Goal: Task Accomplishment & Management: Use online tool/utility

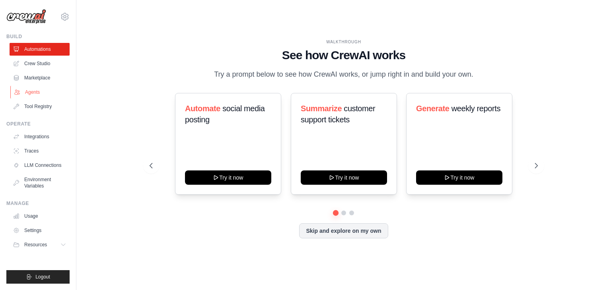
click at [33, 91] on link "Agents" at bounding box center [40, 92] width 60 height 13
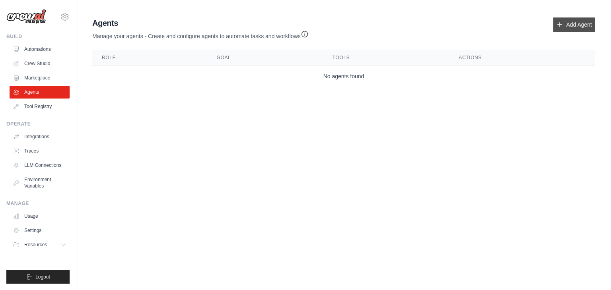
click at [583, 30] on link "Add Agent" at bounding box center [574, 24] width 42 height 14
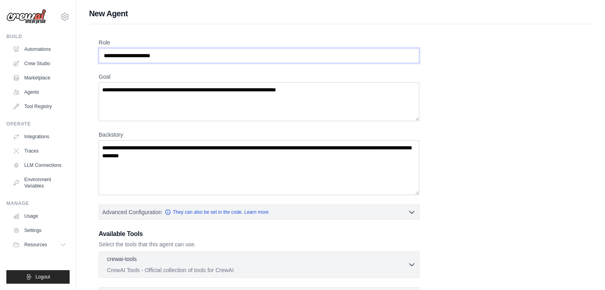
click at [169, 56] on input "Role" at bounding box center [259, 55] width 321 height 15
click at [212, 156] on textarea "Backstory" at bounding box center [259, 167] width 321 height 55
click at [155, 97] on textarea "Goal" at bounding box center [259, 101] width 321 height 39
click at [323, 89] on textarea "Goal" at bounding box center [259, 101] width 321 height 39
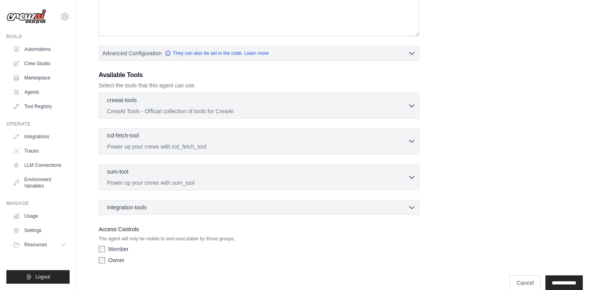
click at [150, 137] on div "icd-fetch-tool 0 selected" at bounding box center [257, 137] width 301 height 10
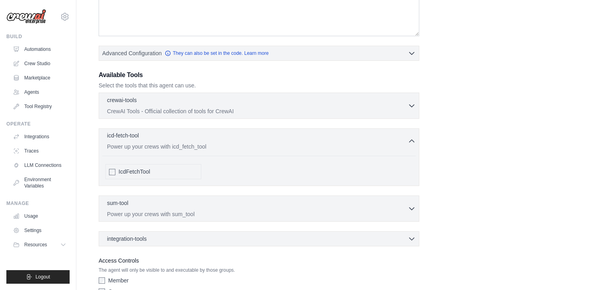
click at [150, 137] on div "icd-fetch-tool 0 selected" at bounding box center [257, 137] width 301 height 10
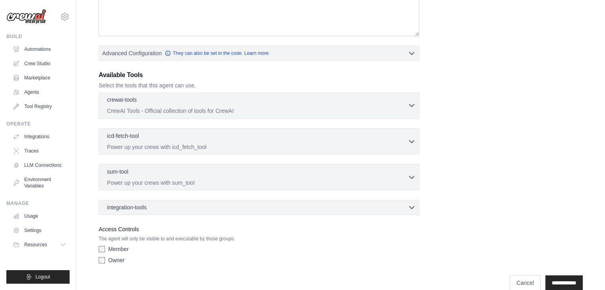
click at [164, 100] on div "crewai-tools 0 selected" at bounding box center [257, 101] width 301 height 10
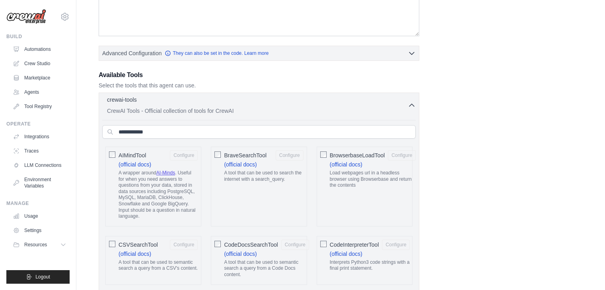
click at [163, 101] on div "crewai-tools 0 selected" at bounding box center [257, 101] width 301 height 10
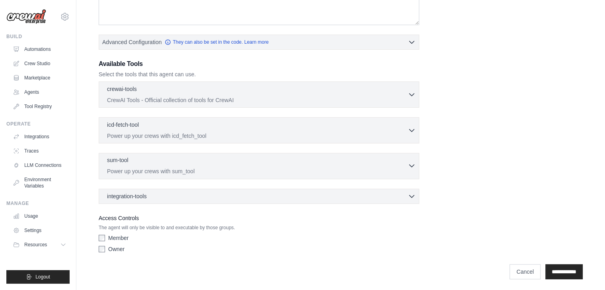
scroll to position [171, 0]
click at [42, 168] on link "LLM Connections" at bounding box center [40, 165] width 60 height 13
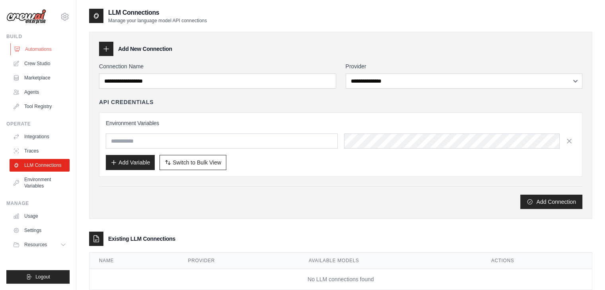
click at [37, 53] on link "Automations" at bounding box center [40, 49] width 60 height 13
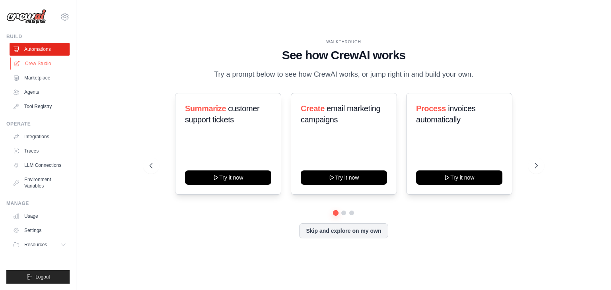
click at [44, 62] on link "Crew Studio" at bounding box center [40, 63] width 60 height 13
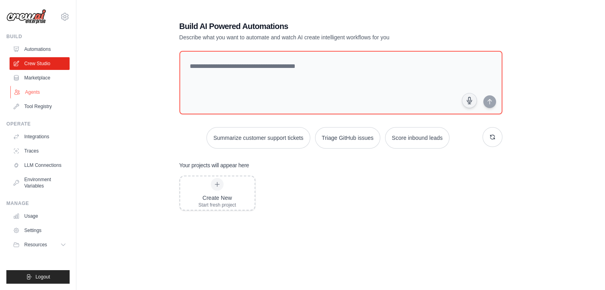
click at [40, 93] on link "Agents" at bounding box center [40, 92] width 60 height 13
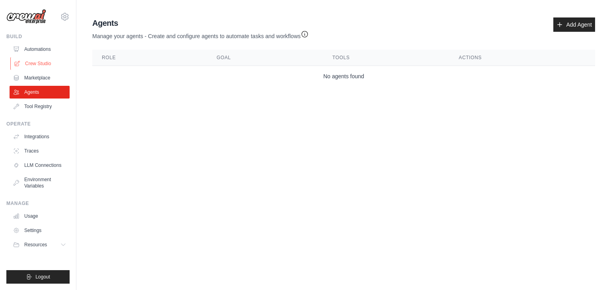
click at [51, 63] on link "Crew Studio" at bounding box center [40, 63] width 60 height 13
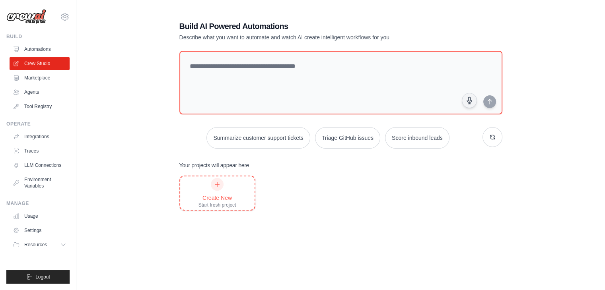
click at [220, 187] on icon at bounding box center [217, 184] width 6 height 6
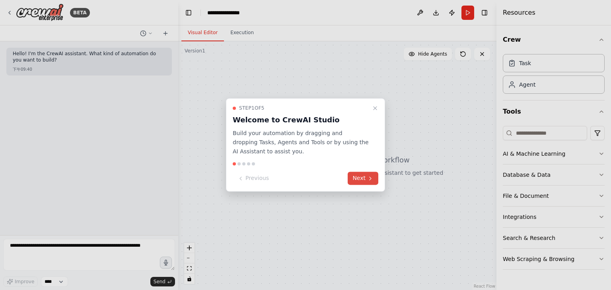
click at [368, 177] on icon at bounding box center [370, 178] width 6 height 6
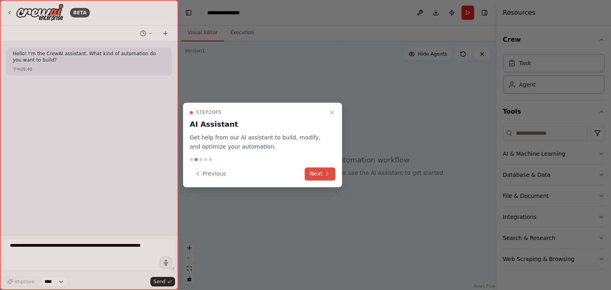
click at [315, 173] on button "Next" at bounding box center [320, 173] width 31 height 13
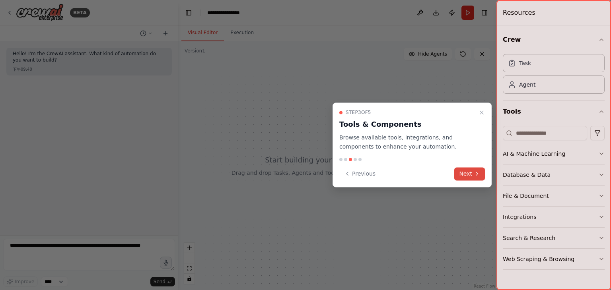
click at [468, 171] on button "Next" at bounding box center [469, 173] width 31 height 13
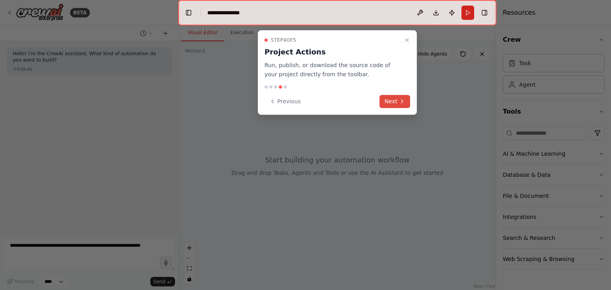
click at [397, 99] on button "Next" at bounding box center [394, 101] width 31 height 13
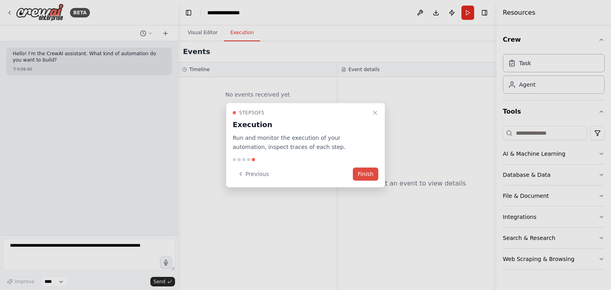
click at [368, 171] on button "Finish" at bounding box center [365, 173] width 25 height 13
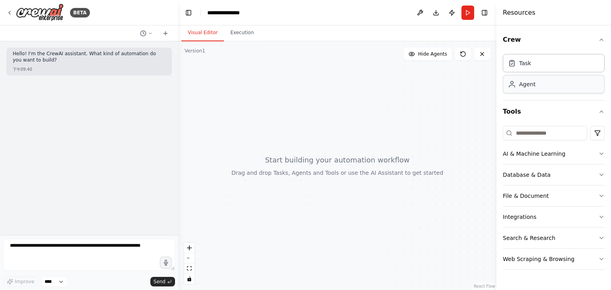
click at [542, 85] on div "Agent" at bounding box center [554, 84] width 102 height 18
click at [596, 217] on button "Integrations" at bounding box center [554, 217] width 102 height 21
click at [599, 214] on div "Crew Task Agent Tools AI & Machine Learning Database & Data File & Document Int…" at bounding box center [553, 157] width 115 height 265
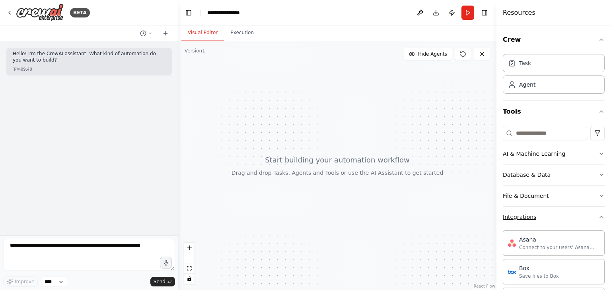
click at [598, 216] on icon "button" at bounding box center [601, 217] width 6 height 6
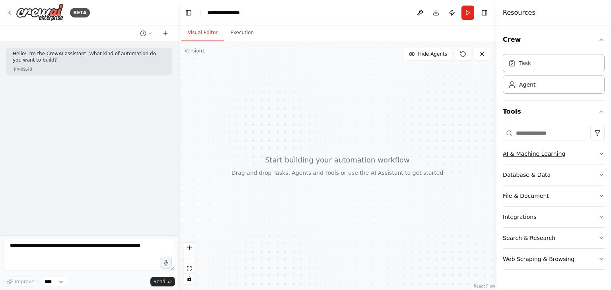
click at [596, 156] on button "AI & Machine Learning" at bounding box center [554, 154] width 102 height 21
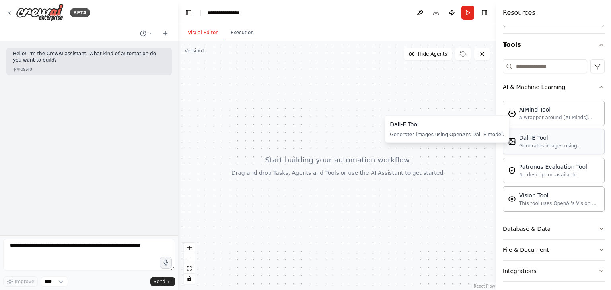
scroll to position [80, 0]
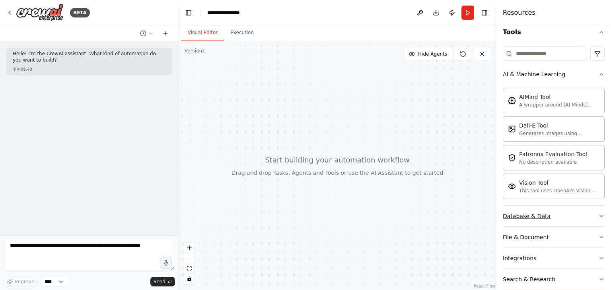
click at [571, 214] on button "Database & Data" at bounding box center [554, 216] width 102 height 21
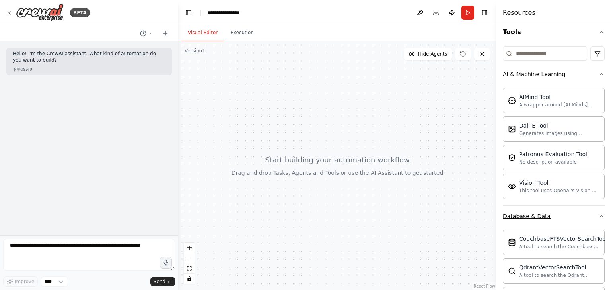
click at [573, 214] on button "Database & Data" at bounding box center [554, 216] width 102 height 21
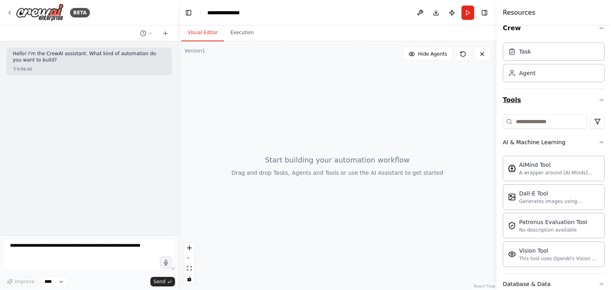
scroll to position [0, 0]
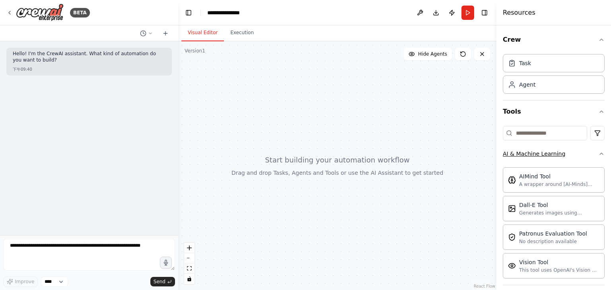
click at [598, 152] on icon "button" at bounding box center [601, 154] width 6 height 6
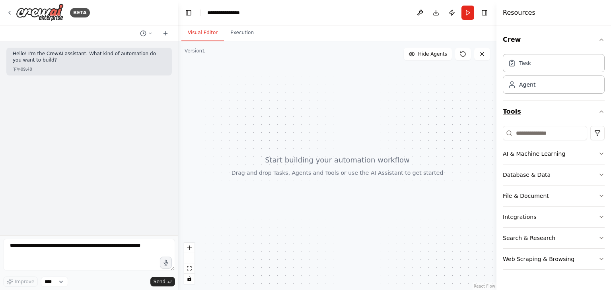
click at [597, 113] on button "Tools" at bounding box center [554, 112] width 102 height 22
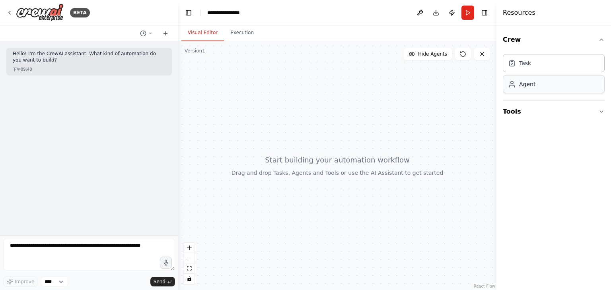
click at [553, 84] on div "Agent" at bounding box center [554, 84] width 102 height 18
click at [531, 89] on div "Agent" at bounding box center [554, 84] width 102 height 18
click at [531, 68] on div "Task" at bounding box center [554, 63] width 102 height 18
click at [525, 85] on div "Agent" at bounding box center [527, 84] width 16 height 8
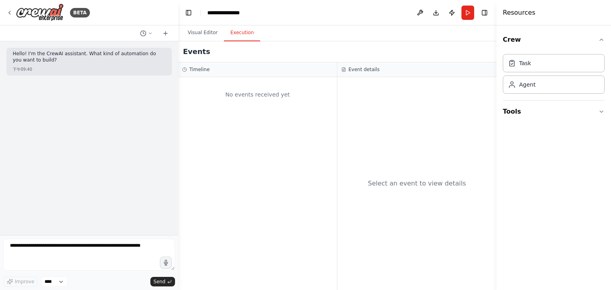
click at [248, 32] on button "Execution" at bounding box center [242, 33] width 36 height 17
click at [204, 30] on button "Visual Editor" at bounding box center [202, 33] width 43 height 17
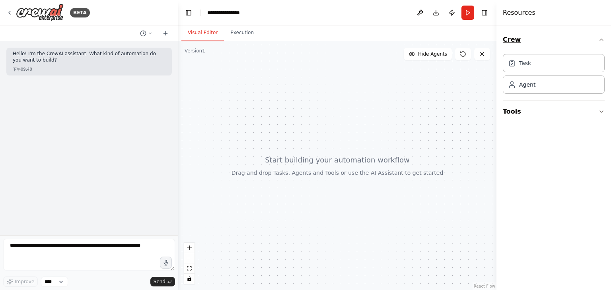
click at [513, 40] on button "Crew" at bounding box center [554, 40] width 102 height 22
click at [538, 86] on div "Agent" at bounding box center [554, 84] width 102 height 18
click at [573, 112] on button "Tools" at bounding box center [554, 112] width 102 height 22
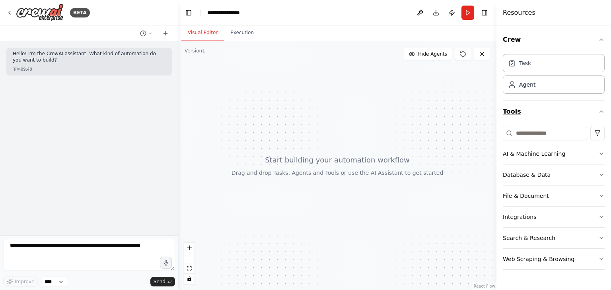
click at [573, 112] on button "Tools" at bounding box center [554, 112] width 102 height 22
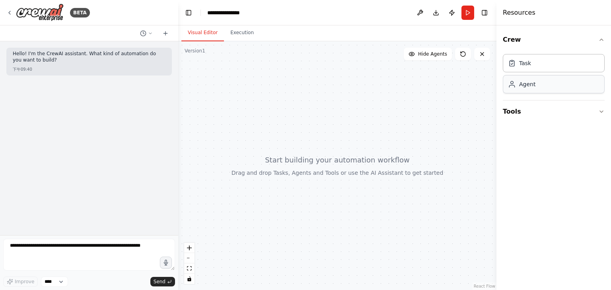
click at [530, 89] on div "Agent" at bounding box center [554, 84] width 102 height 18
click at [531, 88] on div "Agent" at bounding box center [527, 84] width 16 height 8
click at [533, 70] on div "Task" at bounding box center [554, 63] width 102 height 18
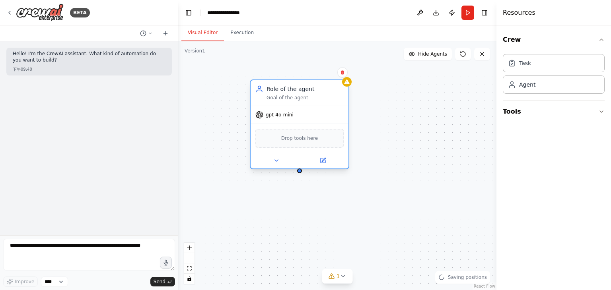
drag, startPoint x: 458, startPoint y: 117, endPoint x: 278, endPoint y: 97, distance: 180.9
click at [278, 97] on div "Goal of the agent" at bounding box center [304, 98] width 77 height 6
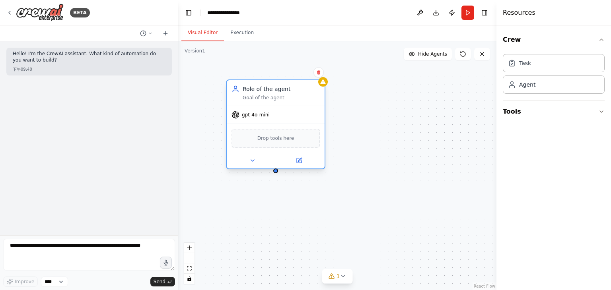
drag, startPoint x: 301, startPoint y: 93, endPoint x: 273, endPoint y: 93, distance: 27.8
click at [273, 93] on div "Role of the agent Goal of the agent" at bounding box center [281, 93] width 77 height 16
click at [283, 141] on span "Drop tools here" at bounding box center [275, 138] width 37 height 8
click at [253, 160] on icon at bounding box center [252, 161] width 3 height 2
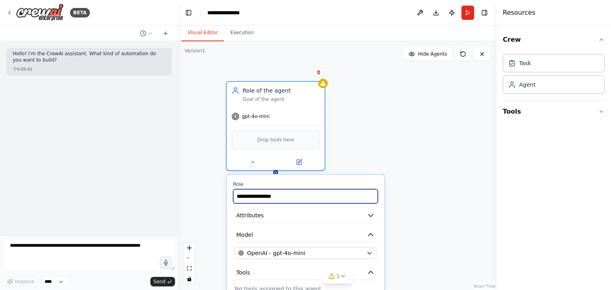
click at [296, 198] on input "**********" at bounding box center [305, 196] width 145 height 14
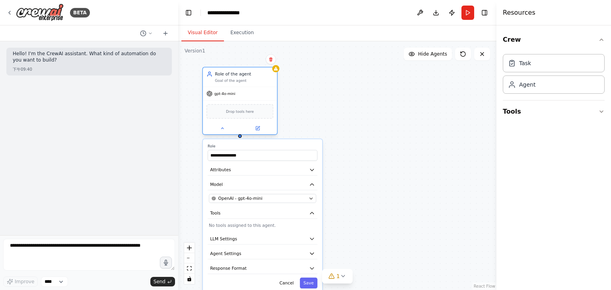
drag, startPoint x: 270, startPoint y: 124, endPoint x: 229, endPoint y: 81, distance: 58.8
click at [229, 81] on div "Role of the agent Goal of the agent" at bounding box center [240, 77] width 74 height 19
click at [282, 255] on button "Agent Settings" at bounding box center [263, 254] width 110 height 11
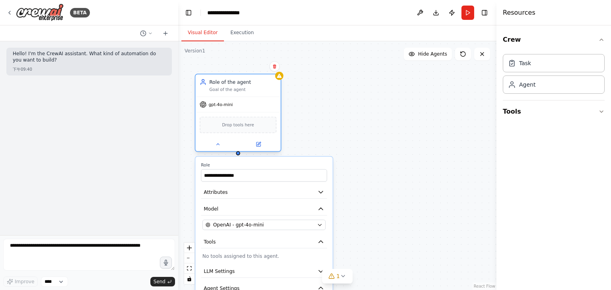
drag, startPoint x: 254, startPoint y: 86, endPoint x: 262, endPoint y: 112, distance: 27.5
click at [262, 112] on div "Drop tools here" at bounding box center [237, 124] width 85 height 25
click at [276, 69] on button at bounding box center [274, 66] width 10 height 10
click at [276, 69] on icon at bounding box center [274, 66] width 5 height 5
click at [293, 91] on div "**********" at bounding box center [337, 165] width 318 height 249
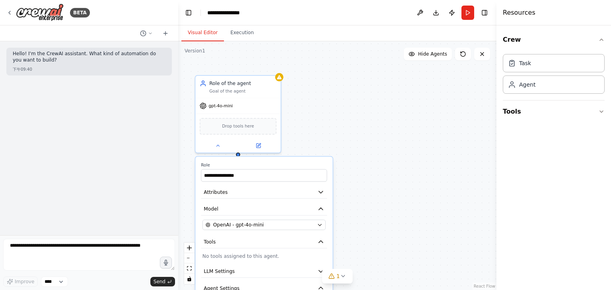
drag, startPoint x: 299, startPoint y: 122, endPoint x: 295, endPoint y: 124, distance: 4.5
click at [299, 122] on div "**********" at bounding box center [337, 165] width 318 height 249
click at [223, 146] on button at bounding box center [217, 144] width 39 height 8
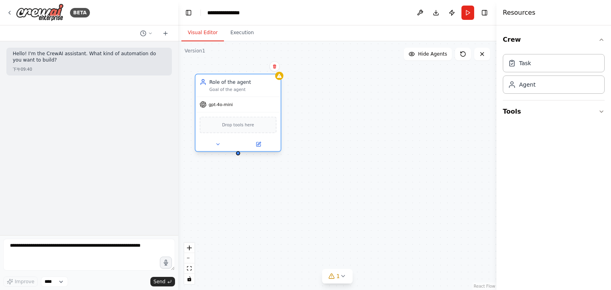
click at [255, 123] on div "Drop tools here" at bounding box center [238, 125] width 77 height 17
click at [275, 68] on icon at bounding box center [274, 66] width 3 height 4
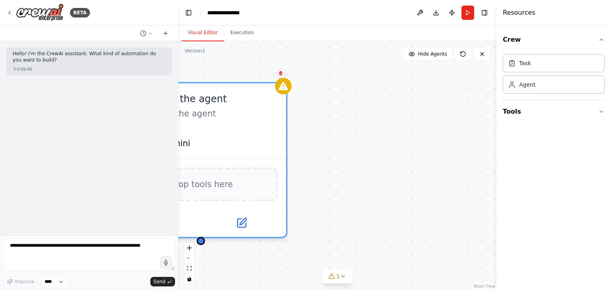
click at [277, 76] on button at bounding box center [281, 73] width 10 height 10
click at [282, 74] on icon at bounding box center [280, 73] width 5 height 5
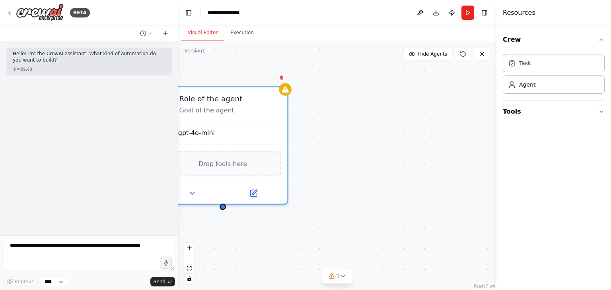
click at [291, 92] on div "Role of the agent Goal of the agent gpt-4o-mini Drop tools here" at bounding box center [337, 165] width 318 height 249
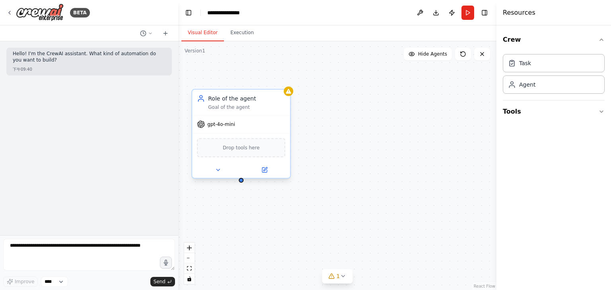
click at [275, 117] on div "gpt-4o-mini" at bounding box center [241, 124] width 98 height 17
click at [287, 85] on button at bounding box center [284, 82] width 10 height 10
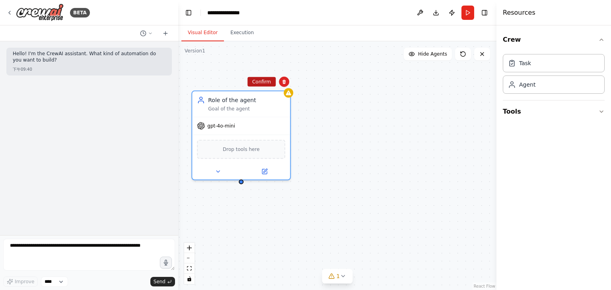
click at [268, 82] on button "Confirm" at bounding box center [261, 82] width 28 height 10
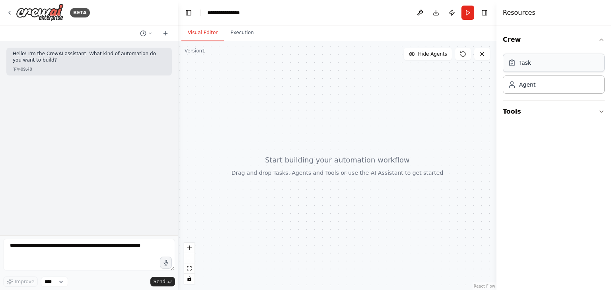
click at [539, 65] on div "Task" at bounding box center [554, 63] width 102 height 18
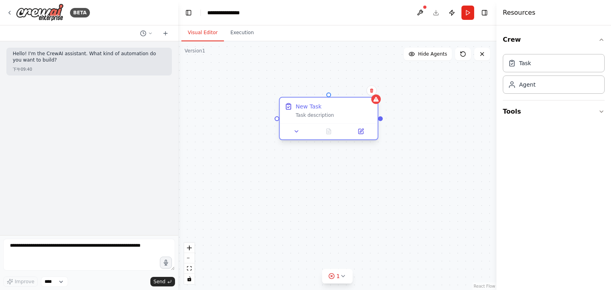
drag, startPoint x: 444, startPoint y: 107, endPoint x: 310, endPoint y: 113, distance: 134.2
click at [310, 113] on div "Task description" at bounding box center [333, 115] width 77 height 6
click at [373, 92] on icon at bounding box center [371, 90] width 5 height 5
click at [357, 89] on button "Confirm" at bounding box center [349, 91] width 28 height 10
click at [357, 91] on button "Confirm" at bounding box center [349, 91] width 28 height 10
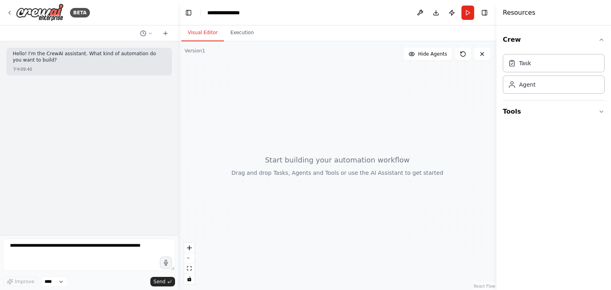
click at [281, 167] on div at bounding box center [337, 165] width 318 height 249
drag, startPoint x: 280, startPoint y: 166, endPoint x: 376, endPoint y: 170, distance: 96.3
click at [379, 169] on div at bounding box center [337, 165] width 318 height 249
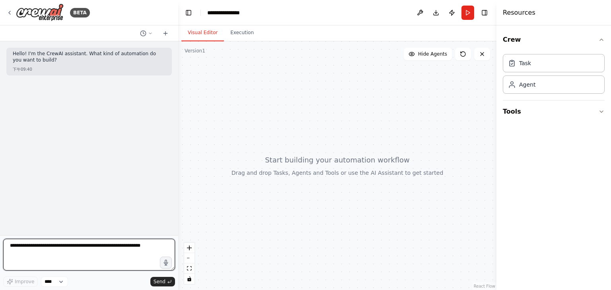
click at [95, 240] on textarea at bounding box center [89, 255] width 172 height 32
type textarea "*"
type textarea "**********"
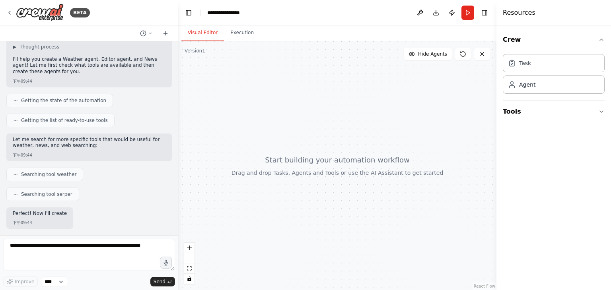
scroll to position [123, 0]
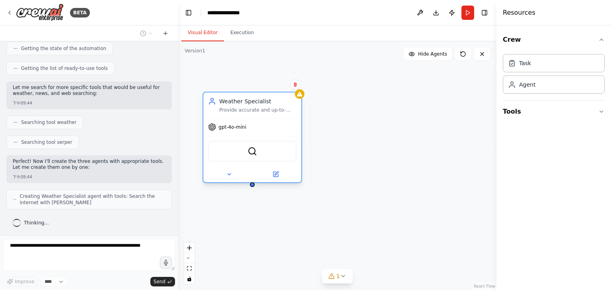
drag, startPoint x: 389, startPoint y: 130, endPoint x: 259, endPoint y: 108, distance: 131.4
click at [259, 108] on div "Weather Specialist Provide accurate and up-to-date weather information for {loc…" at bounding box center [257, 105] width 77 height 16
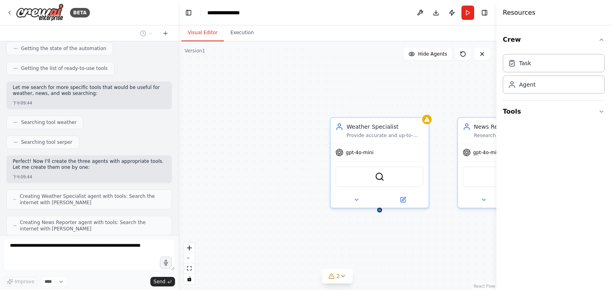
scroll to position [150, 0]
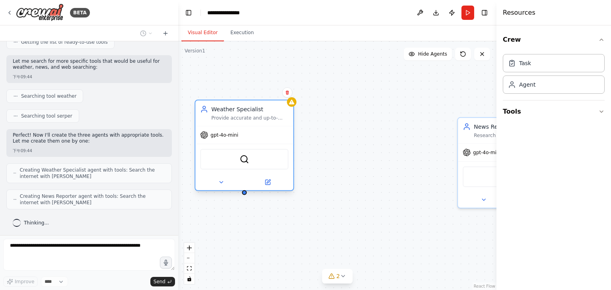
drag, startPoint x: 392, startPoint y: 128, endPoint x: 260, endPoint y: 113, distance: 132.4
click at [260, 113] on div "Weather Specialist Provide accurate and up-to-date weather information for {loc…" at bounding box center [249, 113] width 77 height 16
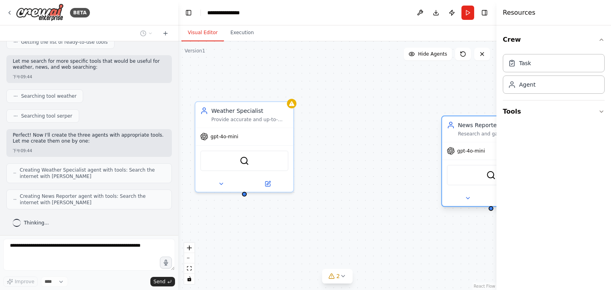
scroll to position [175, 0]
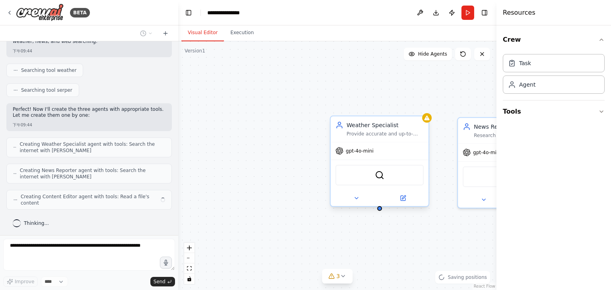
drag, startPoint x: 476, startPoint y: 131, endPoint x: 332, endPoint y: 119, distance: 143.7
click at [332, 119] on div "Weather Specialist Provide accurate and up-to-date weather information for {loc…" at bounding box center [449, 202] width 318 height 249
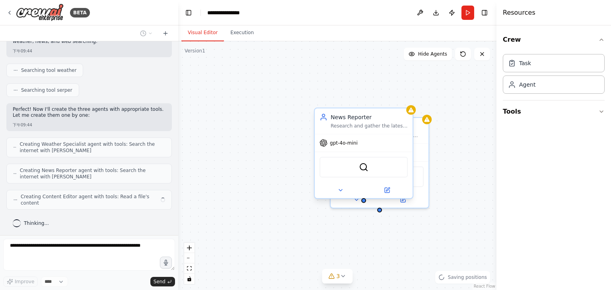
scroll to position [169, 0]
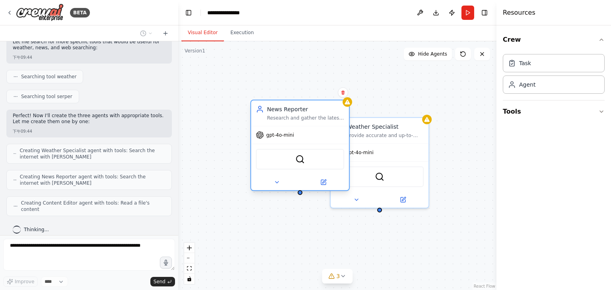
drag, startPoint x: 358, startPoint y: 122, endPoint x: 267, endPoint y: 112, distance: 91.6
click at [267, 112] on div "News Reporter Research and gather the latest news about {topic} from reliable s…" at bounding box center [305, 113] width 77 height 16
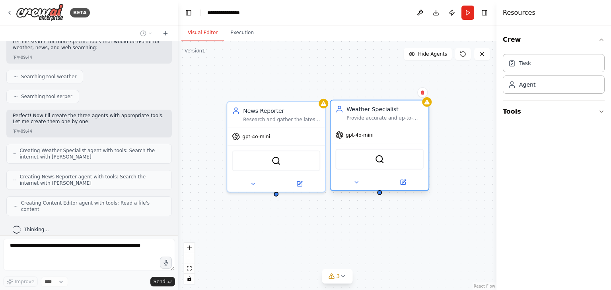
drag, startPoint x: 376, startPoint y: 127, endPoint x: 374, endPoint y: 118, distance: 9.5
click at [374, 118] on div "Provide accurate and up-to-date weather information for {location} including cu…" at bounding box center [384, 118] width 77 height 6
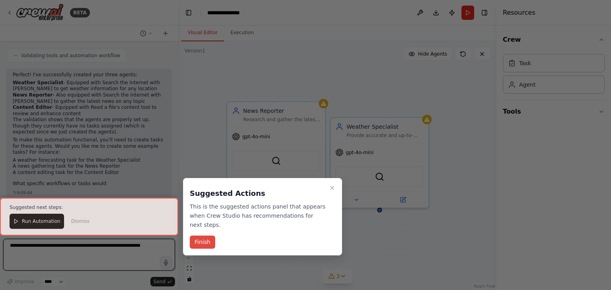
scroll to position [383, 0]
click at [207, 241] on button "Finish" at bounding box center [202, 242] width 25 height 13
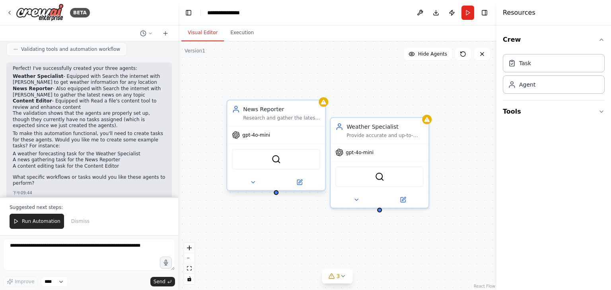
drag, startPoint x: 283, startPoint y: 119, endPoint x: 269, endPoint y: 112, distance: 15.7
click at [266, 115] on div "Research and gather the latest news about {topic} from reliable sources, ensuri…" at bounding box center [281, 118] width 77 height 6
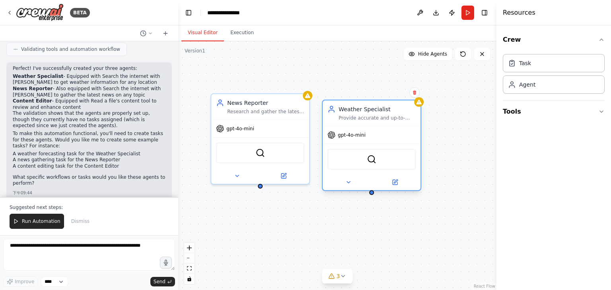
drag, startPoint x: 365, startPoint y: 134, endPoint x: 358, endPoint y: 118, distance: 17.3
click at [358, 118] on div "Provide accurate and up-to-date weather information for {location} including cu…" at bounding box center [376, 118] width 77 height 6
click at [45, 225] on button "Run Automation" at bounding box center [37, 221] width 54 height 15
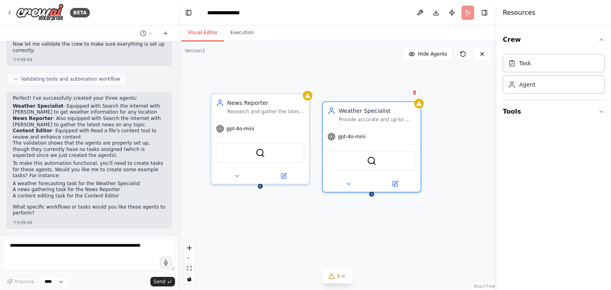
scroll to position [345, 0]
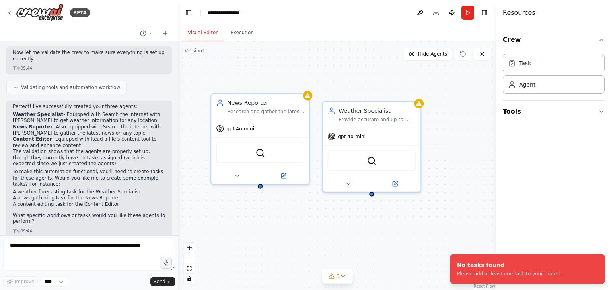
click at [488, 189] on div "Weather Specialist Provide accurate and up-to-date weather information for {loc…" at bounding box center [337, 165] width 318 height 249
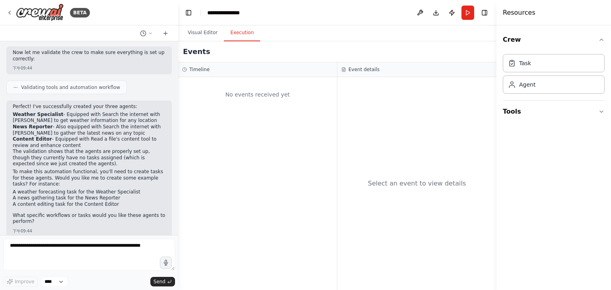
click at [237, 32] on button "Execution" at bounding box center [242, 33] width 36 height 17
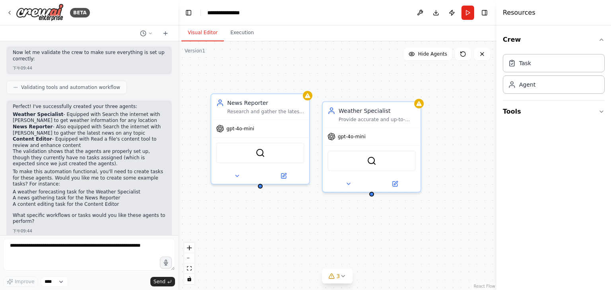
click at [202, 32] on button "Visual Editor" at bounding box center [202, 33] width 43 height 17
click at [465, 12] on button "Run" at bounding box center [467, 13] width 13 height 14
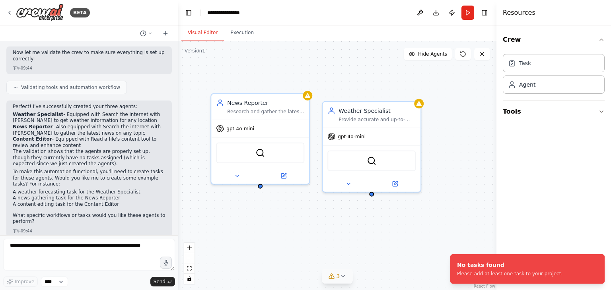
click at [344, 281] on button "3" at bounding box center [337, 276] width 31 height 15
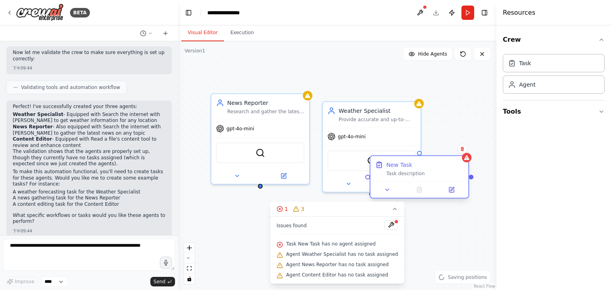
click at [409, 170] on div "New Task Task description" at bounding box center [419, 168] width 98 height 25
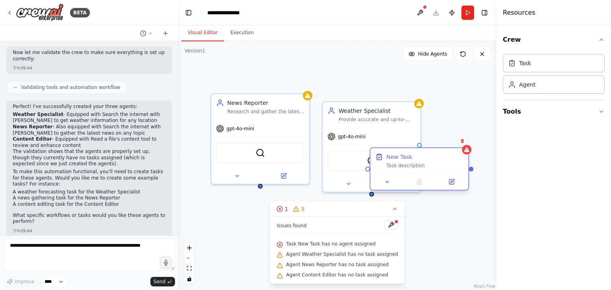
click at [413, 167] on div "Task description" at bounding box center [424, 166] width 77 height 6
click at [414, 168] on div "Task description" at bounding box center [424, 166] width 77 height 6
click at [463, 144] on button at bounding box center [462, 141] width 10 height 10
click at [451, 141] on button "Confirm" at bounding box center [440, 141] width 28 height 10
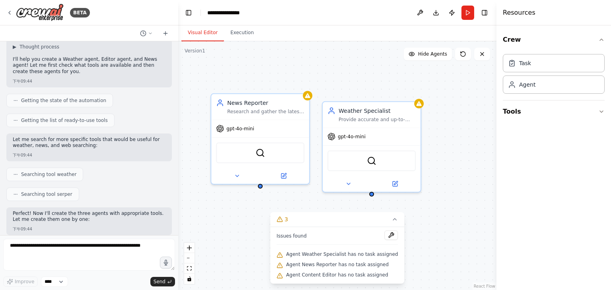
scroll to position [67, 0]
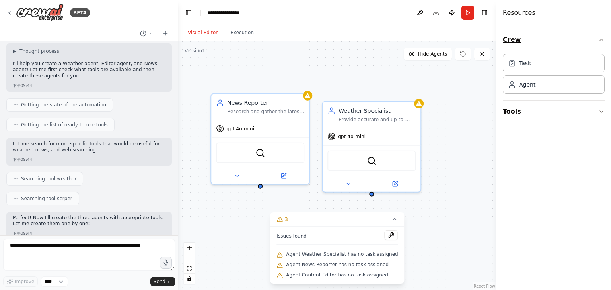
click at [536, 45] on button "Crew" at bounding box center [554, 40] width 102 height 22
click at [583, 40] on button "Crew" at bounding box center [554, 40] width 102 height 22
click at [531, 12] on h4 "Resources" at bounding box center [519, 13] width 33 height 10
click at [162, 35] on button at bounding box center [165, 34] width 13 height 10
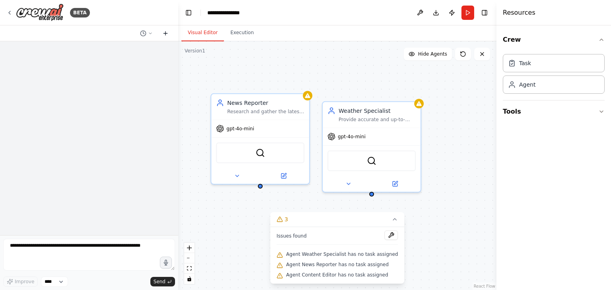
click at [164, 35] on icon at bounding box center [165, 33] width 6 height 6
click at [167, 34] on icon at bounding box center [165, 33] width 6 height 6
click at [288, 33] on div "Visual Editor Execution" at bounding box center [337, 33] width 318 height 16
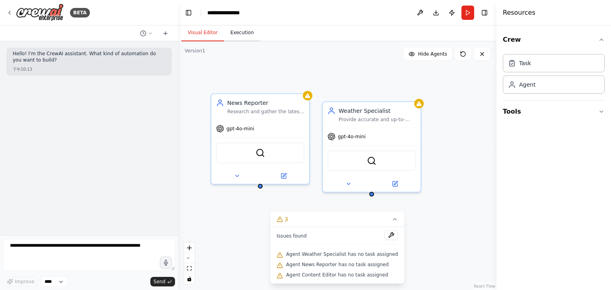
click at [246, 35] on button "Execution" at bounding box center [242, 33] width 36 height 17
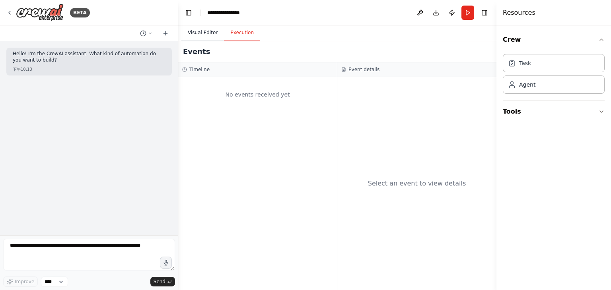
click at [209, 34] on button "Visual Editor" at bounding box center [202, 33] width 43 height 17
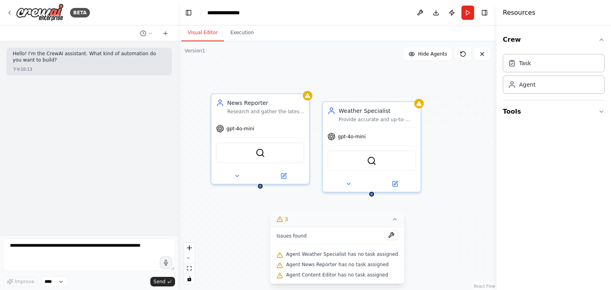
click at [393, 220] on icon at bounding box center [395, 219] width 6 height 6
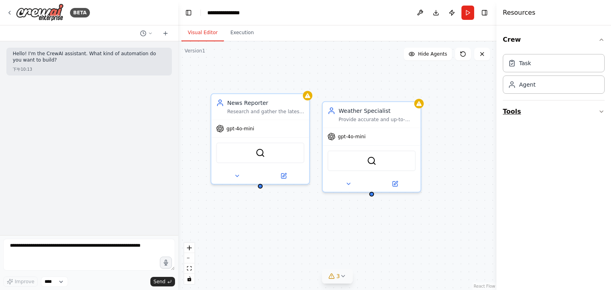
click at [590, 112] on button "Tools" at bounding box center [554, 112] width 102 height 22
click at [237, 12] on div "**********" at bounding box center [227, 13] width 41 height 8
click at [253, 12] on div "**********" at bounding box center [237, 13] width 60 height 8
drag, startPoint x: 248, startPoint y: 12, endPoint x: 206, endPoint y: 15, distance: 41.9
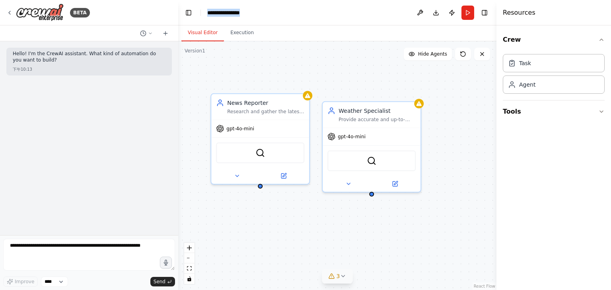
click at [206, 15] on header "**********" at bounding box center [337, 12] width 318 height 25
drag, startPoint x: 0, startPoint y: 101, endPoint x: 54, endPoint y: 97, distance: 54.3
click at [0, 102] on button "Toggle Sidebar" at bounding box center [0, 145] width 6 height 290
click at [228, 13] on header "Toggle Left Sidebar Studio ******** Download Publish Run Toggle Right Sidebar" at bounding box center [337, 12] width 318 height 25
click at [224, 12] on div "********" at bounding box center [216, 13] width 19 height 8
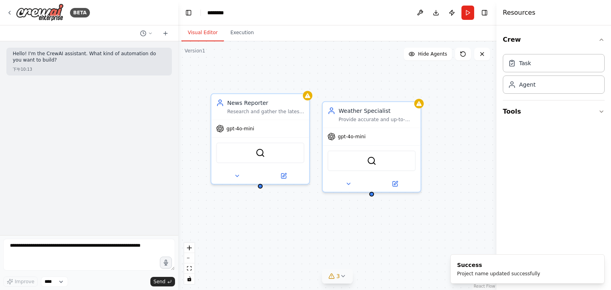
click at [227, 12] on div "********" at bounding box center [237, 13] width 60 height 8
click at [379, 164] on div "SerperDevTool" at bounding box center [371, 159] width 88 height 21
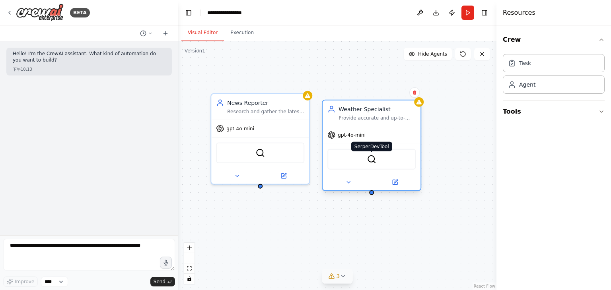
click at [371, 163] on img at bounding box center [372, 160] width 10 height 10
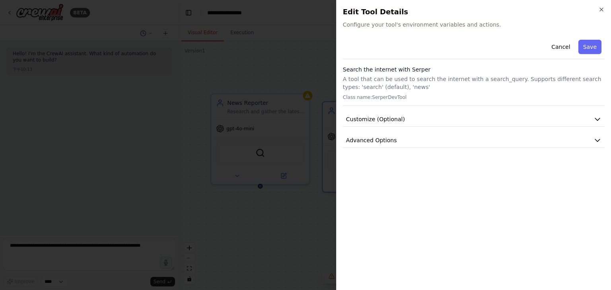
click at [395, 27] on span "Configure your tool's environment variables and actions." at bounding box center [474, 25] width 262 height 8
click at [393, 26] on span "Configure your tool's environment variables and actions." at bounding box center [474, 25] width 262 height 8
click at [402, 121] on button "Customize (Optional)" at bounding box center [474, 119] width 262 height 15
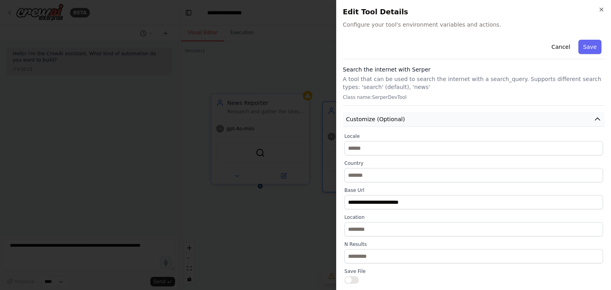
click at [402, 121] on button "Customize (Optional)" at bounding box center [474, 119] width 262 height 15
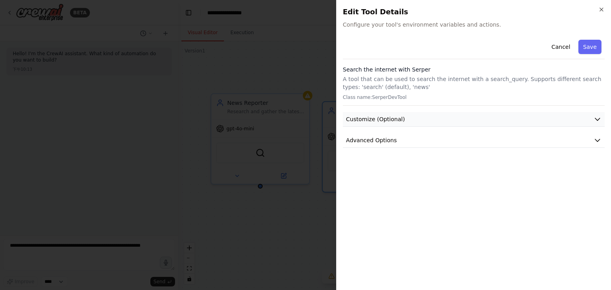
click at [402, 121] on button "Customize (Optional)" at bounding box center [474, 119] width 262 height 15
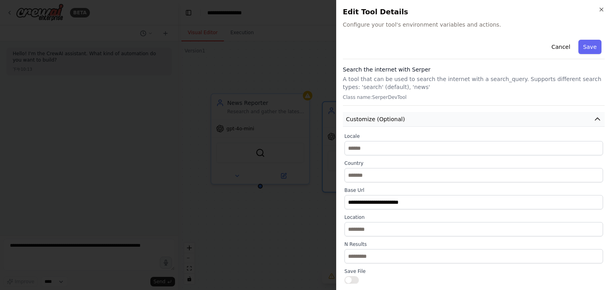
click at [402, 121] on button "Customize (Optional)" at bounding box center [474, 119] width 262 height 15
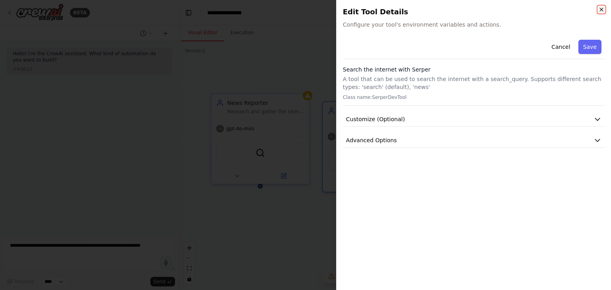
click at [604, 11] on icon "button" at bounding box center [601, 9] width 6 height 6
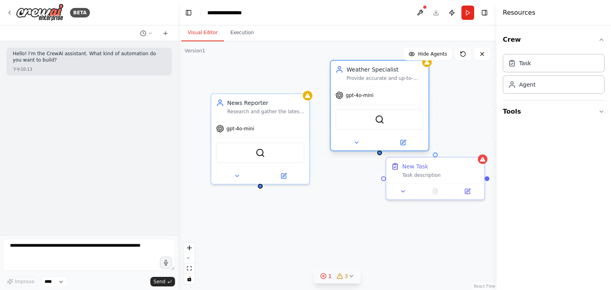
drag, startPoint x: 369, startPoint y: 122, endPoint x: 380, endPoint y: 83, distance: 40.8
click at [380, 83] on div "Weather Specialist Provide accurate and up-to-date weather information for {loc…" at bounding box center [379, 73] width 98 height 25
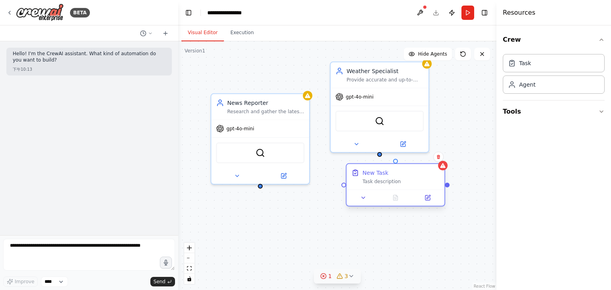
drag, startPoint x: 441, startPoint y: 168, endPoint x: 406, endPoint y: 178, distance: 37.3
click at [406, 178] on div "New Task Task description" at bounding box center [400, 177] width 77 height 16
click at [490, 280] on div "Weather Specialist Provide accurate and up-to-date weather information for {loc…" at bounding box center [337, 165] width 318 height 249
click at [370, 198] on icon at bounding box center [371, 198] width 6 height 6
click at [431, 200] on button at bounding box center [435, 198] width 27 height 10
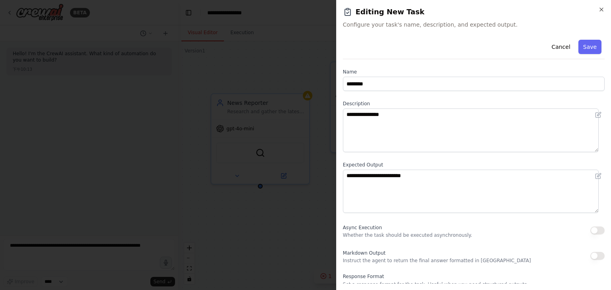
click at [605, 9] on div "**********" at bounding box center [473, 145] width 275 height 290
click at [601, 10] on icon "button" at bounding box center [601, 9] width 6 height 6
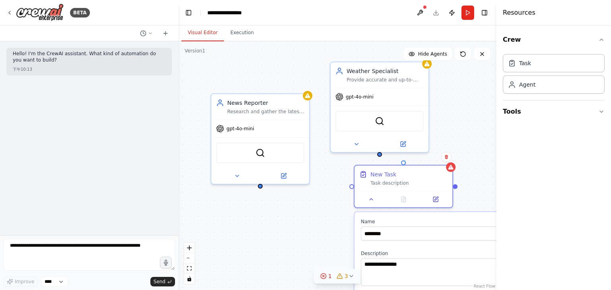
click at [37, 185] on div "Hello! I'm the CrewAI assistant. What kind of automation do you want to build? …" at bounding box center [89, 138] width 178 height 194
click at [25, 135] on div "Hello! I'm the CrewAI assistant. What kind of automation do you want to build? …" at bounding box center [89, 138] width 178 height 194
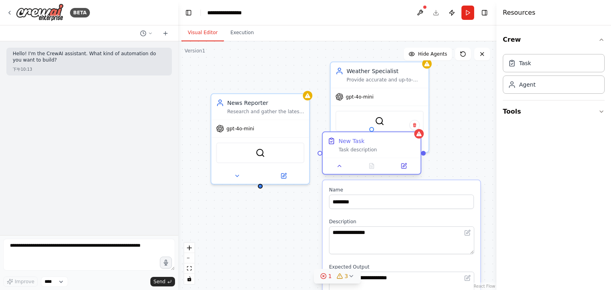
drag, startPoint x: 424, startPoint y: 180, endPoint x: 391, endPoint y: 146, distance: 47.2
click at [391, 147] on div "Task description" at bounding box center [376, 150] width 77 height 6
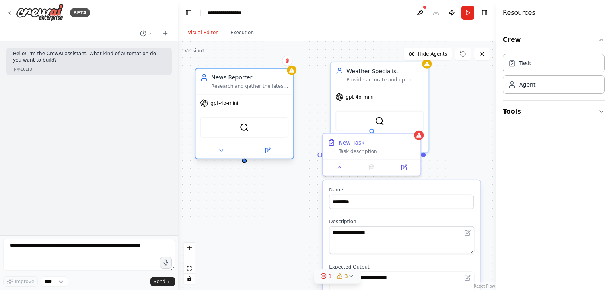
drag, startPoint x: 267, startPoint y: 113, endPoint x: 251, endPoint y: 91, distance: 27.1
click at [251, 91] on div "News Reporter Research and gather the latest news about {topic} from reliable s…" at bounding box center [244, 81] width 98 height 25
click at [231, 29] on button "Execution" at bounding box center [242, 33] width 36 height 17
click at [200, 30] on button "Visual Editor" at bounding box center [202, 33] width 43 height 17
click at [236, 106] on div "gpt-4o-mini" at bounding box center [219, 103] width 38 height 8
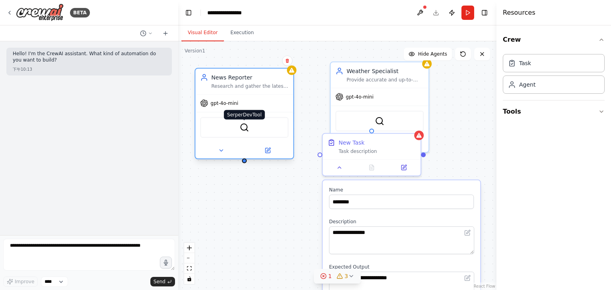
click at [240, 129] on img at bounding box center [244, 128] width 10 height 10
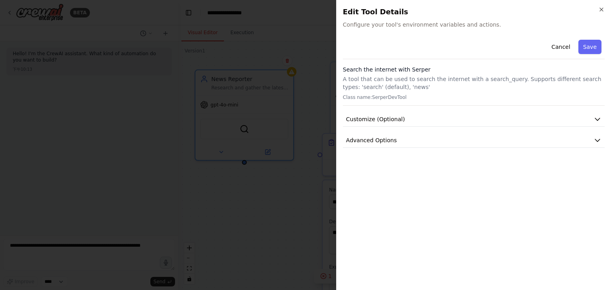
click at [392, 26] on span "Configure your tool's environment variables and actions." at bounding box center [474, 25] width 262 height 8
click at [424, 24] on span "Configure your tool's environment variables and actions." at bounding box center [474, 25] width 262 height 8
click at [449, 30] on div "Close Edit Tool Details Configure your tool's environment variables and actions…" at bounding box center [473, 145] width 275 height 290
click at [455, 28] on span "Configure your tool's environment variables and actions." at bounding box center [474, 25] width 262 height 8
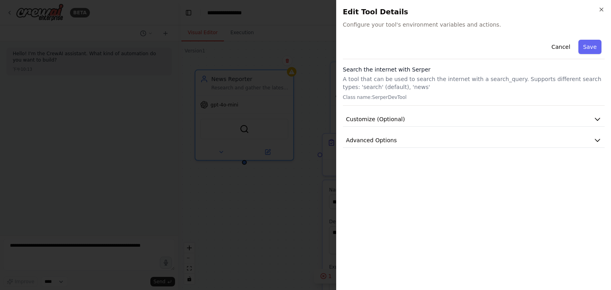
click at [605, 11] on div "Close Edit Tool Details Configure your tool's environment variables and actions…" at bounding box center [473, 145] width 275 height 290
click at [601, 9] on icon "button" at bounding box center [601, 9] width 3 height 3
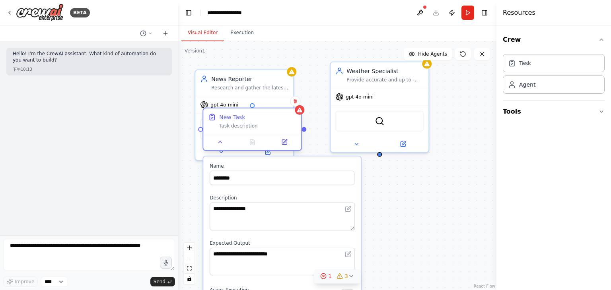
drag, startPoint x: 374, startPoint y: 154, endPoint x: 251, endPoint y: 130, distance: 125.6
click at [251, 130] on div "New Task Task description" at bounding box center [252, 121] width 98 height 25
click at [225, 147] on div at bounding box center [252, 142] width 98 height 16
click at [224, 147] on div at bounding box center [252, 142] width 98 height 16
click at [218, 145] on icon at bounding box center [220, 142] width 6 height 6
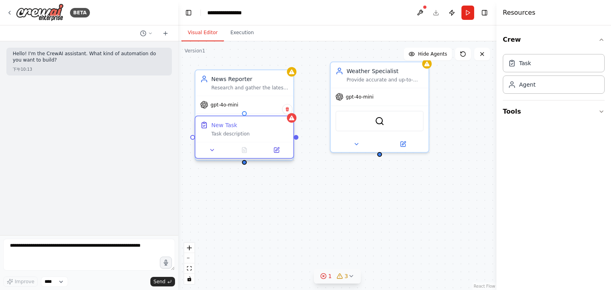
drag, startPoint x: 256, startPoint y: 129, endPoint x: 242, endPoint y: 136, distance: 15.1
click at [242, 136] on div "Task description" at bounding box center [249, 134] width 77 height 6
click at [247, 134] on div "Task description" at bounding box center [241, 134] width 77 height 6
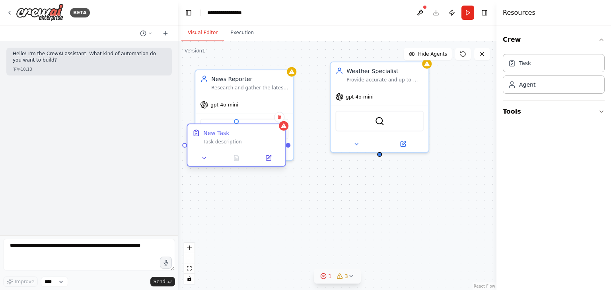
drag, startPoint x: 256, startPoint y: 140, endPoint x: 253, endPoint y: 147, distance: 7.3
click at [253, 147] on div "New Task Task description" at bounding box center [236, 136] width 98 height 25
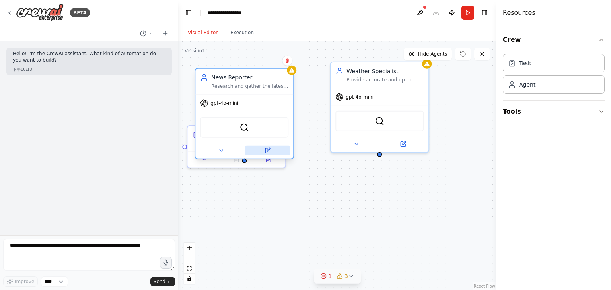
click at [290, 148] on button at bounding box center [267, 151] width 45 height 10
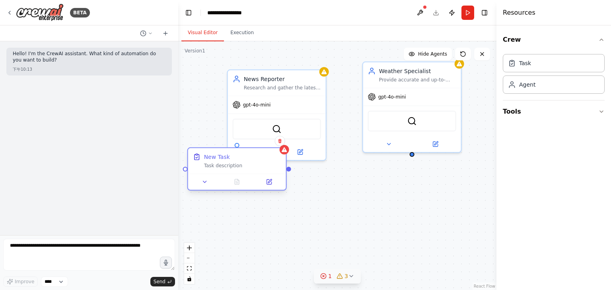
drag, startPoint x: 190, startPoint y: 136, endPoint x: 200, endPoint y: 185, distance: 49.8
click at [200, 174] on div "New Task Task description" at bounding box center [237, 160] width 98 height 25
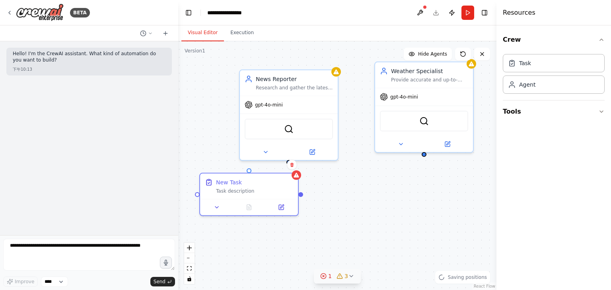
click at [583, 163] on div "Crew Task Agent Tools" at bounding box center [553, 157] width 115 height 265
drag, startPoint x: 300, startPoint y: 194, endPoint x: 271, endPoint y: 134, distance: 66.9
click at [334, 134] on div "Weather Specialist Provide accurate and up-to-date weather information for {loc…" at bounding box center [493, 202] width 318 height 249
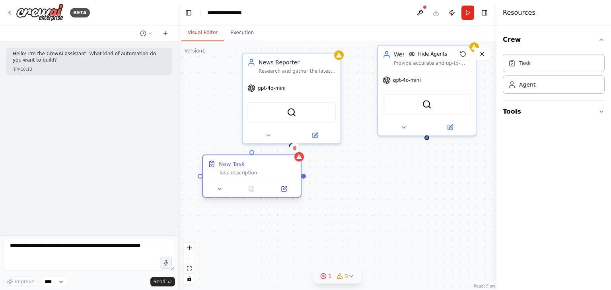
drag, startPoint x: 303, startPoint y: 195, endPoint x: 302, endPoint y: 189, distance: 6.0
click at [302, 189] on div "Weather Specialist Provide accurate and up-to-date weather information for {loc…" at bounding box center [337, 165] width 318 height 249
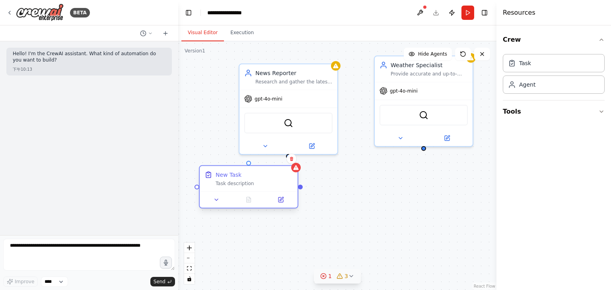
drag, startPoint x: 280, startPoint y: 191, endPoint x: 277, endPoint y: 218, distance: 26.4
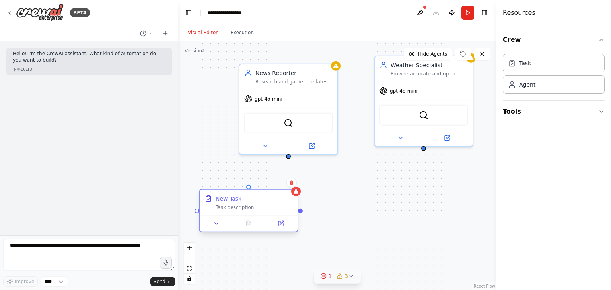
click at [277, 218] on div "New Task Task description" at bounding box center [248, 210] width 99 height 43
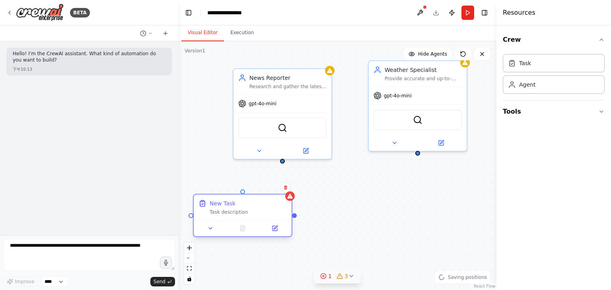
drag, startPoint x: 300, startPoint y: 213, endPoint x: 294, endPoint y: 218, distance: 7.6
click at [294, 218] on div "Weather Specialist Provide accurate and up-to-date weather information for {loc…" at bounding box center [337, 165] width 318 height 249
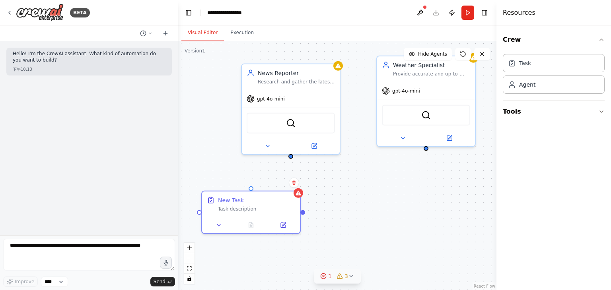
click at [297, 216] on div "Weather Specialist Provide accurate and up-to-date weather information for {loc…" at bounding box center [337, 165] width 318 height 249
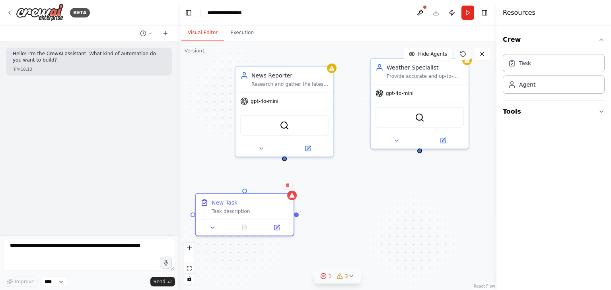
drag, startPoint x: 297, startPoint y: 213, endPoint x: 301, endPoint y: 212, distance: 4.5
click at [301, 212] on div "Weather Specialist Provide accurate and up-to-date weather information for {loc…" at bounding box center [337, 165] width 318 height 249
drag, startPoint x: 297, startPoint y: 214, endPoint x: 285, endPoint y: 159, distance: 56.3
click at [285, 159] on div "Weather Specialist Provide accurate and up-to-date weather information for {loc…" at bounding box center [337, 165] width 318 height 249
drag, startPoint x: 297, startPoint y: 214, endPoint x: 285, endPoint y: 159, distance: 56.3
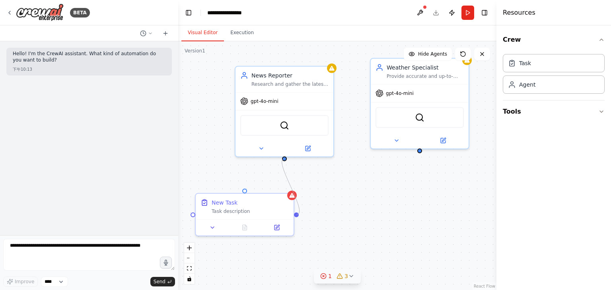
click at [285, 159] on div "Weather Specialist Provide accurate and up-to-date weather information for {loc…" at bounding box center [337, 165] width 318 height 249
click at [285, 159] on div at bounding box center [284, 157] width 5 height 5
drag, startPoint x: 285, startPoint y: 159, endPoint x: 288, endPoint y: 163, distance: 5.5
click at [288, 163] on div "Weather Specialist Provide accurate and up-to-date weather information for {loc…" at bounding box center [337, 165] width 318 height 249
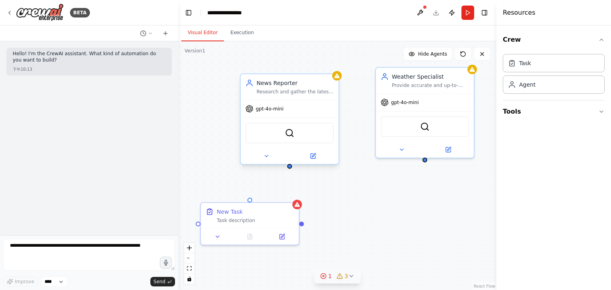
drag, startPoint x: 286, startPoint y: 159, endPoint x: 291, endPoint y: 169, distance: 10.9
click at [291, 169] on div "Weather Specialist Provide accurate and up-to-date weather information for {loc…" at bounding box center [337, 165] width 318 height 249
click at [44, 175] on div "Hello! I'm the CrewAI assistant. What kind of automation do you want to build? …" at bounding box center [89, 138] width 178 height 194
drag, startPoint x: 290, startPoint y: 168, endPoint x: 251, endPoint y: 202, distance: 52.2
click at [335, 202] on div "Weather Specialist Provide accurate and up-to-date weather information for {loc…" at bounding box center [494, 208] width 318 height 249
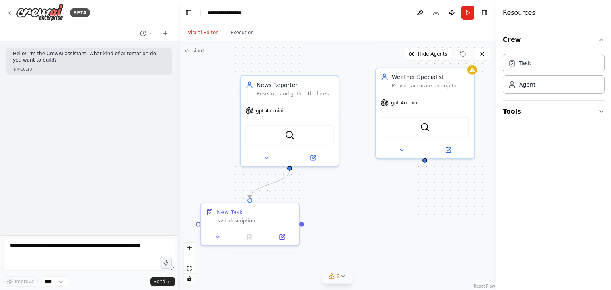
click at [35, 194] on div "Hello! I'm the CrewAI assistant. What kind of automation do you want to build? …" at bounding box center [89, 138] width 178 height 194
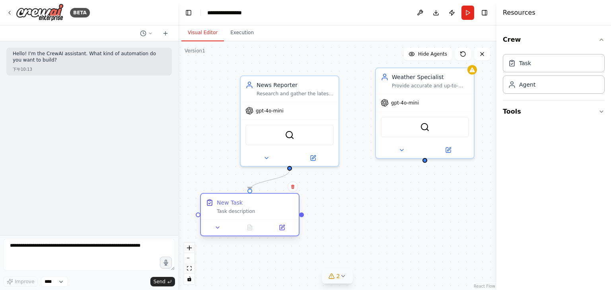
drag, startPoint x: 280, startPoint y: 223, endPoint x: 279, endPoint y: 217, distance: 5.7
click at [279, 217] on div "New Task Task description" at bounding box center [250, 206] width 98 height 25
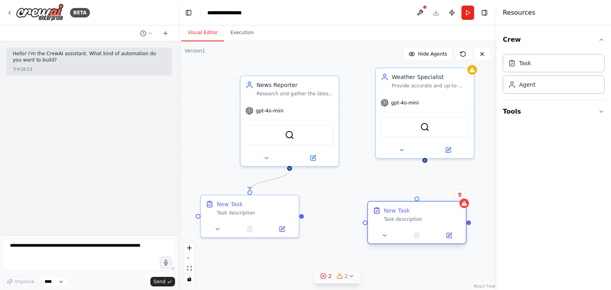
drag, startPoint x: 435, startPoint y: 228, endPoint x: 388, endPoint y: 214, distance: 49.2
click at [388, 214] on div "New Task Task description" at bounding box center [422, 215] width 77 height 16
drag, startPoint x: 425, startPoint y: 160, endPoint x: 416, endPoint y: 198, distance: 39.3
click at [416, 198] on div "Weather Specialist Provide accurate and up-to-date weather information for {loc…" at bounding box center [494, 208] width 318 height 249
click at [24, 121] on div "Hello! I'm the CrewAI assistant. What kind of automation do you want to build? …" at bounding box center [89, 138] width 178 height 194
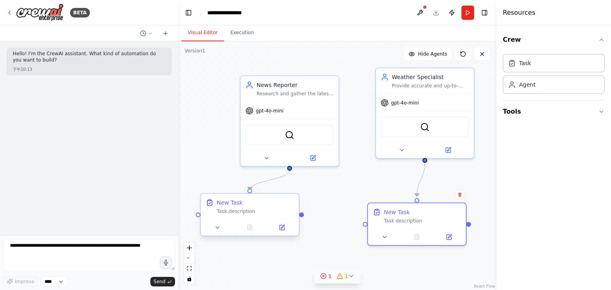
click at [246, 215] on div "New Task Task description" at bounding box center [250, 206] width 98 height 25
click at [426, 130] on div "SerperDevTool" at bounding box center [425, 125] width 88 height 21
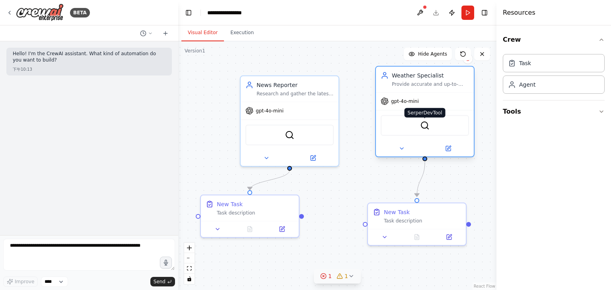
click at [422, 126] on img at bounding box center [425, 126] width 10 height 10
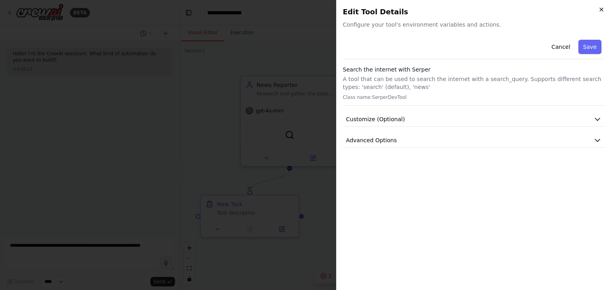
click at [598, 11] on icon "button" at bounding box center [601, 9] width 6 height 6
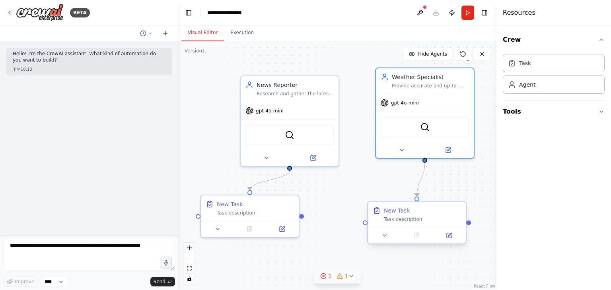
click at [404, 225] on div "New Task Task description" at bounding box center [417, 214] width 98 height 25
click at [398, 222] on div "New Task Task description" at bounding box center [417, 214] width 98 height 25
click at [400, 222] on div "Task description" at bounding box center [422, 219] width 77 height 6
click at [391, 222] on div "New Task Task description" at bounding box center [417, 214] width 98 height 25
click at [388, 237] on button at bounding box center [384, 236] width 27 height 10
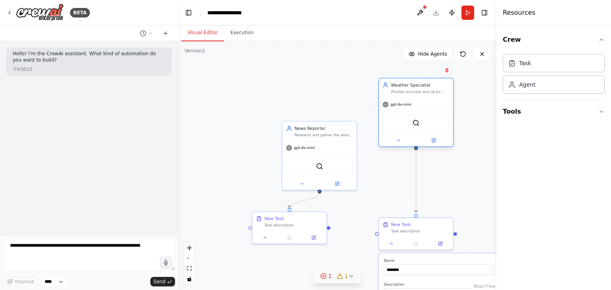
drag, startPoint x: 423, startPoint y: 128, endPoint x: 416, endPoint y: 90, distance: 39.2
click at [416, 90] on div "Provide accurate and up-to-date weather information for {location} including cu…" at bounding box center [420, 91] width 58 height 5
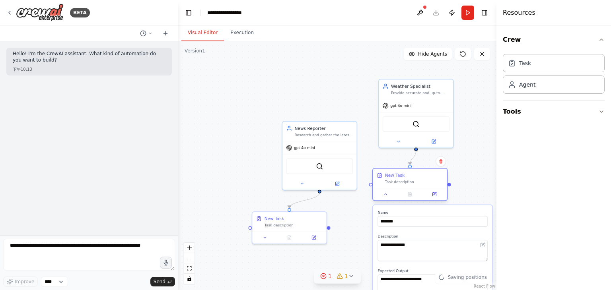
drag, startPoint x: 434, startPoint y: 225, endPoint x: 429, endPoint y: 174, distance: 51.2
click at [429, 174] on div "New Task" at bounding box center [414, 176] width 58 height 6
click at [410, 249] on textarea "**********" at bounding box center [433, 250] width 110 height 21
drag, startPoint x: 416, startPoint y: 245, endPoint x: 379, endPoint y: 245, distance: 37.0
click at [379, 245] on textarea "**********" at bounding box center [433, 250] width 110 height 21
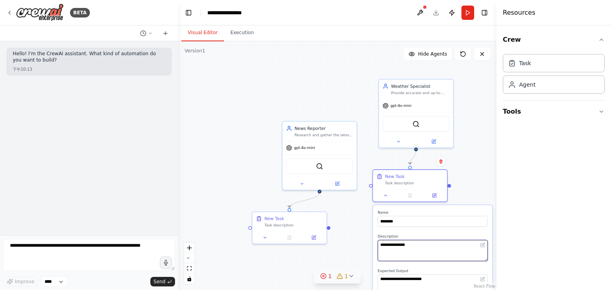
paste textarea "**********"
type textarea "**********"
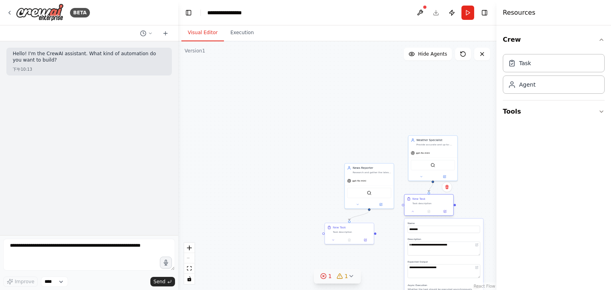
click at [411, 216] on div "**********" at bounding box center [429, 206] width 50 height 22
click at [412, 212] on icon at bounding box center [412, 211] width 3 height 3
drag, startPoint x: 434, startPoint y: 245, endPoint x: 407, endPoint y: 244, distance: 27.5
click at [407, 244] on div "**********" at bounding box center [443, 284] width 79 height 130
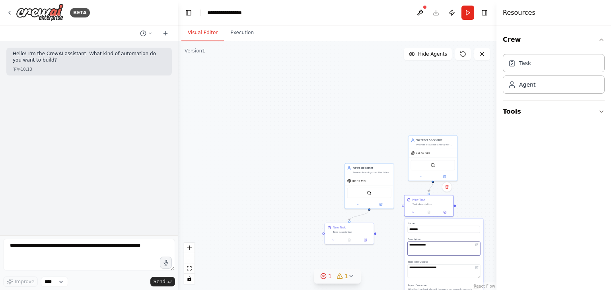
paste textarea "**********"
type textarea "**********"
drag, startPoint x: 427, startPoint y: 147, endPoint x: 412, endPoint y: 99, distance: 50.1
click at [412, 86] on div "Weather Specialist Provide accurate and up-to-date weather information for {loc…" at bounding box center [417, 82] width 49 height 13
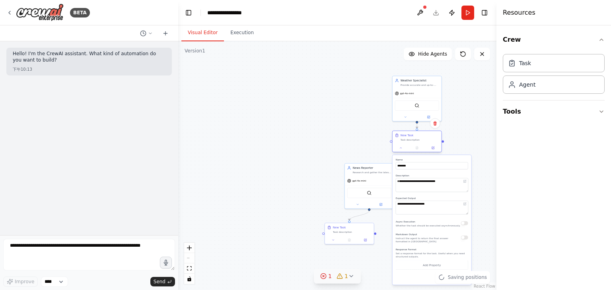
drag, startPoint x: 422, startPoint y: 201, endPoint x: 410, endPoint y: 136, distance: 66.8
click at [410, 136] on div "New Task Task description" at bounding box center [419, 138] width 39 height 8
click at [465, 279] on button "Save" at bounding box center [462, 278] width 12 height 7
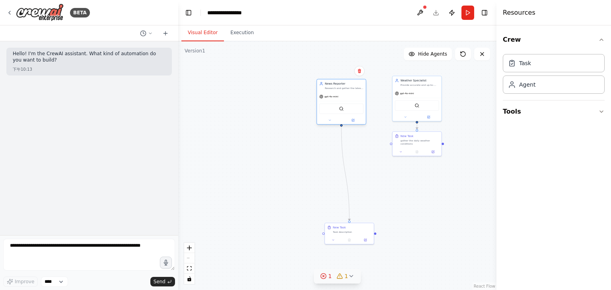
drag, startPoint x: 361, startPoint y: 171, endPoint x: 333, endPoint y: 86, distance: 89.7
click at [333, 86] on div "News Reporter Research and gather the latest news about {topic} from reliable s…" at bounding box center [344, 86] width 39 height 8
drag, startPoint x: 347, startPoint y: 227, endPoint x: 328, endPoint y: 144, distance: 85.1
click at [328, 150] on div "New Task" at bounding box center [336, 152] width 39 height 4
click at [317, 159] on div at bounding box center [333, 156] width 49 height 8
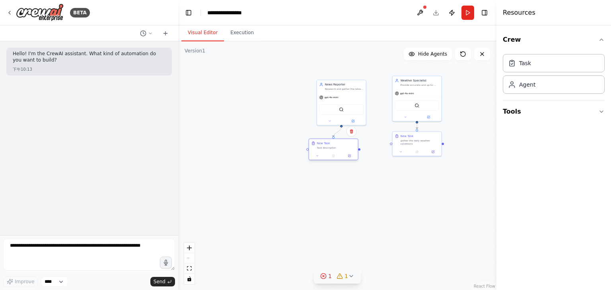
click at [318, 159] on div at bounding box center [333, 156] width 49 height 8
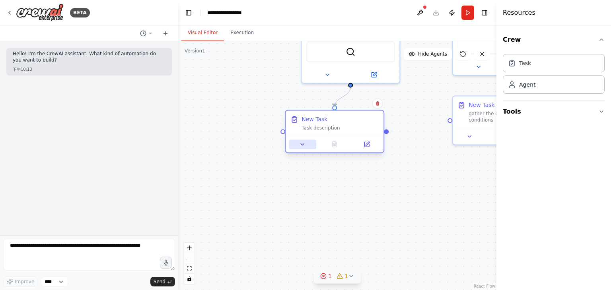
click at [301, 144] on icon at bounding box center [302, 144] width 6 height 6
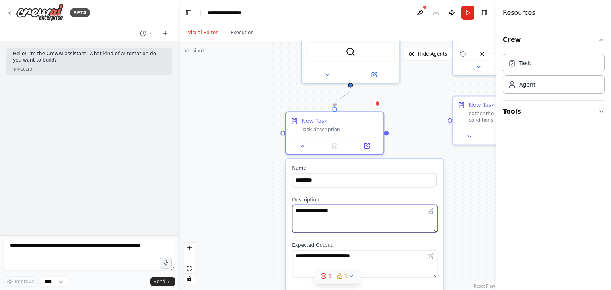
drag, startPoint x: 343, startPoint y: 211, endPoint x: 293, endPoint y: 210, distance: 50.1
click at [293, 210] on textarea "**********" at bounding box center [364, 219] width 145 height 28
paste textarea "**********"
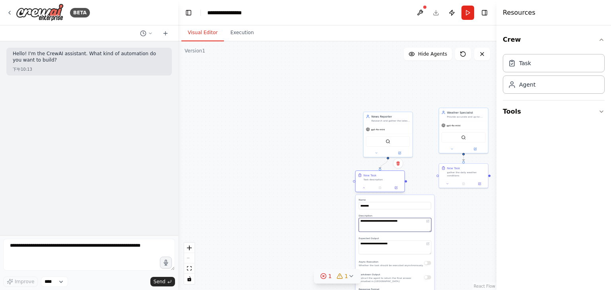
type textarea "**********"
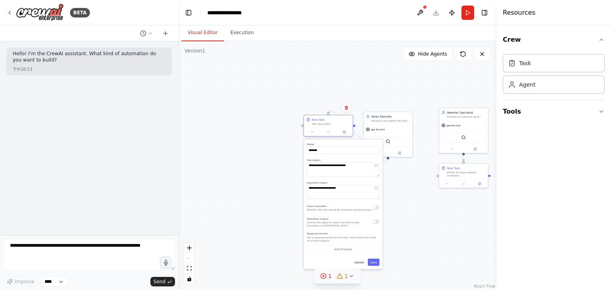
drag, startPoint x: 373, startPoint y: 179, endPoint x: 320, endPoint y: 123, distance: 77.1
click at [320, 123] on div "Task description" at bounding box center [331, 123] width 39 height 3
click at [375, 265] on button "Save" at bounding box center [374, 262] width 12 height 7
drag, startPoint x: 332, startPoint y: 121, endPoint x: 342, endPoint y: 158, distance: 37.8
click at [342, 149] on div "New Task gather a summary of one current event" at bounding box center [335, 143] width 39 height 11
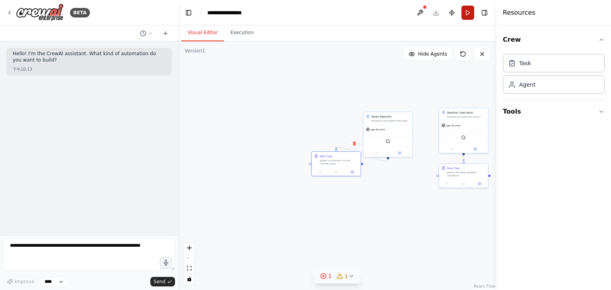
click at [465, 15] on button "Run" at bounding box center [467, 13] width 13 height 14
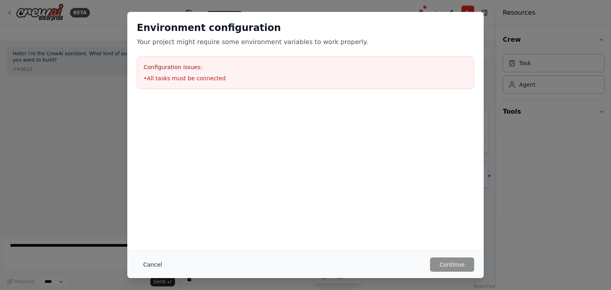
click at [149, 265] on button "Cancel" at bounding box center [152, 265] width 31 height 14
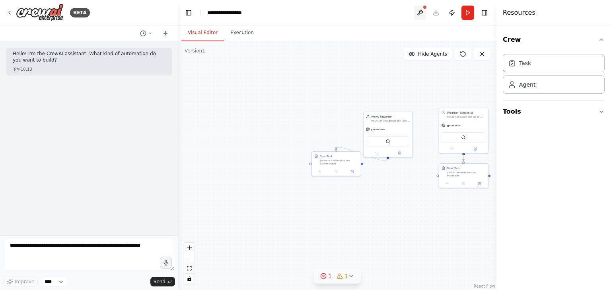
click at [419, 14] on button at bounding box center [420, 13] width 13 height 14
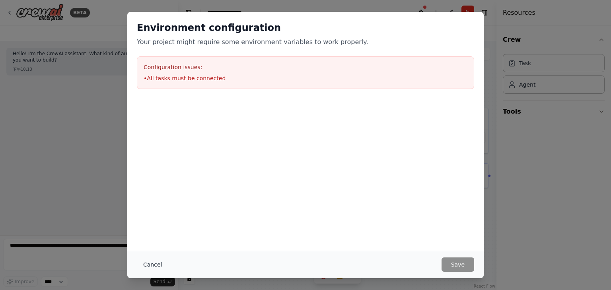
click at [143, 267] on button "Cancel" at bounding box center [152, 265] width 31 height 14
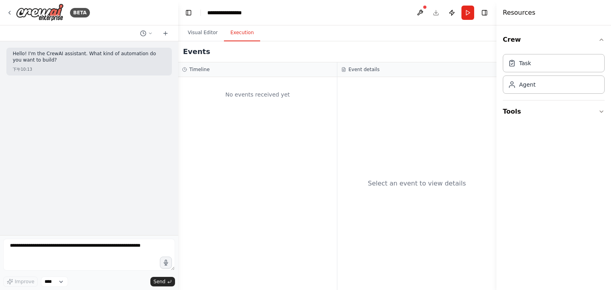
click at [238, 33] on button "Execution" at bounding box center [242, 33] width 36 height 17
click at [610, 167] on div "Crew Task Agent Tools" at bounding box center [553, 157] width 115 height 265
click at [242, 94] on div "No events received yet" at bounding box center [257, 94] width 151 height 27
click at [207, 68] on h3 "Timeline" at bounding box center [199, 69] width 20 height 6
click at [369, 68] on h3 "Event details" at bounding box center [363, 69] width 31 height 6
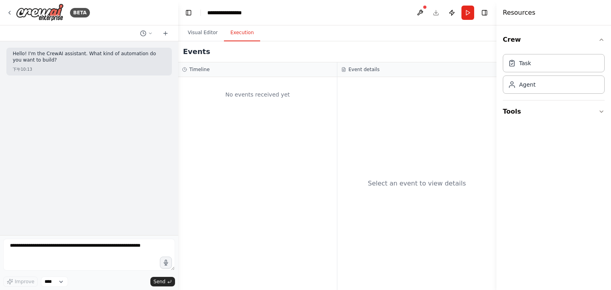
click at [199, 69] on h3 "Timeline" at bounding box center [199, 69] width 20 height 6
click at [243, 92] on div "No events received yet" at bounding box center [257, 94] width 151 height 27
click at [248, 96] on div "No events received yet" at bounding box center [257, 94] width 151 height 27
drag, startPoint x: 227, startPoint y: 97, endPoint x: 299, endPoint y: 93, distance: 71.7
click at [299, 93] on div "No events received yet" at bounding box center [257, 94] width 151 height 27
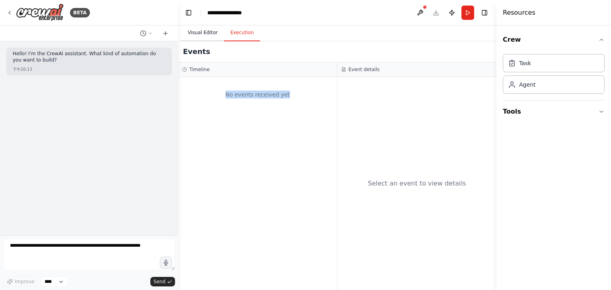
click at [207, 33] on button "Visual Editor" at bounding box center [202, 33] width 43 height 17
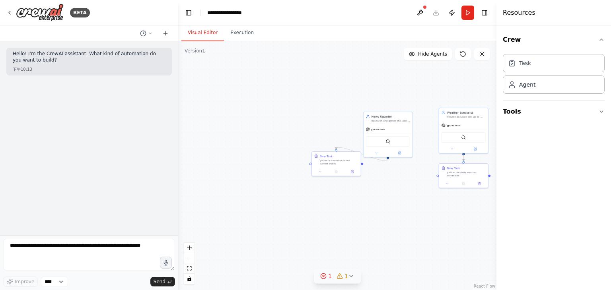
click at [24, 161] on div "Hello! I'm the CrewAI assistant. What kind of automation do you want to build? …" at bounding box center [89, 138] width 178 height 194
click at [245, 29] on button "Execution" at bounding box center [242, 33] width 36 height 17
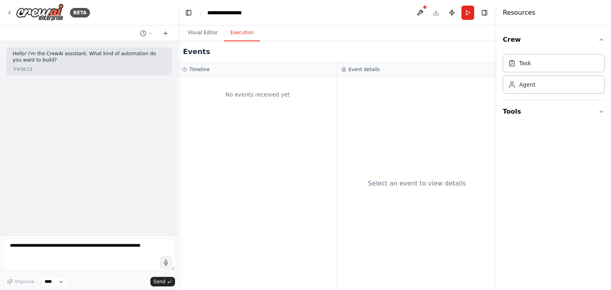
click at [255, 93] on div "No events received yet" at bounding box center [257, 94] width 151 height 27
click at [202, 70] on h3 "Timeline" at bounding box center [199, 69] width 20 height 6
click at [542, 112] on button "Tools" at bounding box center [554, 112] width 102 height 22
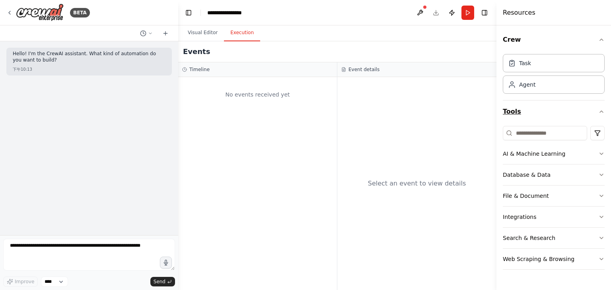
click at [540, 112] on button "Tools" at bounding box center [554, 112] width 102 height 22
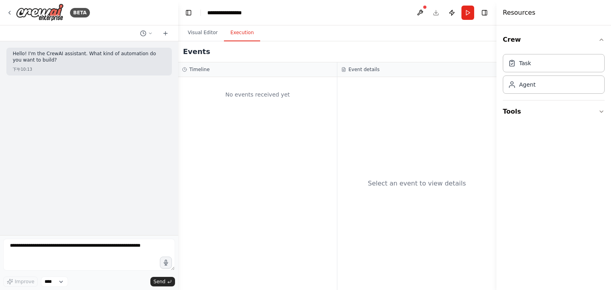
click at [399, 188] on div "Select an event to view details" at bounding box center [417, 184] width 98 height 10
drag, startPoint x: 400, startPoint y: 185, endPoint x: 401, endPoint y: 179, distance: 5.6
click at [401, 185] on div "Select an event to view details" at bounding box center [417, 184] width 98 height 10
click at [373, 66] on div "Event details" at bounding box center [416, 69] width 159 height 15
click at [258, 93] on div "No events received yet" at bounding box center [257, 94] width 151 height 27
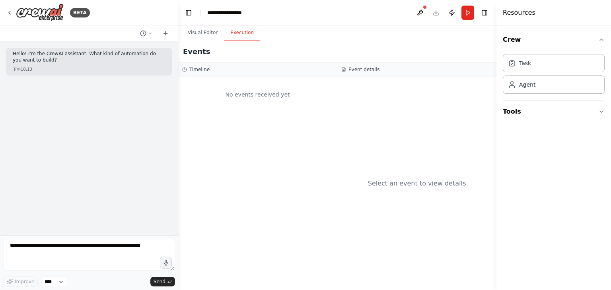
click at [245, 99] on div "No events received yet" at bounding box center [257, 94] width 151 height 27
click at [470, 11] on button "Run" at bounding box center [467, 13] width 13 height 14
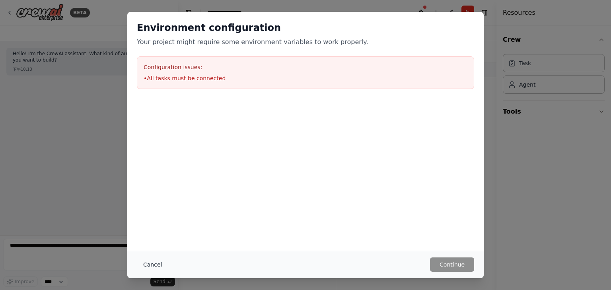
click at [153, 270] on button "Cancel" at bounding box center [152, 265] width 31 height 14
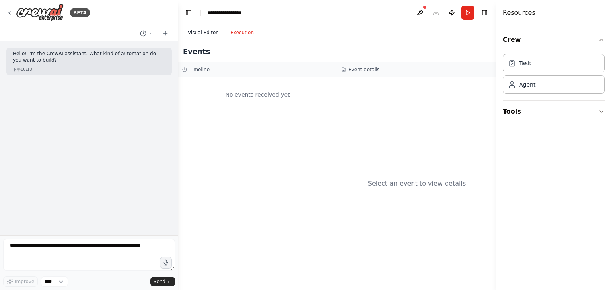
click at [199, 35] on button "Visual Editor" at bounding box center [202, 33] width 43 height 17
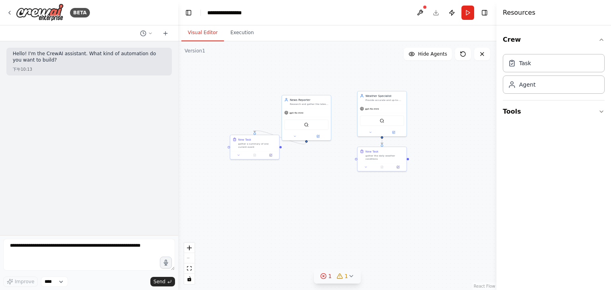
drag, startPoint x: 363, startPoint y: 166, endPoint x: 282, endPoint y: 149, distance: 83.2
click at [282, 149] on div ".deletable-edge-delete-btn { width: 20px; height: 20px; border: 0px solid #ffff…" at bounding box center [337, 165] width 318 height 249
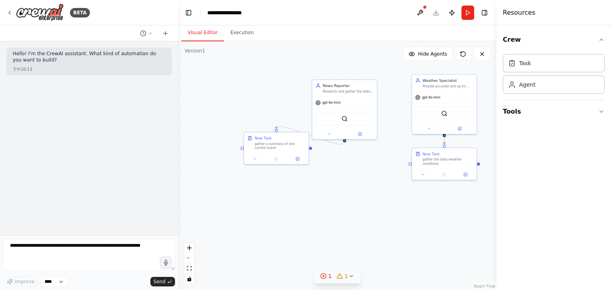
click at [6, 181] on div "Hello! I'm the CrewAI assistant. What kind of automation do you want to build? …" at bounding box center [89, 138] width 178 height 194
drag, startPoint x: 313, startPoint y: 150, endPoint x: 309, endPoint y: 152, distance: 4.1
click at [309, 152] on div ".deletable-edge-delete-btn { width: 20px; height: 20px; border: 0px solid #ffff…" at bounding box center [337, 165] width 318 height 249
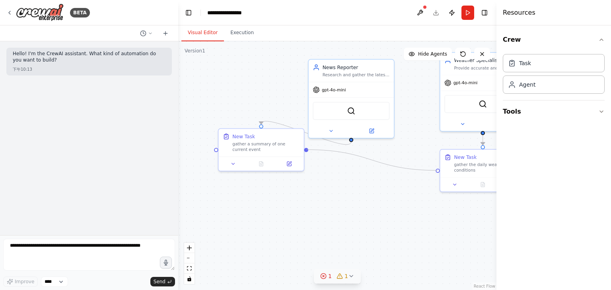
drag, startPoint x: 305, startPoint y: 150, endPoint x: 434, endPoint y: 172, distance: 130.8
click at [434, 172] on div ".deletable-edge-delete-btn { width: 20px; height: 20px; border: 0px solid #ffff…" at bounding box center [337, 165] width 318 height 249
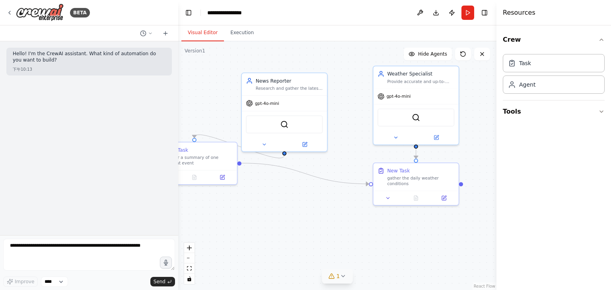
drag, startPoint x: 416, startPoint y: 116, endPoint x: 352, endPoint y: 131, distance: 66.3
click at [352, 131] on div ".deletable-edge-delete-btn { width: 20px; height: 20px; border: 0px solid #ffff…" at bounding box center [337, 165] width 318 height 249
drag, startPoint x: 24, startPoint y: 169, endPoint x: 90, endPoint y: 161, distance: 66.9
click at [24, 169] on div "Hello! I'm the CrewAI assistant. What kind of automation do you want to build? …" at bounding box center [89, 138] width 178 height 194
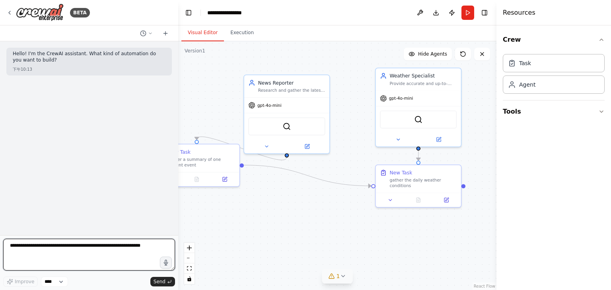
click at [103, 251] on textarea at bounding box center [89, 255] width 172 height 32
type textarea "*"
type textarea "**********"
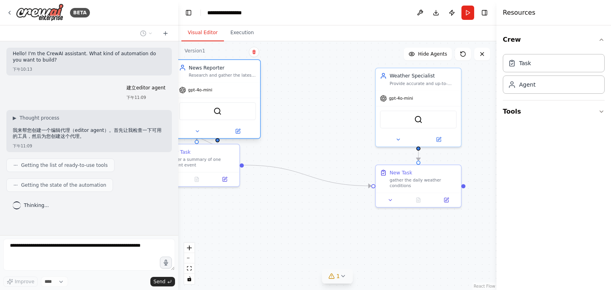
drag, startPoint x: 282, startPoint y: 89, endPoint x: 211, endPoint y: 74, distance: 72.6
click at [211, 74] on div "Research and gather the latest news about {topic} from reliable sources, ensuri…" at bounding box center [222, 75] width 67 height 6
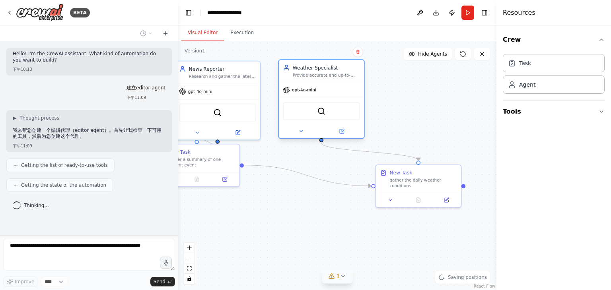
drag, startPoint x: 400, startPoint y: 79, endPoint x: 303, endPoint y: 72, distance: 96.5
click at [303, 72] on div "Weather Specialist Provide accurate and up-to-date weather information for {loc…" at bounding box center [326, 71] width 67 height 14
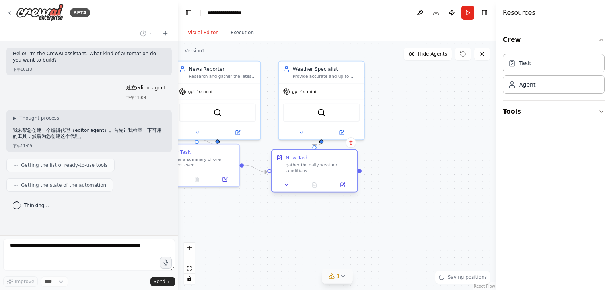
drag, startPoint x: 416, startPoint y: 174, endPoint x: 312, endPoint y: 161, distance: 104.5
click at [312, 161] on div "New Task gather the daily weather conditions" at bounding box center [319, 163] width 67 height 19
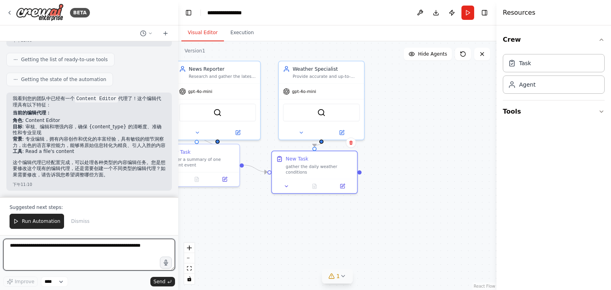
scroll to position [145, 0]
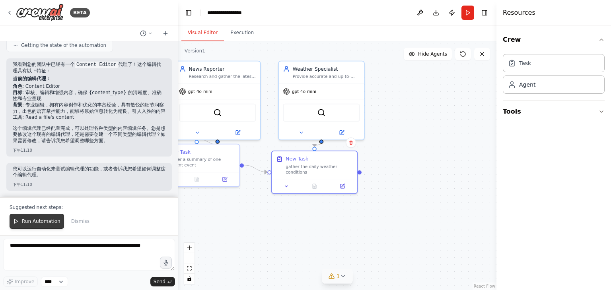
click at [46, 222] on span "Run Automation" at bounding box center [41, 221] width 39 height 6
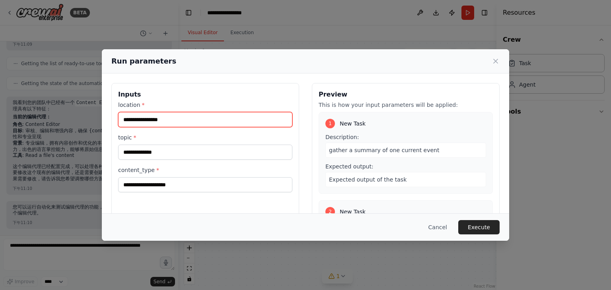
click at [170, 118] on input "location *" at bounding box center [205, 119] width 174 height 15
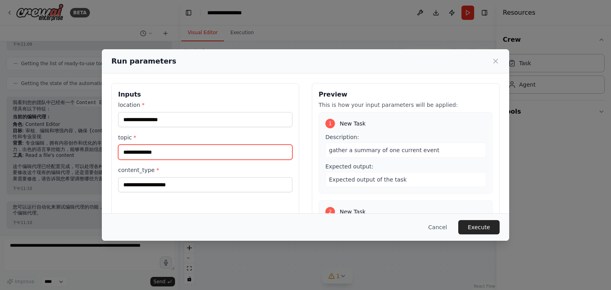
click at [156, 153] on input "topic *" at bounding box center [205, 152] width 174 height 15
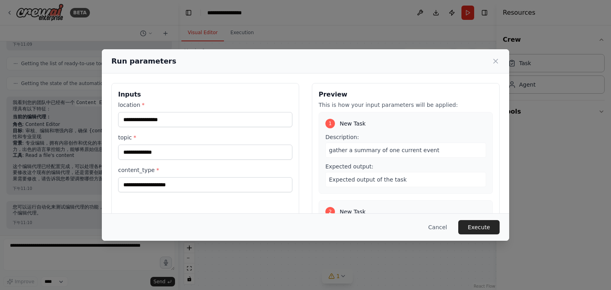
click at [152, 176] on div "content_type *" at bounding box center [205, 179] width 174 height 26
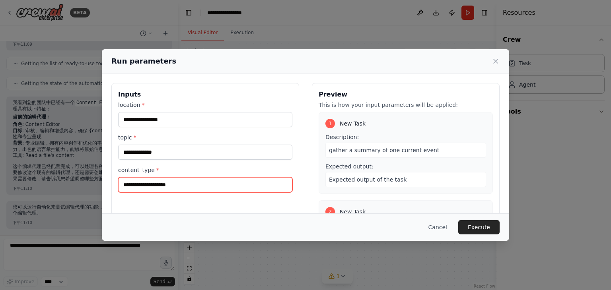
click at [152, 182] on input "content_type *" at bounding box center [205, 184] width 174 height 15
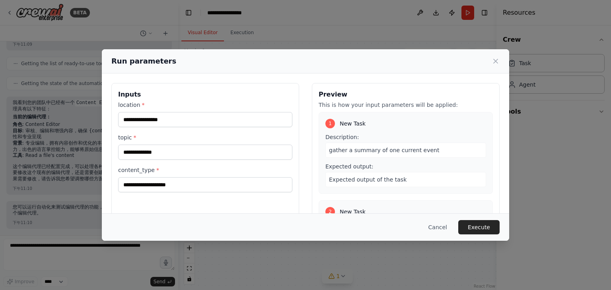
click at [369, 147] on span "gather a summary of one current event" at bounding box center [384, 150] width 110 height 6
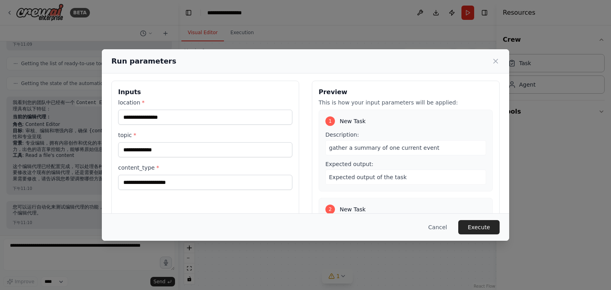
scroll to position [0, 0]
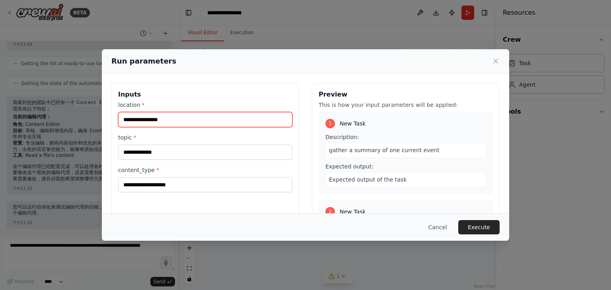
click at [202, 124] on input "location *" at bounding box center [205, 119] width 174 height 15
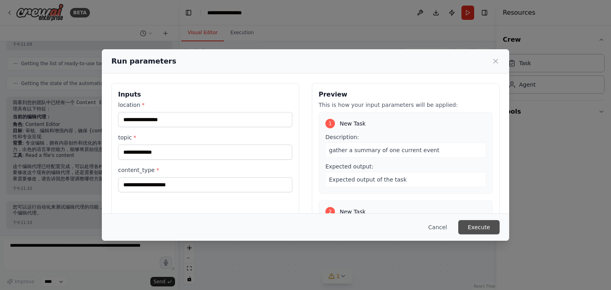
click at [480, 224] on button "Execute" at bounding box center [478, 227] width 41 height 14
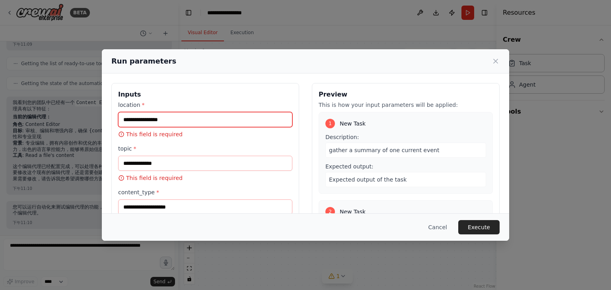
click at [186, 117] on input "location *" at bounding box center [205, 119] width 174 height 15
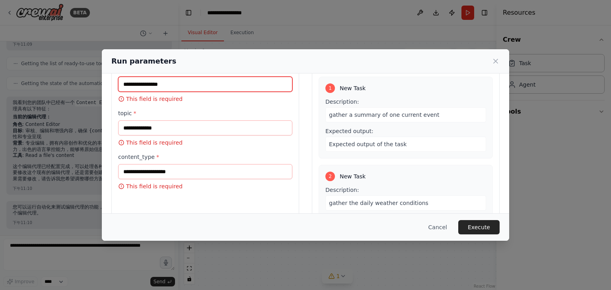
scroll to position [40, 0]
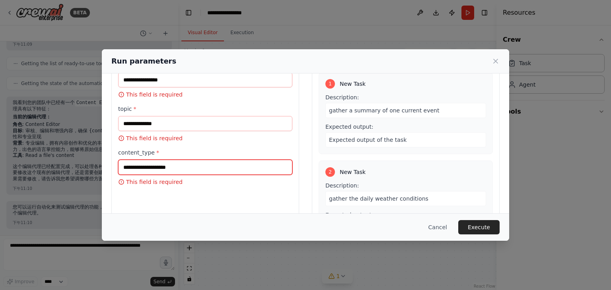
click at [202, 167] on input "content_type *" at bounding box center [205, 167] width 174 height 15
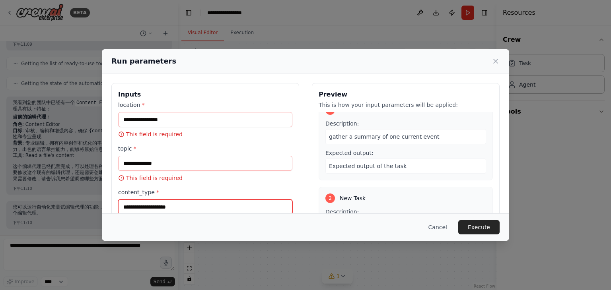
scroll to position [16, 0]
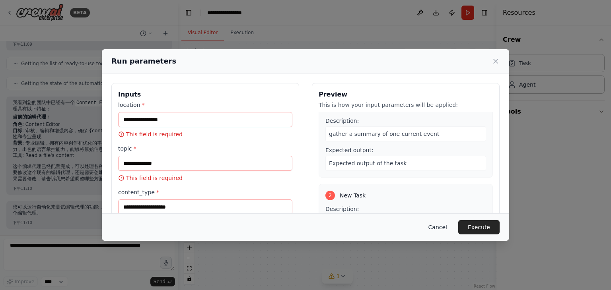
click at [444, 227] on button "Cancel" at bounding box center [437, 227] width 31 height 14
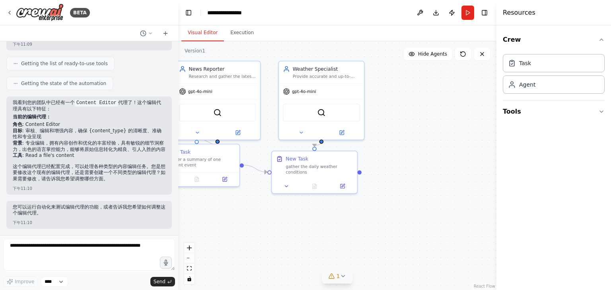
click at [229, 231] on div ".deletable-edge-delete-btn { width: 20px; height: 20px; border: 0px solid #ffff…" at bounding box center [337, 165] width 318 height 249
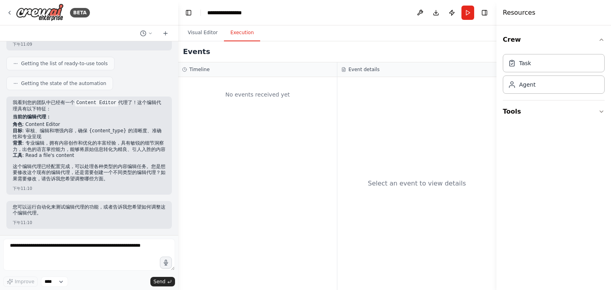
click at [238, 35] on button "Execution" at bounding box center [242, 33] width 36 height 17
click at [207, 33] on button "Visual Editor" at bounding box center [202, 33] width 43 height 17
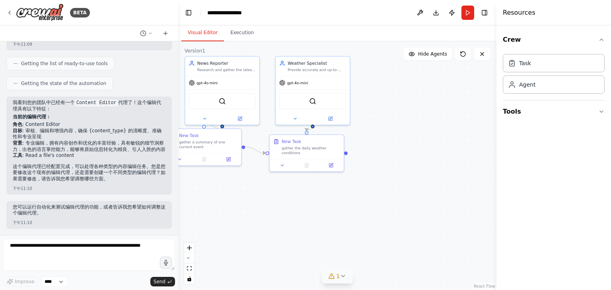
drag, startPoint x: 467, startPoint y: 10, endPoint x: 429, endPoint y: 37, distance: 46.6
click at [429, 37] on div "Visual Editor Execution" at bounding box center [337, 33] width 318 height 16
click at [465, 12] on button "Run" at bounding box center [467, 13] width 13 height 14
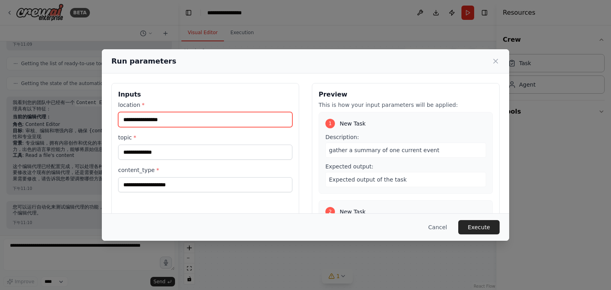
click at [240, 126] on input "location *" at bounding box center [205, 119] width 174 height 15
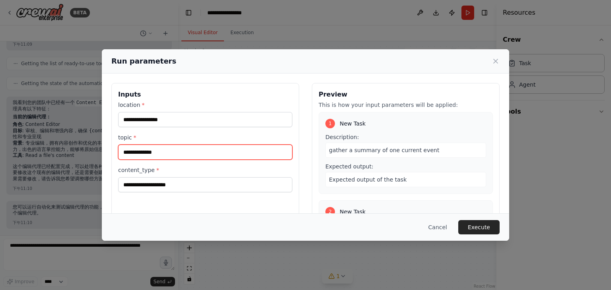
click at [149, 151] on input "topic *" at bounding box center [205, 152] width 174 height 15
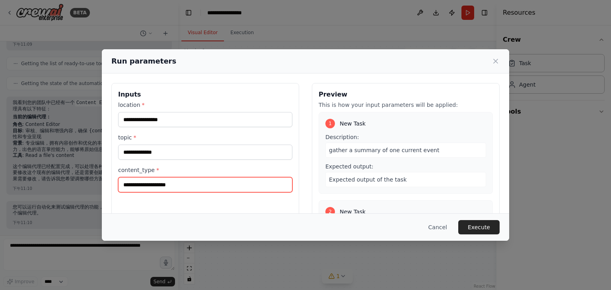
click at [152, 181] on input "content_type *" at bounding box center [205, 184] width 174 height 15
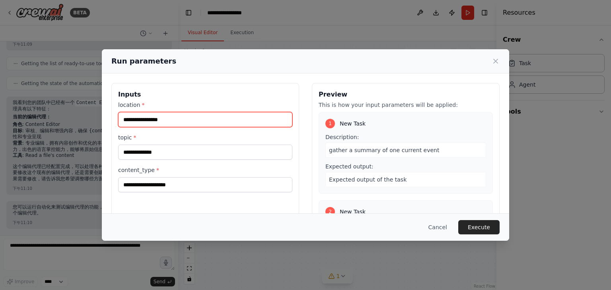
click at [167, 115] on input "location *" at bounding box center [205, 119] width 174 height 15
click at [209, 126] on input "location *" at bounding box center [205, 119] width 174 height 15
click at [206, 119] on input "location *" at bounding box center [205, 119] width 174 height 15
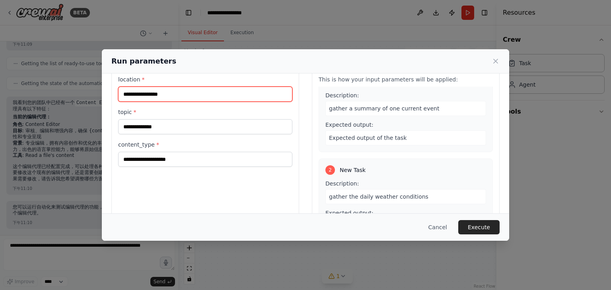
scroll to position [67, 0]
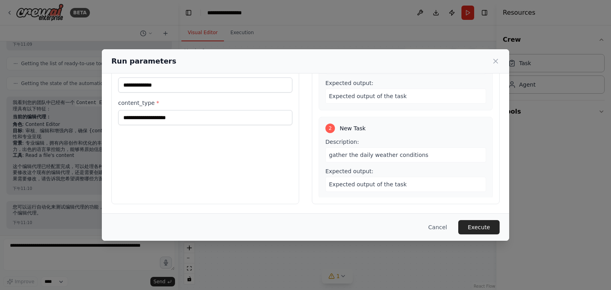
click at [366, 152] on span "gather the daily weather conditions" at bounding box center [378, 155] width 99 height 6
click at [369, 186] on span "Expected output of the task" at bounding box center [368, 184] width 78 height 6
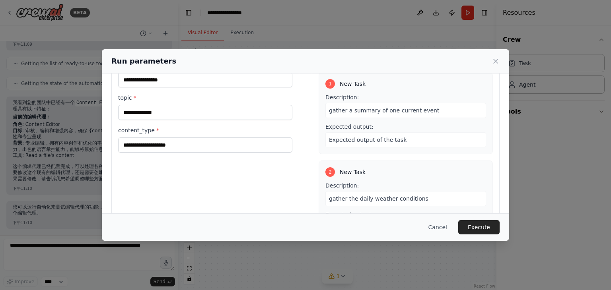
scroll to position [0, 0]
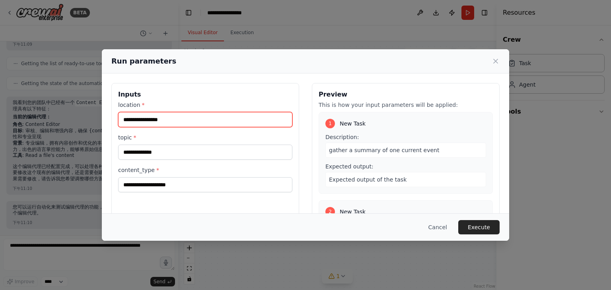
click at [212, 119] on input "location *" at bounding box center [205, 119] width 174 height 15
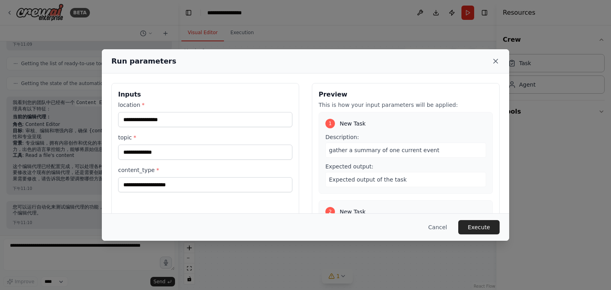
click at [496, 63] on icon at bounding box center [496, 61] width 8 height 8
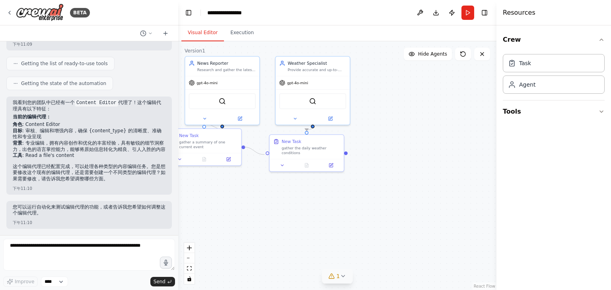
click at [264, 155] on circle "Edge from c56afc2b-a2fa-4674-9ff1-f7ce74a450cf to 3d4e3a1b-2a17-4f9b-9f13-c30b8…" at bounding box center [262, 153] width 6 height 6
click at [254, 153] on div ".deletable-edge-delete-btn { width: 20px; height: 20px; border: 0px solid #ffff…" at bounding box center [337, 165] width 318 height 249
click at [347, 155] on div ".deletable-edge-delete-btn { width: 20px; height: 20px; border: 0px solid #ffff…" at bounding box center [337, 165] width 318 height 249
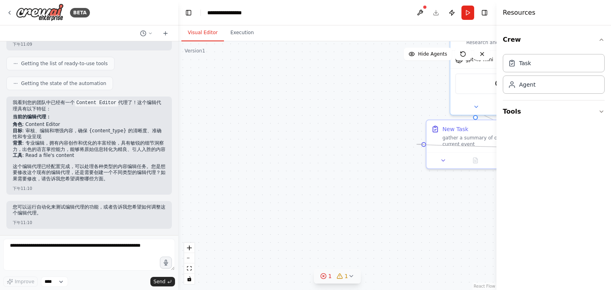
drag, startPoint x: 347, startPoint y: 152, endPoint x: 425, endPoint y: 147, distance: 78.1
click at [425, 147] on div ".deletable-edge-delete-btn { width: 20px; height: 20px; border: 0px solid #ffff…" at bounding box center [337, 165] width 318 height 249
drag, startPoint x: 439, startPoint y: 192, endPoint x: 285, endPoint y: 209, distance: 154.5
click at [285, 209] on div ".deletable-edge-delete-btn { width: 20px; height: 20px; border: 0px solid #ffff…" at bounding box center [337, 165] width 318 height 249
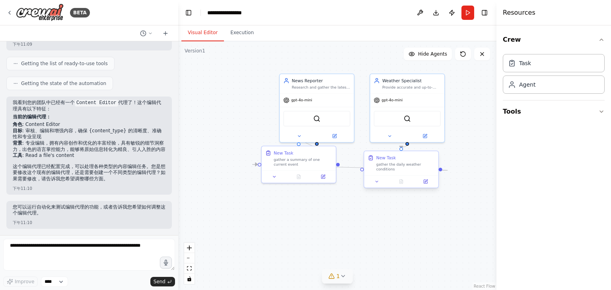
click at [345, 218] on div ".deletable-edge-delete-btn { width: 20px; height: 20px; border: 0px solid #ffff…" at bounding box center [337, 165] width 318 height 249
drag, startPoint x: 388, startPoint y: 170, endPoint x: 326, endPoint y: 229, distance: 85.8
click at [326, 229] on div "gather the daily weather conditions" at bounding box center [345, 227] width 58 height 10
click at [579, 185] on div "Crew Task Agent Tools" at bounding box center [553, 157] width 115 height 265
click at [466, 16] on button "Run" at bounding box center [467, 13] width 13 height 14
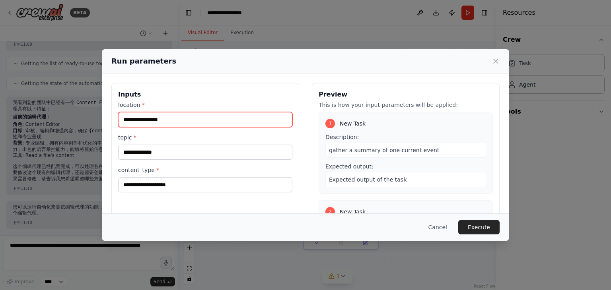
click at [206, 123] on input "location *" at bounding box center [205, 119] width 174 height 15
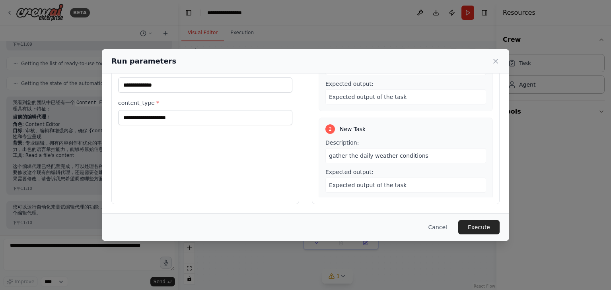
scroll to position [16, 0]
click at [496, 64] on icon at bounding box center [496, 61] width 8 height 8
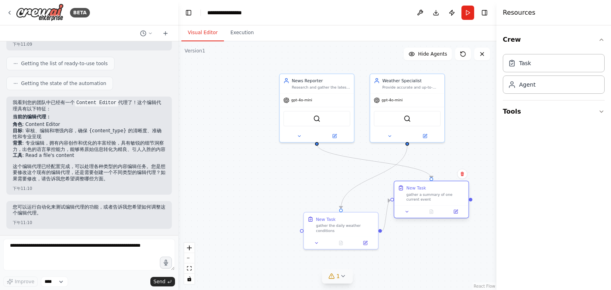
drag, startPoint x: 314, startPoint y: 160, endPoint x: 449, endPoint y: 199, distance: 140.5
click at [449, 199] on div "gather a summary of one current event" at bounding box center [435, 197] width 58 height 10
click at [467, 13] on button "Run" at bounding box center [467, 13] width 13 height 14
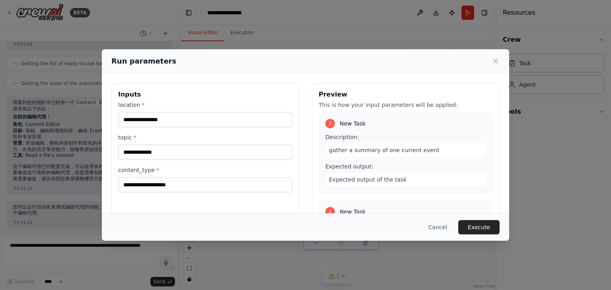
click at [601, 143] on div "Run parameters Inputs location * topic * content_type * Preview This is how you…" at bounding box center [305, 145] width 611 height 290
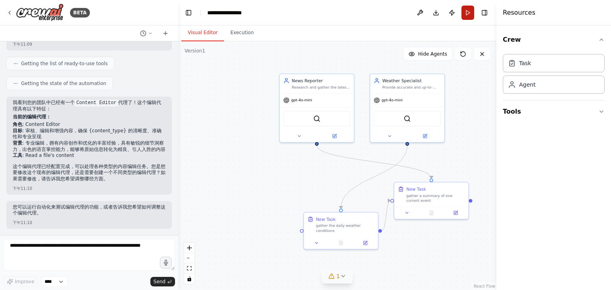
click at [468, 10] on button "Run" at bounding box center [467, 13] width 13 height 14
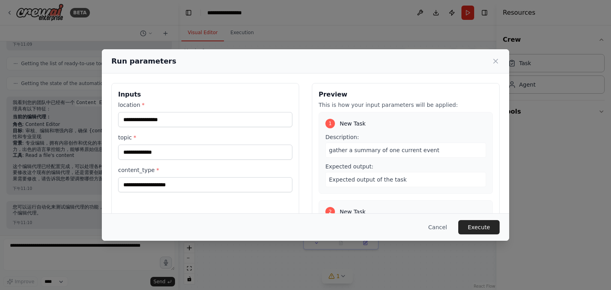
click at [576, 162] on div "Run parameters Inputs location * topic * content_type * Preview This is how you…" at bounding box center [305, 145] width 611 height 290
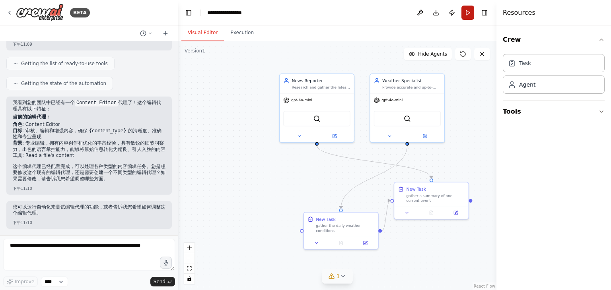
click at [471, 12] on button "Run" at bounding box center [467, 13] width 13 height 14
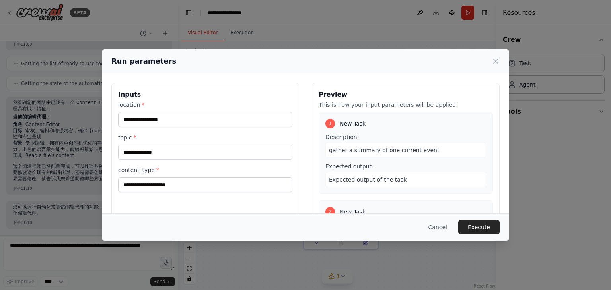
click at [383, 152] on span "gather a summary of one current event" at bounding box center [384, 150] width 110 height 6
click at [384, 177] on span "Expected output of the task" at bounding box center [368, 180] width 78 height 6
click at [404, 179] on div "Expected output of the task" at bounding box center [405, 179] width 161 height 15
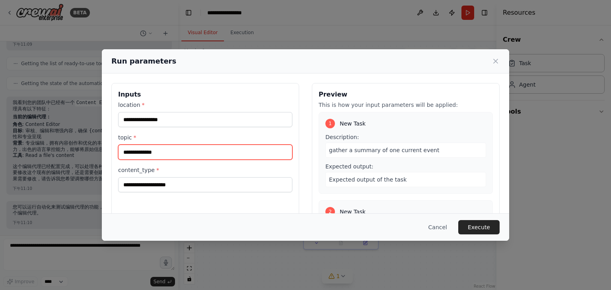
click at [173, 150] on input "topic *" at bounding box center [205, 152] width 174 height 15
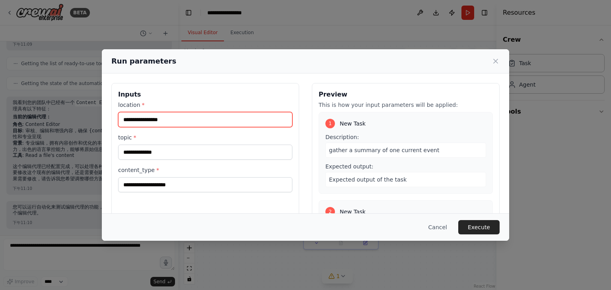
click at [172, 117] on input "location *" at bounding box center [205, 119] width 174 height 15
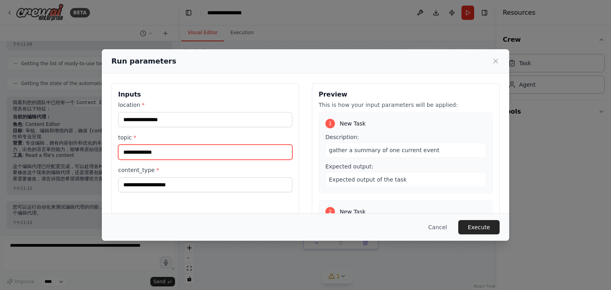
click at [170, 150] on input "topic *" at bounding box center [205, 152] width 174 height 15
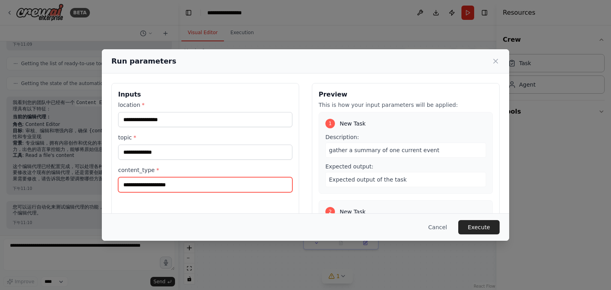
click at [167, 182] on input "content_type *" at bounding box center [205, 184] width 174 height 15
click at [170, 183] on input "content_type *" at bounding box center [205, 184] width 174 height 15
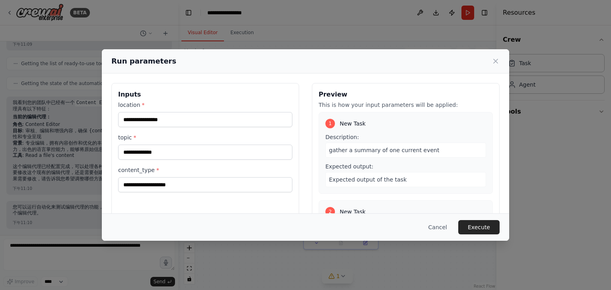
click at [183, 159] on div "location * topic * content_type *" at bounding box center [205, 146] width 174 height 91
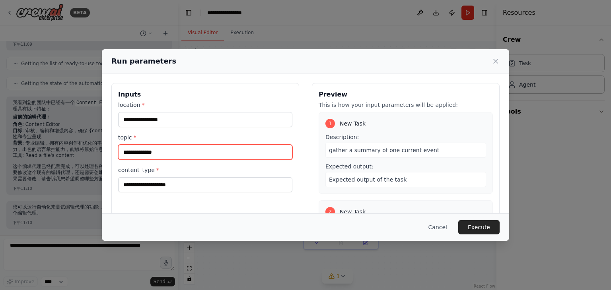
click at [185, 152] on input "topic *" at bounding box center [205, 152] width 174 height 15
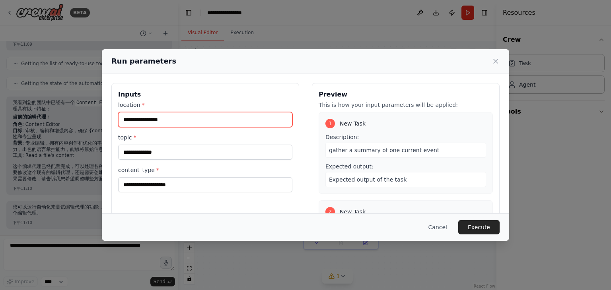
click at [189, 123] on input "location *" at bounding box center [205, 119] width 174 height 15
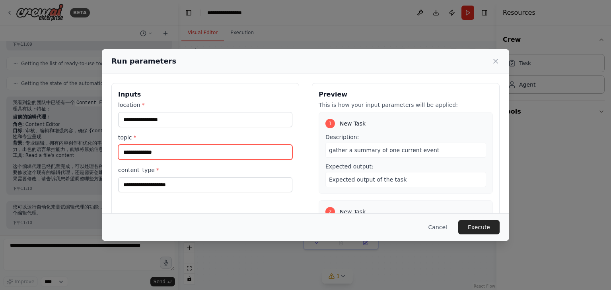
click at [215, 151] on input "topic *" at bounding box center [205, 152] width 174 height 15
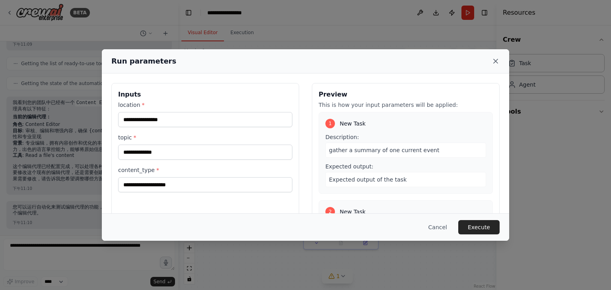
click at [497, 60] on icon at bounding box center [496, 61] width 8 height 8
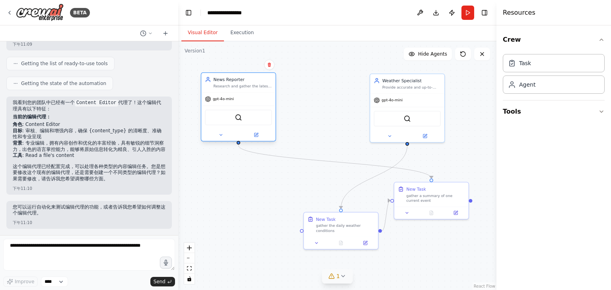
drag, startPoint x: 325, startPoint y: 91, endPoint x: 228, endPoint y: 91, distance: 97.0
click at [228, 91] on div "News Reporter Research and gather the latest news about {topic} from reliable s…" at bounding box center [238, 82] width 74 height 19
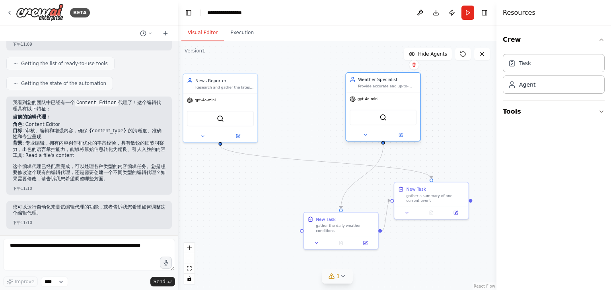
drag, startPoint x: 416, startPoint y: 92, endPoint x: 328, endPoint y: 97, distance: 87.6
click at [345, 96] on div "Weather Specialist Provide accurate and up-to-date weather information for {loc…" at bounding box center [382, 106] width 75 height 69
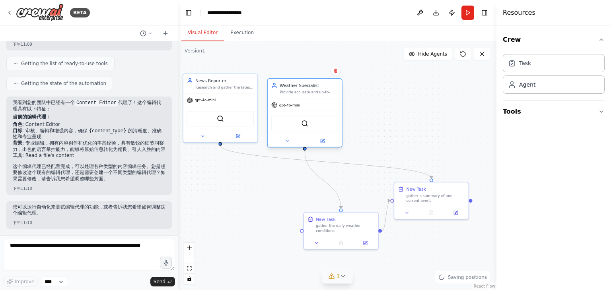
drag, startPoint x: 306, startPoint y: 97, endPoint x: 288, endPoint y: 98, distance: 18.3
click at [288, 98] on div "Weather Specialist Provide accurate and up-to-date weather information for {loc…" at bounding box center [304, 112] width 75 height 69
drag, startPoint x: 303, startPoint y: 222, endPoint x: 270, endPoint y: 203, distance: 37.6
click at [250, 205] on div "gather the daily weather conditions" at bounding box center [272, 209] width 58 height 10
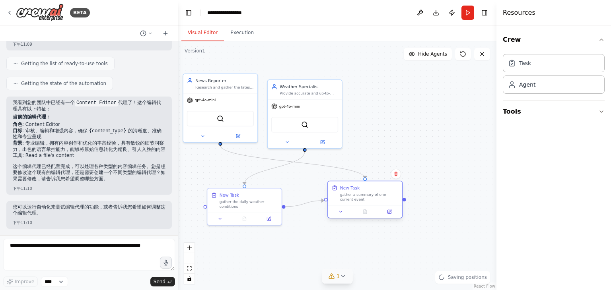
drag, startPoint x: 437, startPoint y: 202, endPoint x: 353, endPoint y: 196, distance: 84.9
click at [340, 204] on div "New Task gather a summary of one current event" at bounding box center [365, 193] width 74 height 24
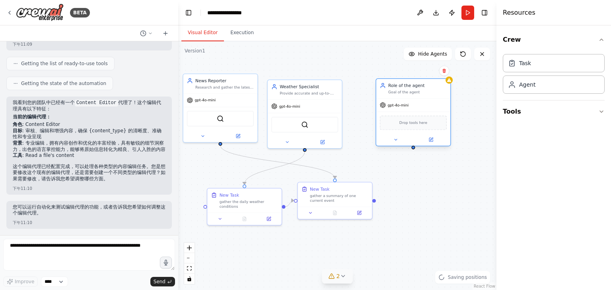
drag, startPoint x: 459, startPoint y: 120, endPoint x: 416, endPoint y: 91, distance: 51.7
click at [416, 91] on div "Goal of the agent" at bounding box center [417, 92] width 58 height 5
click at [416, 87] on div "Role of the agent" at bounding box center [417, 86] width 58 height 6
click at [410, 87] on div "Role of the agent" at bounding box center [417, 86] width 58 height 6
click at [412, 96] on div "Role of the agent Goal of the agent" at bounding box center [413, 88] width 74 height 19
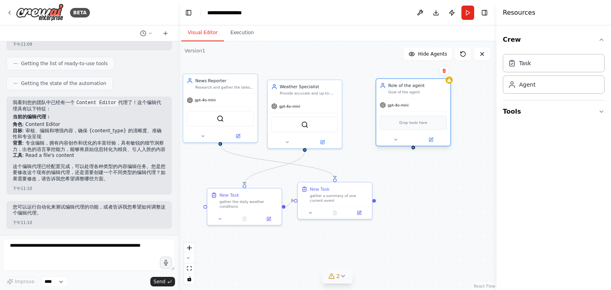
click at [415, 127] on div "Drop tools here" at bounding box center [413, 123] width 67 height 14
click at [545, 115] on button "Tools" at bounding box center [554, 112] width 102 height 22
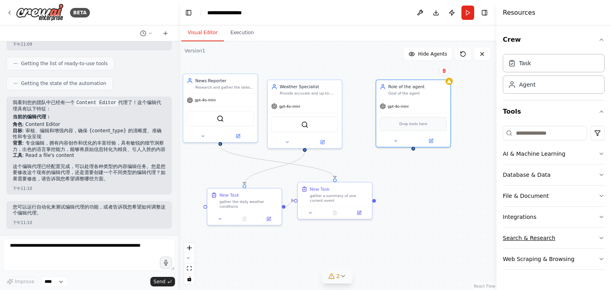
click at [570, 239] on button "Search & Research" at bounding box center [554, 238] width 102 height 21
click at [575, 234] on button "Search & Research" at bounding box center [554, 238] width 102 height 21
click at [591, 239] on button "Search & Research" at bounding box center [554, 238] width 102 height 21
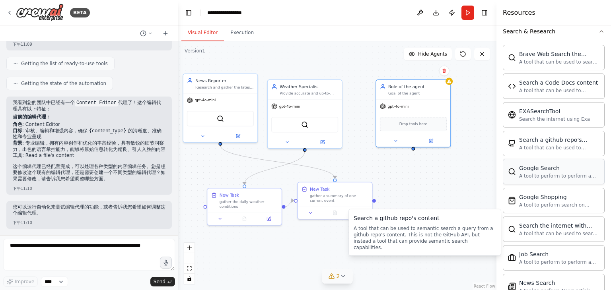
scroll to position [239, 0]
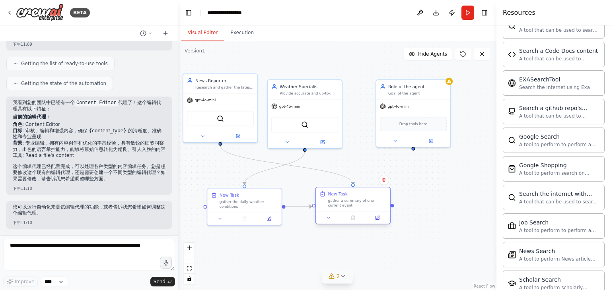
drag, startPoint x: 331, startPoint y: 194, endPoint x: 349, endPoint y: 201, distance: 19.1
click at [349, 201] on div "gather a summary of one current event" at bounding box center [357, 203] width 58 height 10
click at [345, 278] on icon at bounding box center [343, 276] width 6 height 6
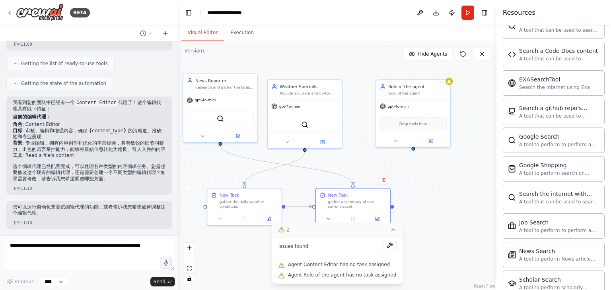
click at [391, 229] on icon at bounding box center [393, 230] width 6 height 6
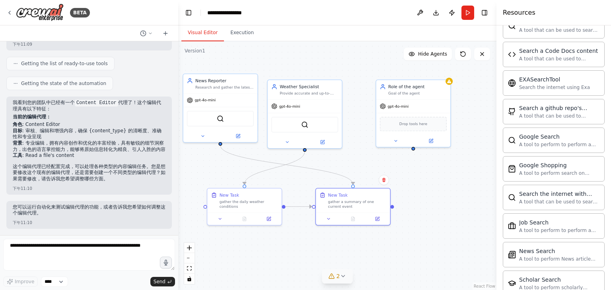
click at [344, 280] on button "2" at bounding box center [337, 276] width 31 height 15
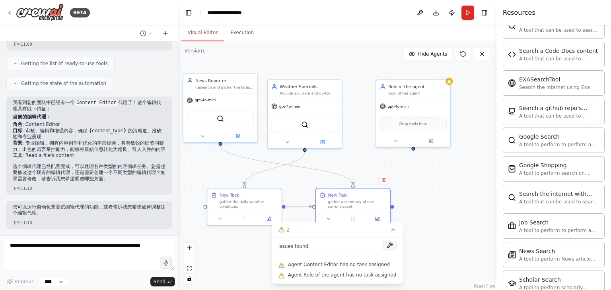
click at [387, 249] on button at bounding box center [390, 246] width 14 height 10
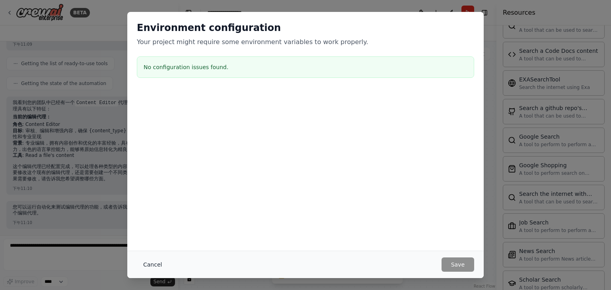
click at [152, 266] on button "Cancel" at bounding box center [152, 265] width 31 height 14
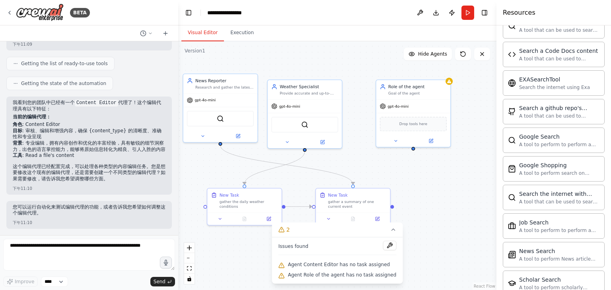
click at [305, 185] on div ".deletable-edge-delete-btn { width: 20px; height: 20px; border: 0px solid #ffff…" at bounding box center [337, 165] width 318 height 249
click at [407, 126] on div "Drop tools here" at bounding box center [413, 123] width 67 height 14
click at [442, 180] on div ".deletable-edge-delete-btn { width: 20px; height: 20px; border: 0px solid #ffff…" at bounding box center [337, 165] width 318 height 249
click at [311, 125] on div "SerperDevTool" at bounding box center [304, 124] width 67 height 16
click at [305, 127] on div "SerperDevTool" at bounding box center [304, 124] width 67 height 16
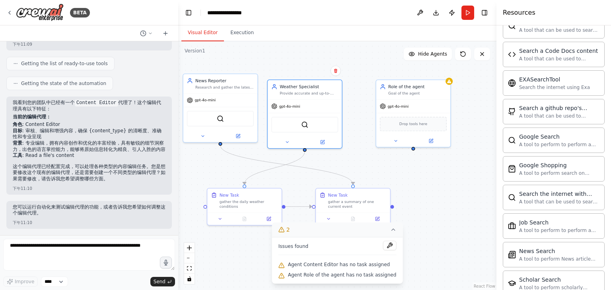
click at [387, 233] on button "2" at bounding box center [337, 230] width 131 height 15
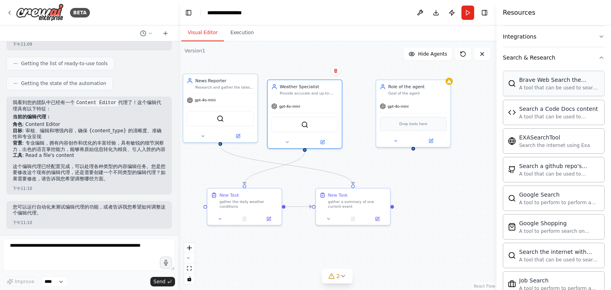
scroll to position [158, 0]
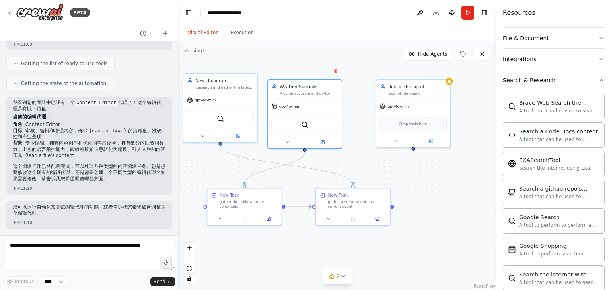
click at [598, 58] on icon "button" at bounding box center [601, 59] width 6 height 6
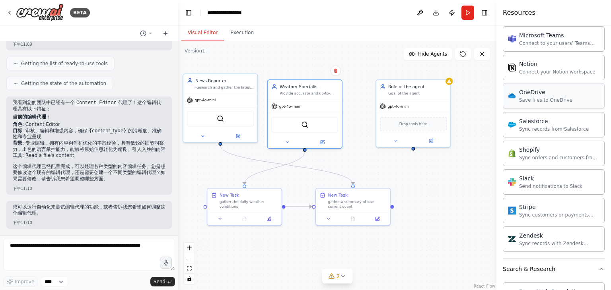
scroll to position [595, 0]
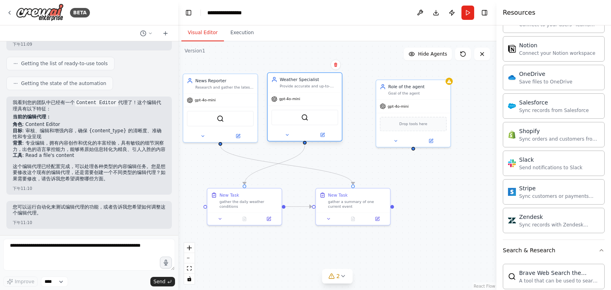
drag, startPoint x: 307, startPoint y: 93, endPoint x: 308, endPoint y: 88, distance: 4.4
click at [308, 88] on div "Weather Specialist Provide accurate and up-to-date weather information for {loc…" at bounding box center [305, 82] width 74 height 19
click at [198, 138] on button at bounding box center [203, 134] width 34 height 7
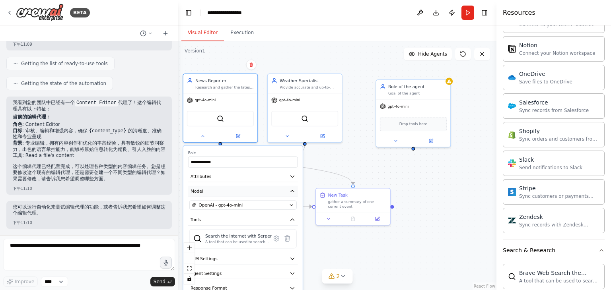
click at [292, 190] on icon "button" at bounding box center [293, 191] width 4 height 2
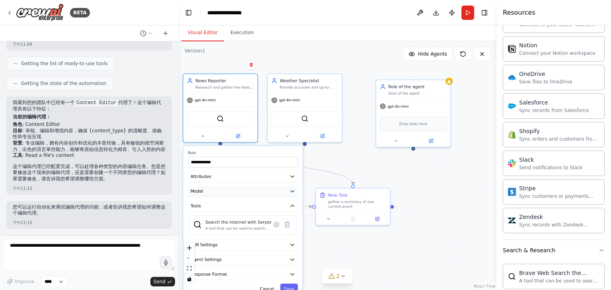
click at [292, 192] on icon "button" at bounding box center [292, 192] width 6 height 6
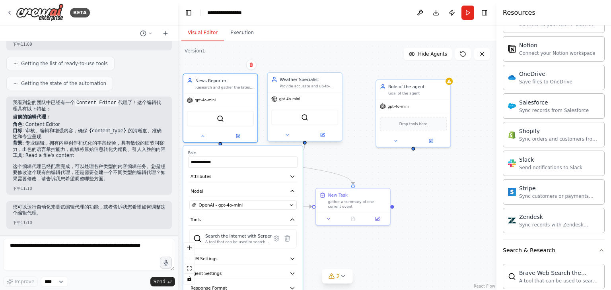
click at [303, 89] on div "Weather Specialist Provide accurate and up-to-date weather information for {loc…" at bounding box center [305, 82] width 74 height 19
click at [330, 122] on div "SerperDevTool" at bounding box center [304, 118] width 67 height 16
click at [292, 136] on button at bounding box center [287, 134] width 34 height 7
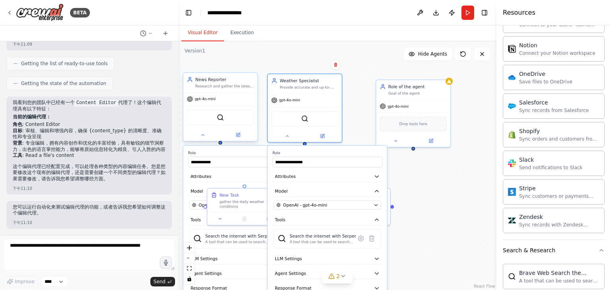
click at [208, 138] on div at bounding box center [220, 135] width 74 height 12
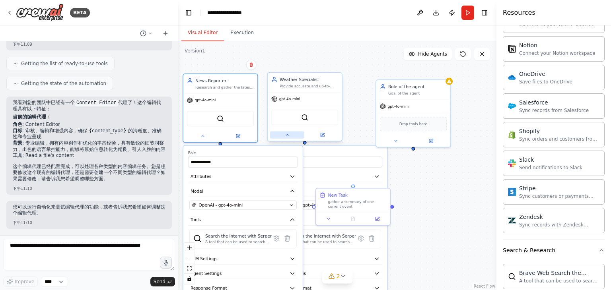
click at [285, 137] on button at bounding box center [287, 134] width 34 height 7
click at [204, 136] on icon at bounding box center [202, 134] width 5 height 5
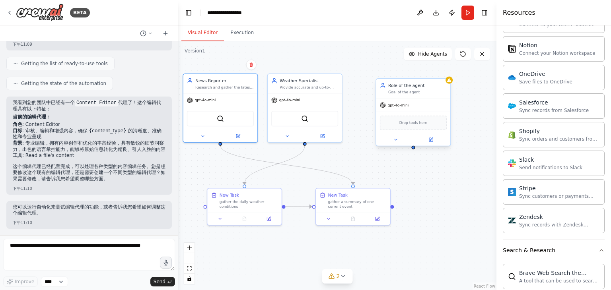
click at [395, 144] on div at bounding box center [413, 140] width 74 height 12
click at [397, 141] on icon at bounding box center [395, 140] width 5 height 5
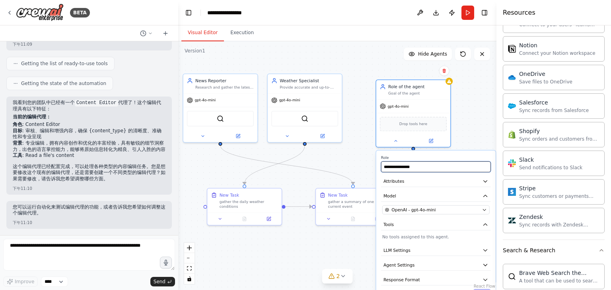
click at [430, 166] on input "**********" at bounding box center [436, 166] width 110 height 11
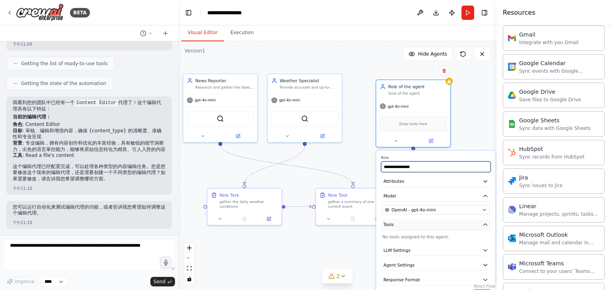
scroll to position [277, 0]
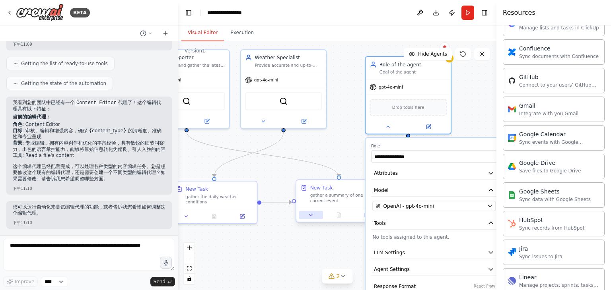
click at [311, 219] on button at bounding box center [311, 215] width 24 height 8
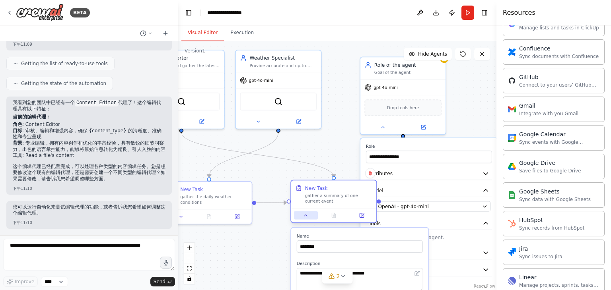
click at [304, 218] on icon at bounding box center [306, 216] width 6 height 6
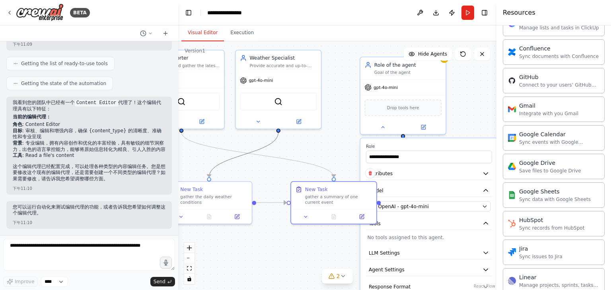
drag, startPoint x: 248, startPoint y: 155, endPoint x: 297, endPoint y: 163, distance: 49.3
click at [450, 216] on div ".deletable-edge-delete-btn { width: 20px; height: 20px; border: 0px solid #ffff…" at bounding box center [450, 216] width 0 height 0
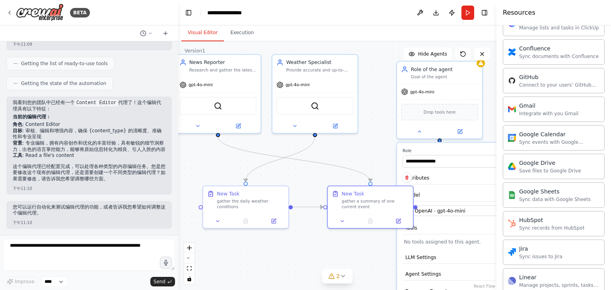
drag, startPoint x: 260, startPoint y: 167, endPoint x: 301, endPoint y: 172, distance: 41.2
click at [301, 172] on div ".deletable-edge-delete-btn { width: 20px; height: 20px; border: 0px solid #ffff…" at bounding box center [337, 165] width 318 height 249
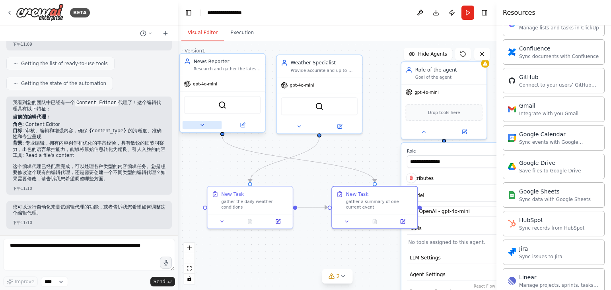
click at [204, 124] on icon at bounding box center [202, 125] width 6 height 6
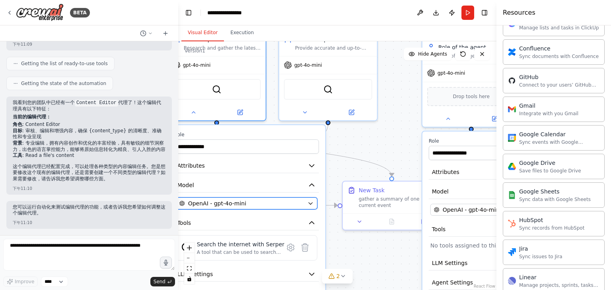
click at [270, 200] on div "OpenAI - gpt-4o-mini" at bounding box center [241, 204] width 125 height 8
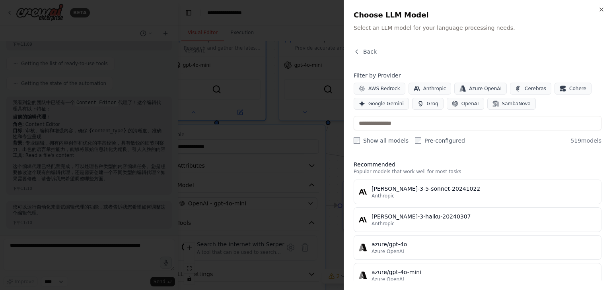
click at [314, 91] on div at bounding box center [305, 145] width 611 height 290
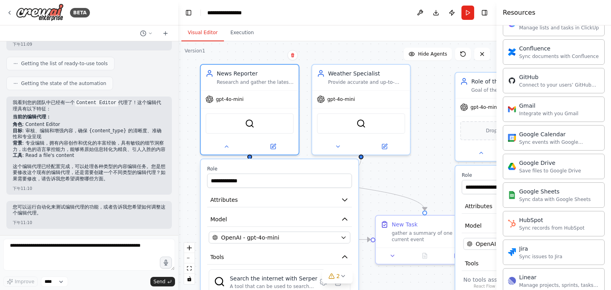
drag, startPoint x: 354, startPoint y: 148, endPoint x: 387, endPoint y: 183, distance: 48.1
click at [387, 183] on div ".deletable-edge-delete-btn { width: 20px; height: 20px; border: 0px solid #ffff…" at bounding box center [337, 165] width 318 height 249
click at [233, 153] on div at bounding box center [250, 146] width 98 height 16
click at [230, 147] on button at bounding box center [226, 146] width 45 height 10
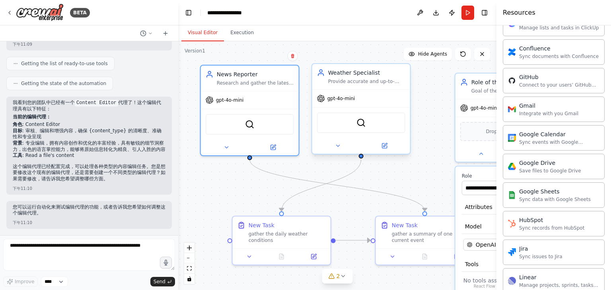
click at [356, 75] on div "Weather Specialist" at bounding box center [366, 73] width 77 height 8
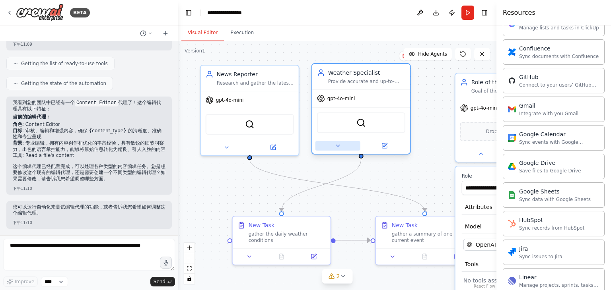
click at [341, 148] on button at bounding box center [337, 146] width 45 height 10
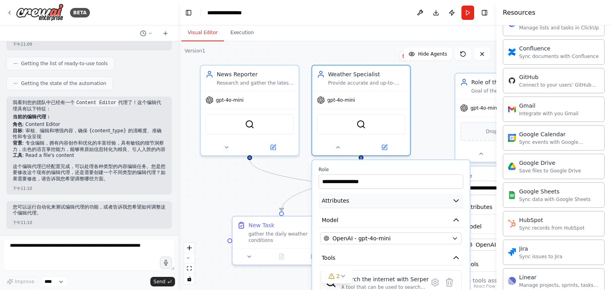
click at [366, 202] on button "Attributes" at bounding box center [391, 201] width 145 height 15
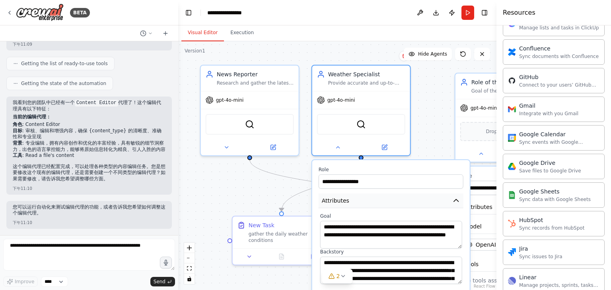
click at [367, 202] on button "Attributes" at bounding box center [391, 201] width 145 height 15
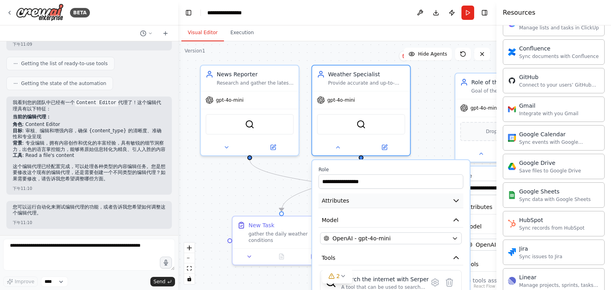
click at [367, 202] on button "Attributes" at bounding box center [391, 201] width 145 height 15
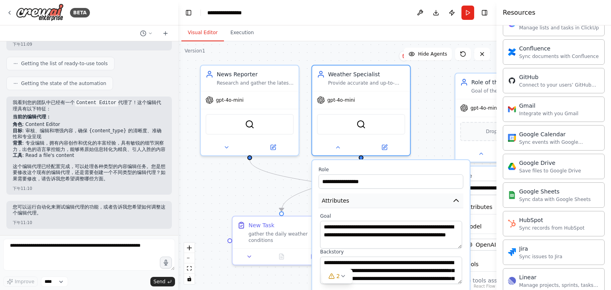
click at [401, 206] on button "Attributes" at bounding box center [391, 201] width 145 height 15
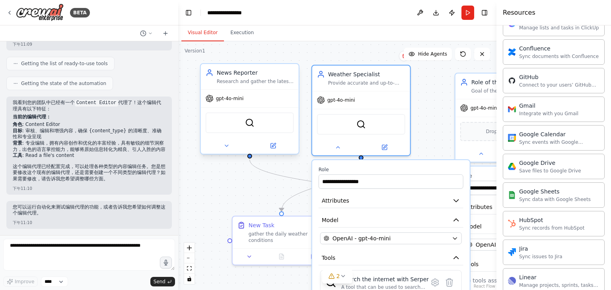
click at [246, 129] on div "SerperDevTool" at bounding box center [250, 123] width 88 height 21
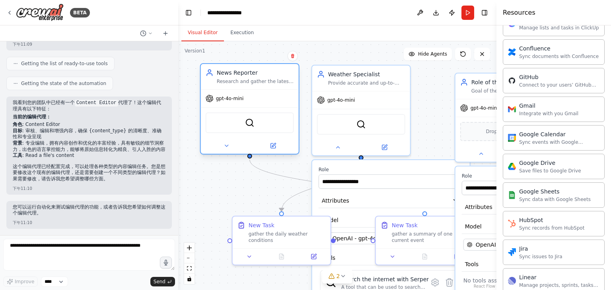
click at [252, 128] on div "SerperDevTool" at bounding box center [250, 123] width 88 height 21
click at [334, 146] on button at bounding box center [337, 146] width 45 height 10
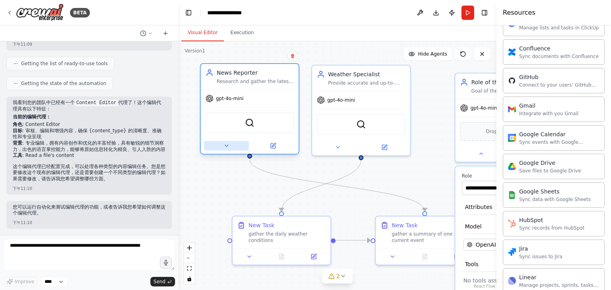
click at [229, 145] on icon at bounding box center [226, 146] width 6 height 6
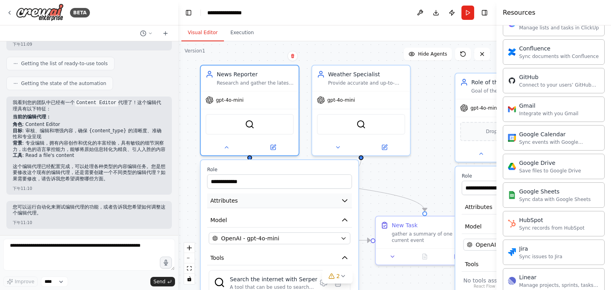
click at [259, 202] on button "Attributes" at bounding box center [279, 201] width 145 height 15
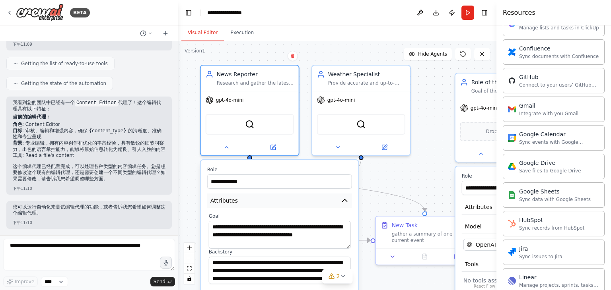
click at [264, 202] on button "Attributes" at bounding box center [279, 201] width 145 height 15
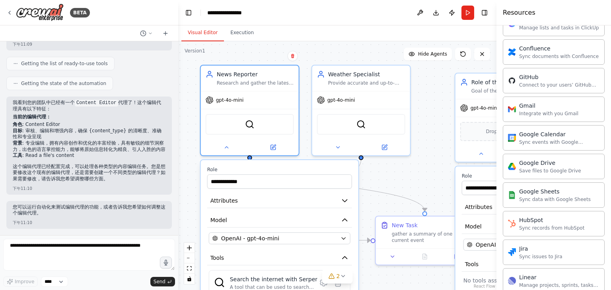
click at [422, 176] on div ".deletable-edge-delete-btn { width: 20px; height: 20px; border: 0px solid #ffff…" at bounding box center [337, 165] width 318 height 249
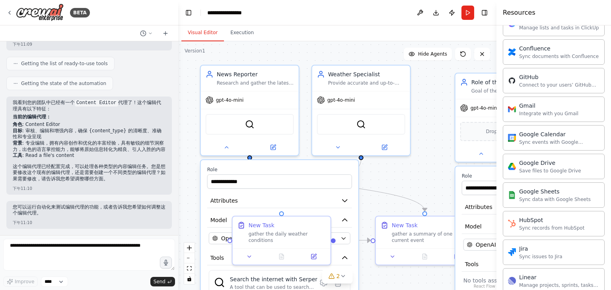
click at [387, 208] on div ".deletable-edge-delete-btn { width: 20px; height: 20px; border: 0px solid #ffff…" at bounding box center [337, 165] width 318 height 249
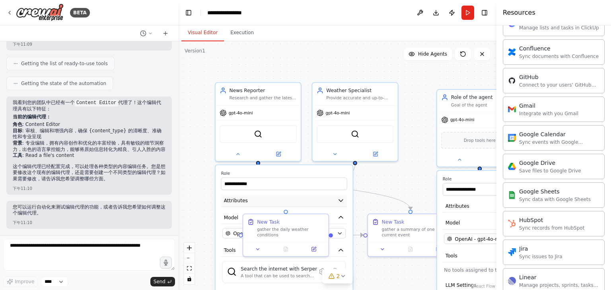
click at [278, 205] on button "Attributes" at bounding box center [284, 200] width 126 height 13
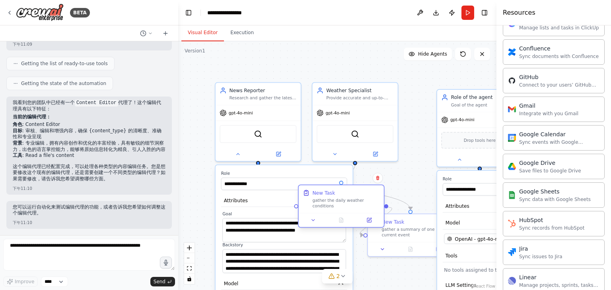
drag, startPoint x: 313, startPoint y: 210, endPoint x: 342, endPoint y: 189, distance: 35.6
click at [342, 189] on div "New Task gather the daily weather conditions" at bounding box center [341, 199] width 85 height 28
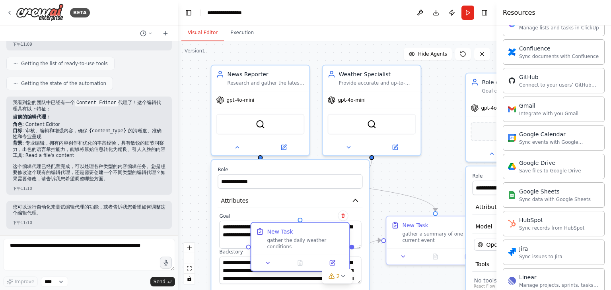
drag, startPoint x: 357, startPoint y: 191, endPoint x: 285, endPoint y: 251, distance: 93.7
click at [285, 251] on div "New Task gather the daily weather conditions" at bounding box center [300, 239] width 98 height 32
click at [237, 152] on div at bounding box center [260, 146] width 98 height 16
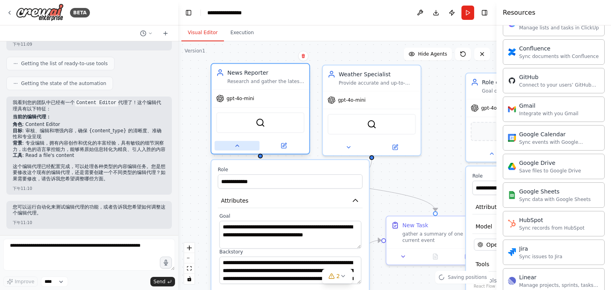
click at [238, 146] on icon at bounding box center [237, 146] width 6 height 6
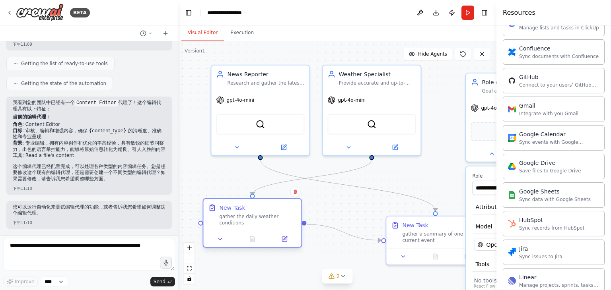
drag, startPoint x: 299, startPoint y: 242, endPoint x: 266, endPoint y: 213, distance: 43.9
click at [252, 214] on div "gather the daily weather conditions" at bounding box center [257, 220] width 77 height 13
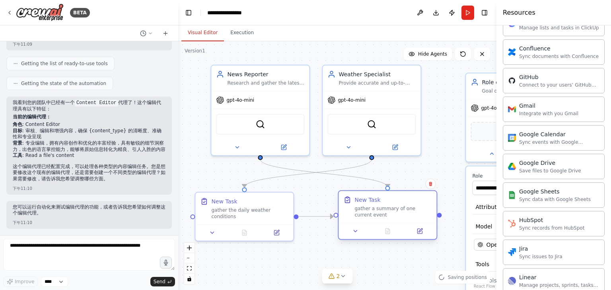
drag, startPoint x: 417, startPoint y: 232, endPoint x: 366, endPoint y: 210, distance: 55.2
click at [366, 210] on div "gather a summary of one current event" at bounding box center [392, 212] width 77 height 13
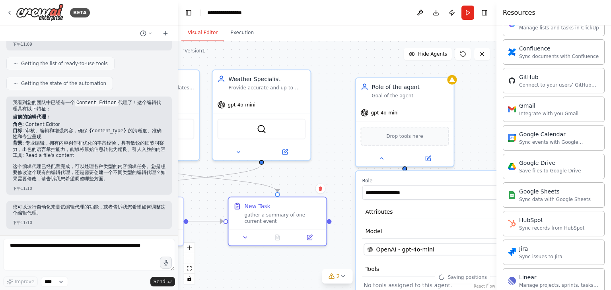
drag, startPoint x: 436, startPoint y: 174, endPoint x: 326, endPoint y: 179, distance: 110.3
click at [326, 179] on div ".deletable-edge-delete-btn { width: 20px; height: 20px; border: 0px solid #ffff…" at bounding box center [337, 165] width 318 height 249
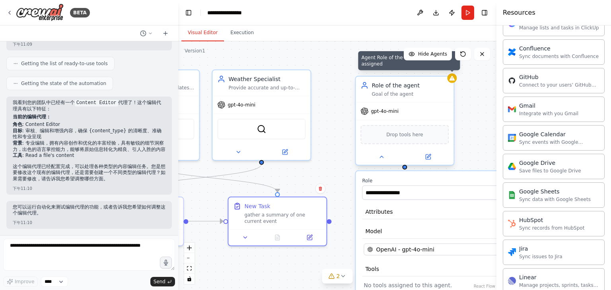
click at [451, 80] on icon at bounding box center [451, 78] width 5 height 5
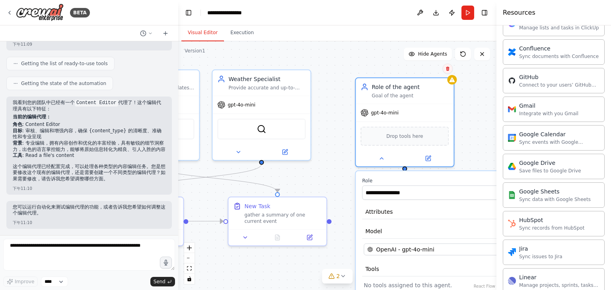
click at [447, 70] on icon at bounding box center [447, 68] width 3 height 4
click at [431, 69] on button "Confirm" at bounding box center [425, 69] width 28 height 10
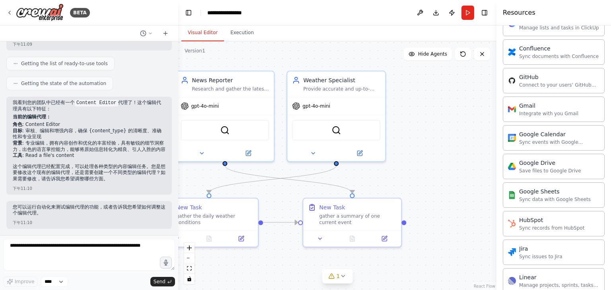
drag, startPoint x: 410, startPoint y: 142, endPoint x: 486, endPoint y: 36, distance: 130.5
click at [476, 135] on div ".deletable-edge-delete-btn { width: 20px; height: 20px; border: 0px solid #ffff…" at bounding box center [337, 165] width 318 height 249
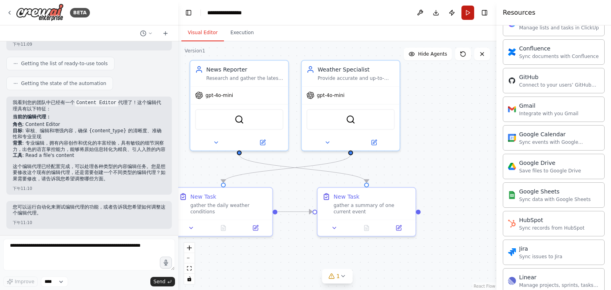
click at [470, 17] on button "Run" at bounding box center [467, 13] width 13 height 14
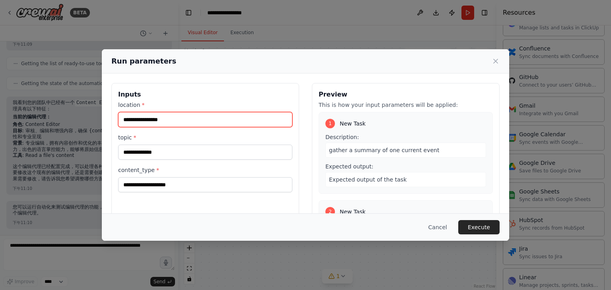
click at [206, 124] on input "location *" at bounding box center [205, 119] width 174 height 15
click at [148, 119] on input "**********" at bounding box center [205, 119] width 174 height 15
type input "**********"
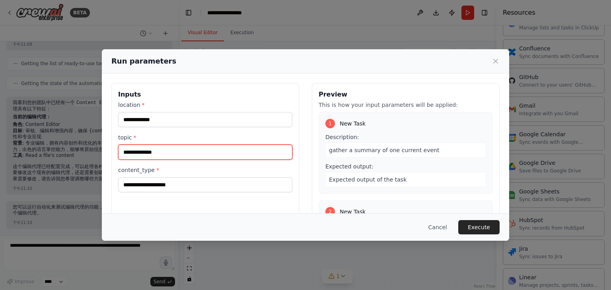
click at [163, 147] on input "topic *" at bounding box center [205, 152] width 174 height 15
type input "*"
click at [164, 153] on input "**********" at bounding box center [205, 152] width 174 height 15
click at [168, 154] on input "**********" at bounding box center [205, 152] width 174 height 15
type input "**********"
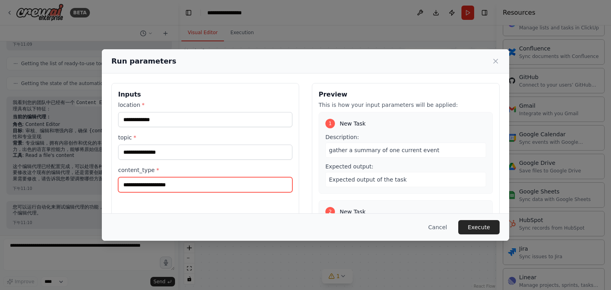
click at [183, 187] on input "content_type *" at bounding box center [205, 184] width 174 height 15
type input "*"
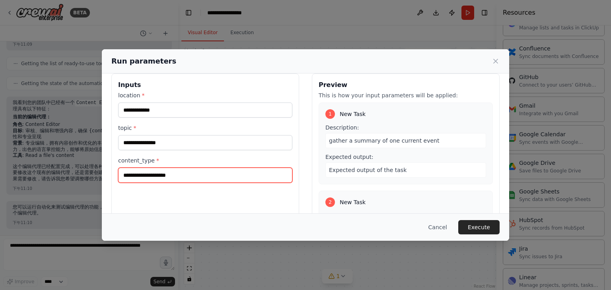
scroll to position [0, 0]
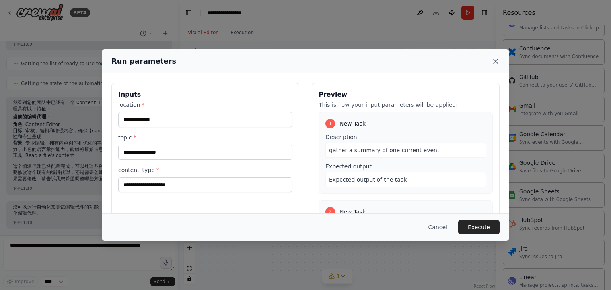
click at [494, 58] on icon at bounding box center [496, 61] width 8 height 8
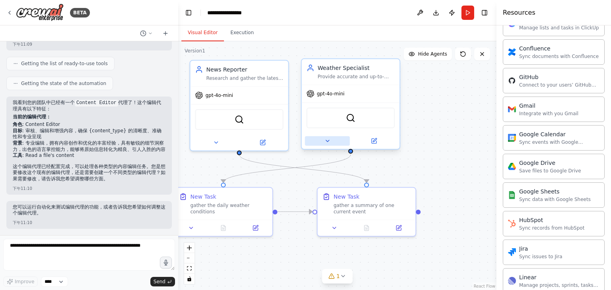
click at [332, 138] on button at bounding box center [327, 141] width 45 height 10
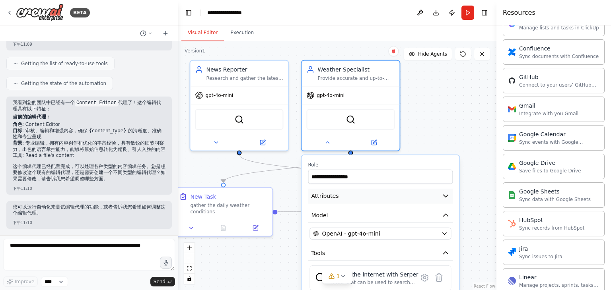
click at [379, 198] on button "Attributes" at bounding box center [380, 196] width 145 height 15
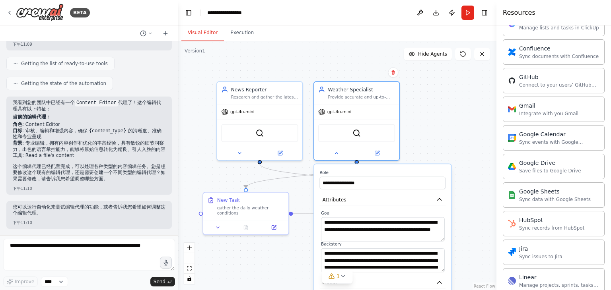
click at [389, 207] on div "**********" at bounding box center [382, 293] width 137 height 259
click at [386, 200] on button "Attributes" at bounding box center [383, 199] width 126 height 13
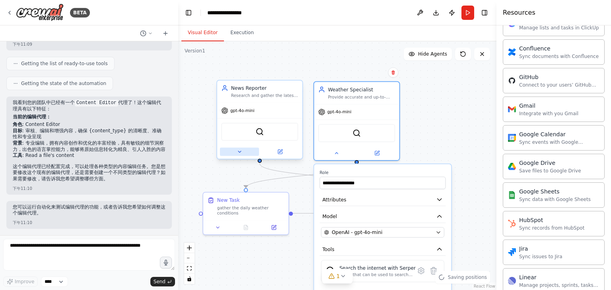
click at [240, 153] on icon at bounding box center [240, 152] width 6 height 6
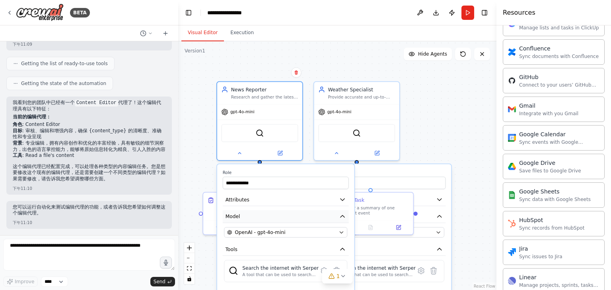
click at [260, 212] on button "Model" at bounding box center [286, 216] width 126 height 13
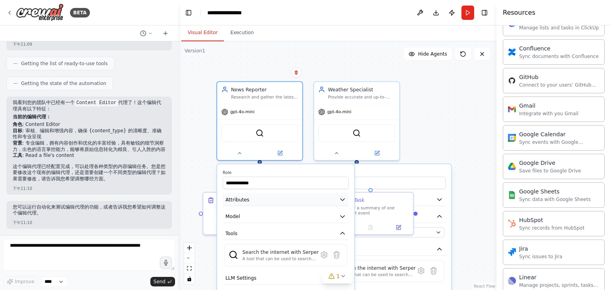
click at [257, 202] on button "Attributes" at bounding box center [286, 199] width 126 height 13
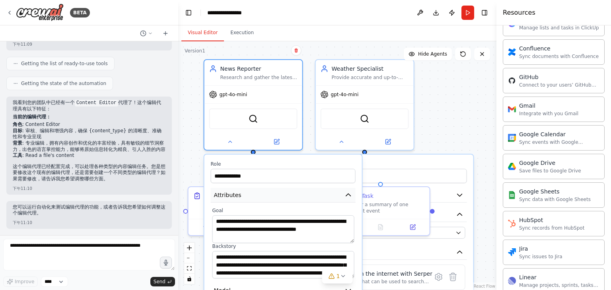
click at [266, 197] on button "Attributes" at bounding box center [283, 195] width 145 height 15
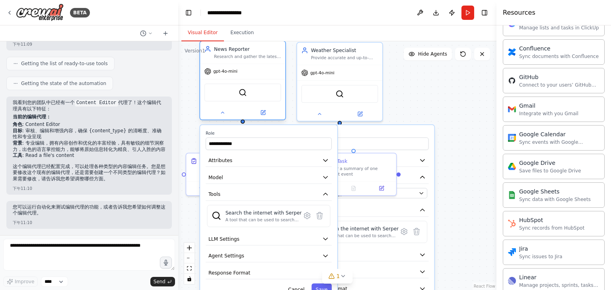
click at [242, 123] on div at bounding box center [243, 122] width 4 height 4
click at [448, 103] on div "**********" at bounding box center [337, 165] width 318 height 249
click at [228, 116] on button at bounding box center [222, 113] width 39 height 8
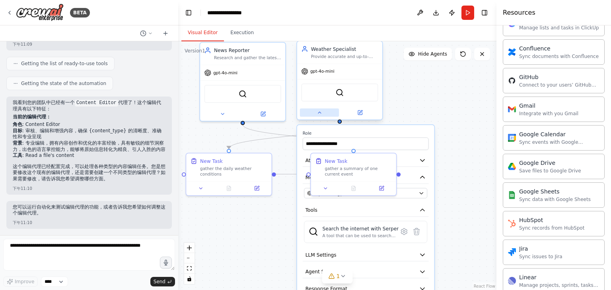
click at [326, 115] on button at bounding box center [319, 113] width 39 height 8
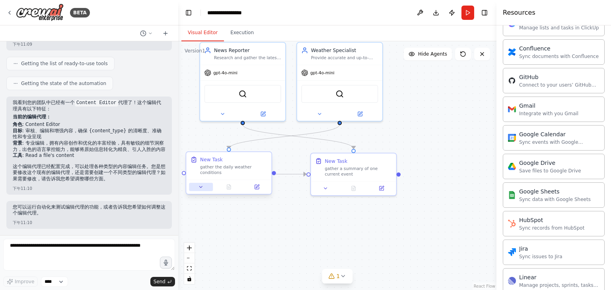
click at [200, 191] on button at bounding box center [201, 187] width 24 height 8
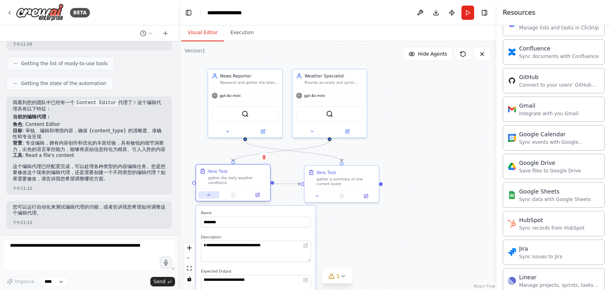
click at [207, 196] on icon at bounding box center [208, 195] width 5 height 5
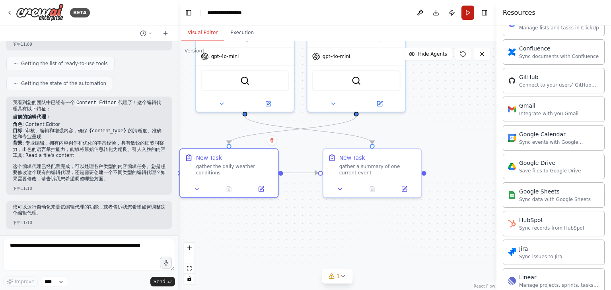
click at [470, 16] on button "Run" at bounding box center [467, 13] width 13 height 14
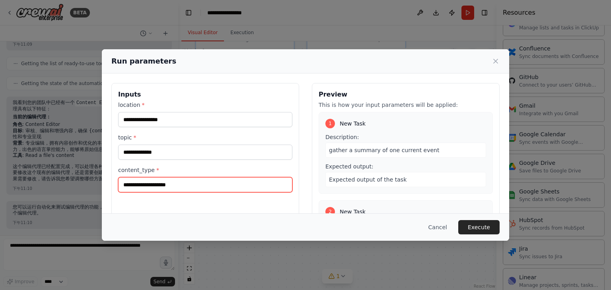
click at [182, 183] on input "content_type *" at bounding box center [205, 184] width 174 height 15
paste input "**********"
type input "**********"
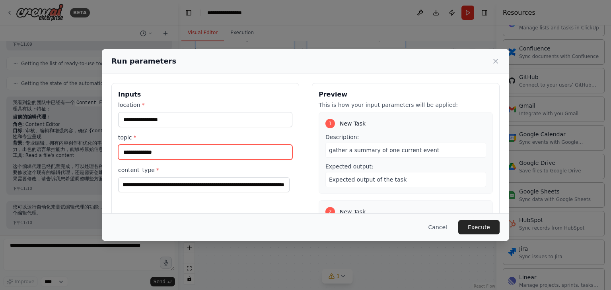
scroll to position [0, 0]
click at [177, 157] on input "topic *" at bounding box center [205, 152] width 174 height 15
type input "**********"
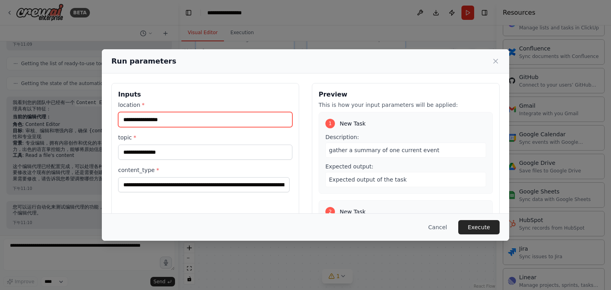
click at [173, 121] on input "location *" at bounding box center [205, 119] width 174 height 15
type input "**********"
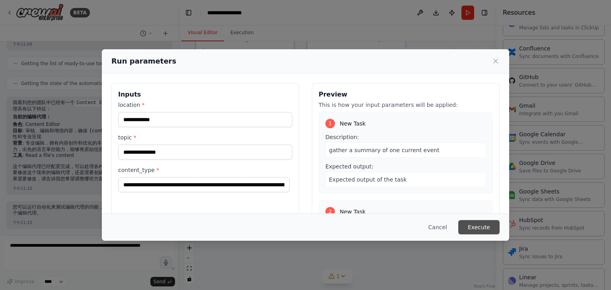
click at [490, 227] on button "Execute" at bounding box center [478, 227] width 41 height 14
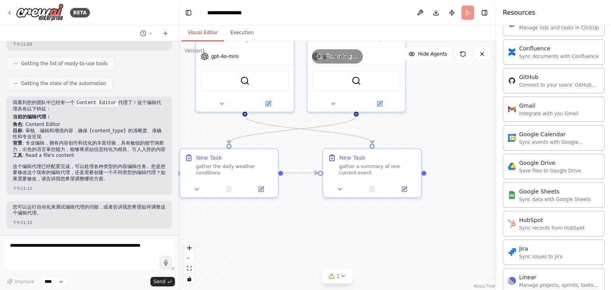
scroll to position [145, 0]
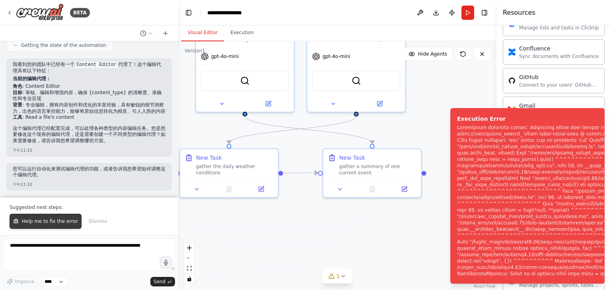
click at [56, 225] on span "Help me to fix the error" at bounding box center [50, 221] width 56 height 6
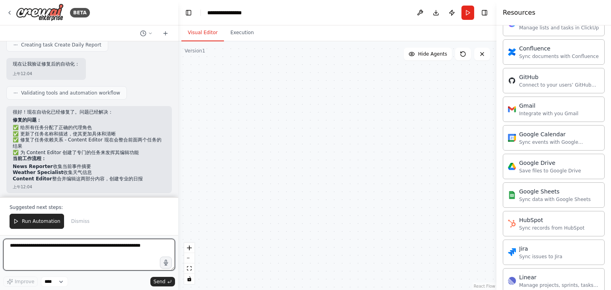
scroll to position [591, 0]
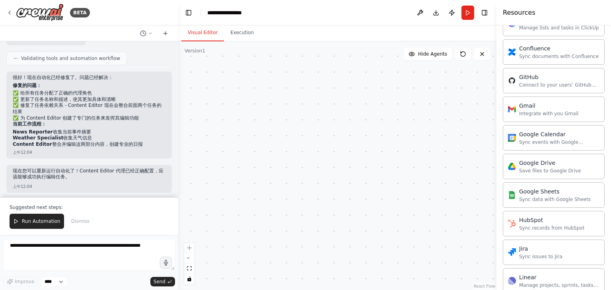
click at [131, 282] on div "Improve **** Send" at bounding box center [89, 282] width 172 height 10
drag, startPoint x: 363, startPoint y: 204, endPoint x: 217, endPoint y: 128, distance: 164.9
click at [217, 128] on div ".deletable-edge-delete-btn { width: 20px; height: 20px; border: 0px solid #ffff…" at bounding box center [337, 165] width 318 height 249
click at [468, 10] on button "Run" at bounding box center [467, 13] width 13 height 14
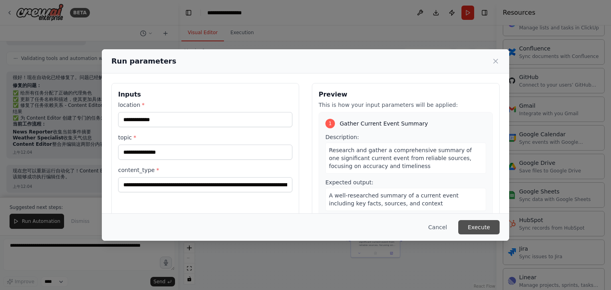
click at [488, 226] on button "Execute" at bounding box center [478, 227] width 41 height 14
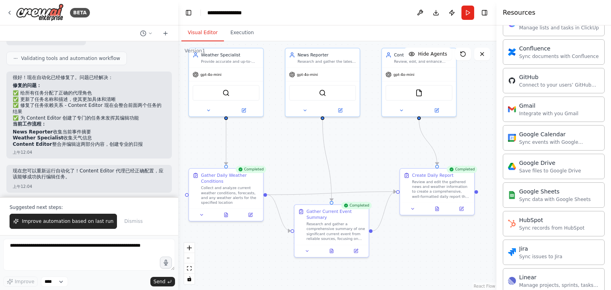
drag, startPoint x: 388, startPoint y: 188, endPoint x: 355, endPoint y: 172, distance: 36.5
click at [355, 172] on div ".deletable-edge-delete-btn { width: 20px; height: 20px; border: 0px solid #ffff…" at bounding box center [337, 165] width 318 height 249
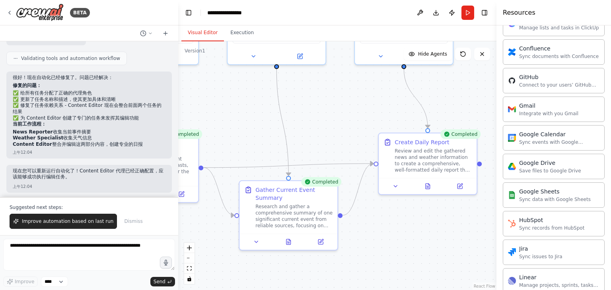
drag, startPoint x: 402, startPoint y: 245, endPoint x: 384, endPoint y: 225, distance: 26.5
click at [384, 226] on div ".deletable-edge-delete-btn { width: 20px; height: 20px; border: 0px solid #ffff…" at bounding box center [337, 165] width 318 height 249
click at [430, 187] on button at bounding box center [425, 185] width 34 height 10
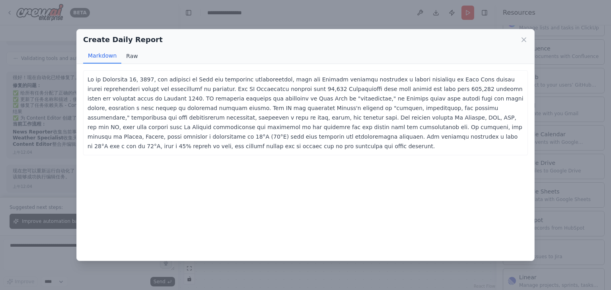
click at [132, 56] on button "Raw" at bounding box center [131, 56] width 21 height 15
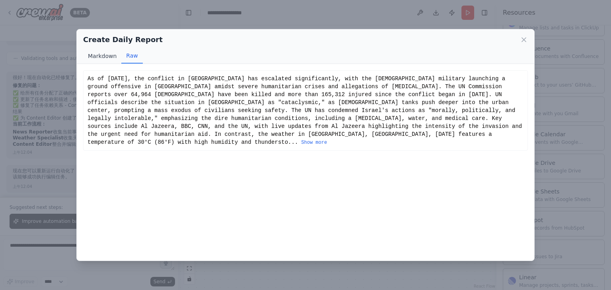
click at [105, 56] on button "Markdown" at bounding box center [102, 56] width 38 height 15
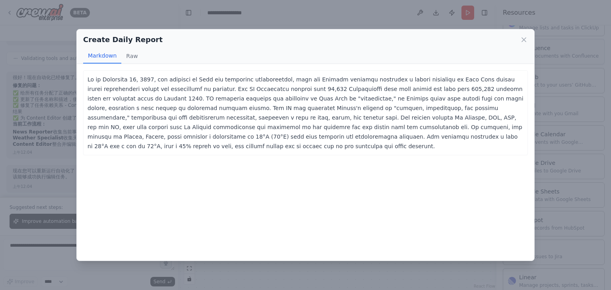
click at [524, 40] on icon at bounding box center [524, 40] width 8 height 8
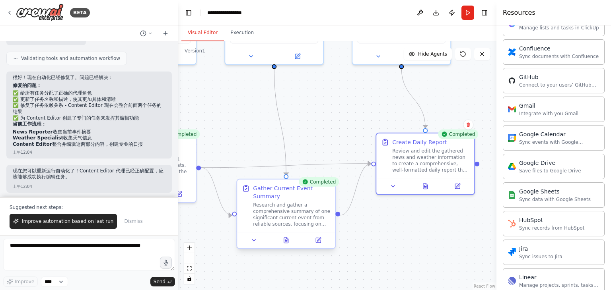
click at [284, 245] on div at bounding box center [286, 240] width 98 height 16
click at [286, 241] on icon at bounding box center [286, 240] width 4 height 5
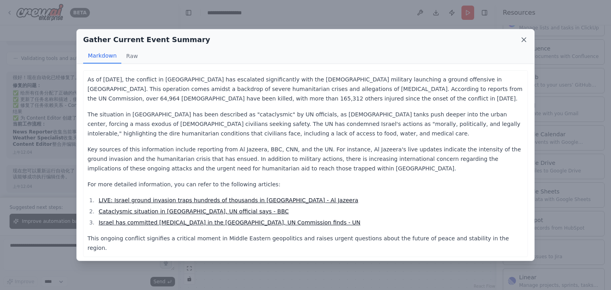
click at [524, 38] on icon at bounding box center [524, 40] width 8 height 8
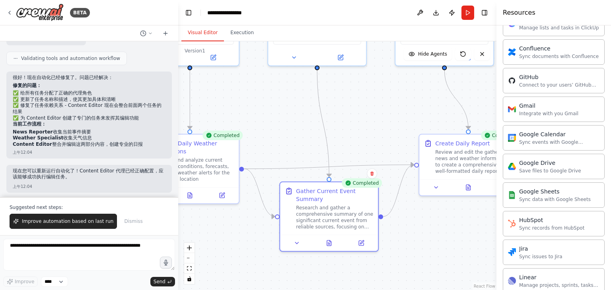
drag, startPoint x: 256, startPoint y: 145, endPoint x: 325, endPoint y: 157, distance: 69.9
click at [331, 150] on div ".deletable-edge-delete-btn { width: 20px; height: 20px; border: 0px solid #ffff…" at bounding box center [337, 165] width 318 height 249
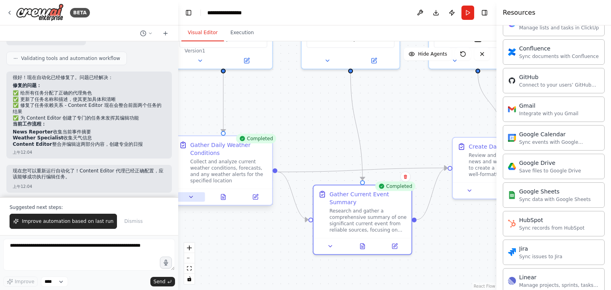
click at [194, 198] on button at bounding box center [190, 197] width 27 height 10
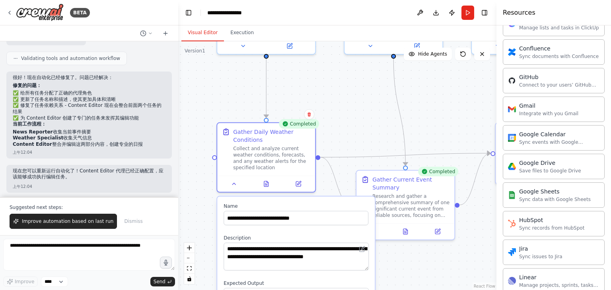
drag, startPoint x: 358, startPoint y: 153, endPoint x: 370, endPoint y: 149, distance: 13.0
click at [370, 149] on div ".deletable-edge-delete-btn { width: 20px; height: 20px; border: 0px solid #ffff…" at bounding box center [337, 165] width 318 height 249
click at [234, 187] on button at bounding box center [235, 182] width 27 height 10
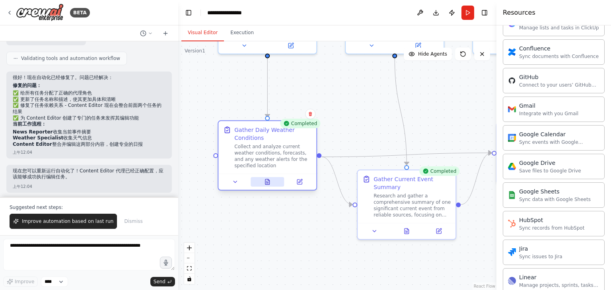
click at [264, 183] on icon at bounding box center [267, 182] width 6 height 6
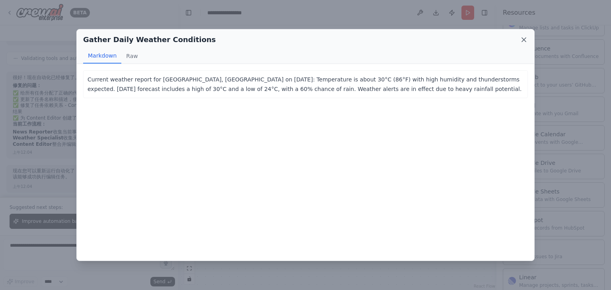
click at [527, 42] on icon at bounding box center [524, 40] width 8 height 8
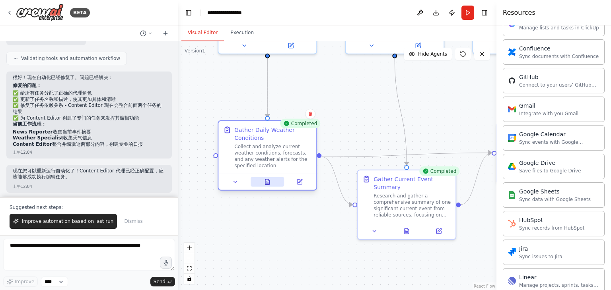
click at [272, 185] on button at bounding box center [268, 182] width 34 height 10
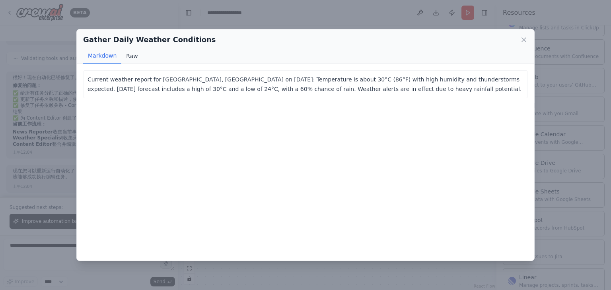
click at [135, 56] on button "Raw" at bounding box center [131, 56] width 21 height 15
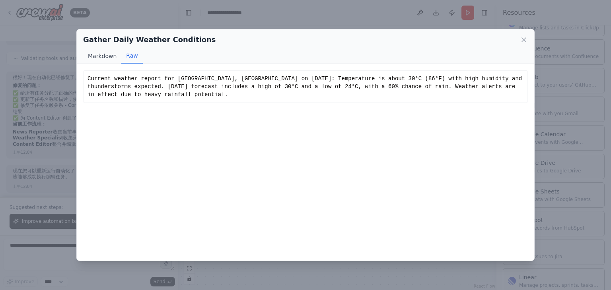
click at [107, 57] on button "Markdown" at bounding box center [102, 56] width 38 height 15
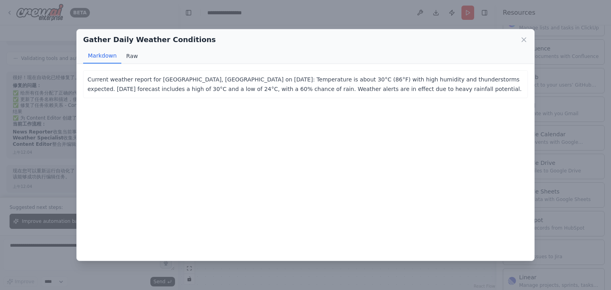
click at [121, 55] on button "Raw" at bounding box center [131, 56] width 21 height 15
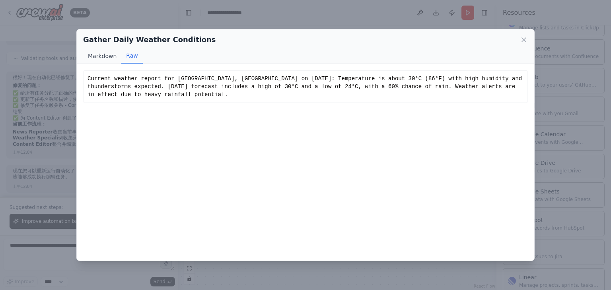
click at [97, 57] on button "Markdown" at bounding box center [102, 56] width 38 height 15
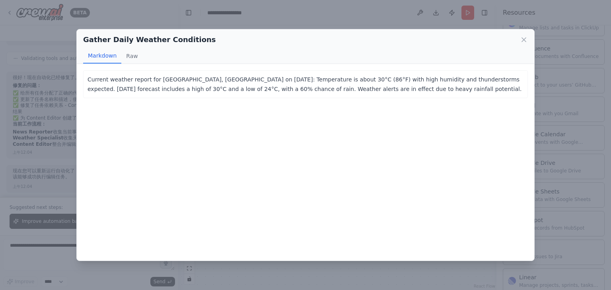
click at [519, 39] on div "Gather Daily Weather Conditions" at bounding box center [305, 39] width 445 height 11
drag, startPoint x: 526, startPoint y: 39, endPoint x: 471, endPoint y: 50, distance: 55.9
click at [526, 39] on icon at bounding box center [524, 40] width 8 height 8
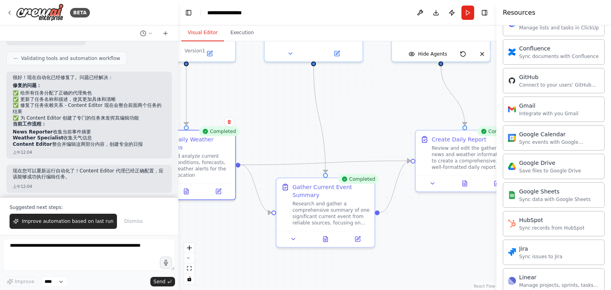
drag, startPoint x: 367, startPoint y: 107, endPoint x: 277, endPoint y: 113, distance: 90.5
click at [271, 113] on div ".deletable-edge-delete-btn { width: 20px; height: 20px; border: 0px solid #ffff…" at bounding box center [337, 165] width 318 height 249
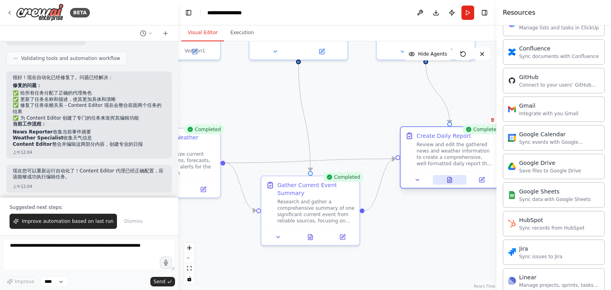
click at [443, 181] on button at bounding box center [450, 180] width 34 height 10
click at [448, 180] on icon at bounding box center [449, 179] width 4 height 5
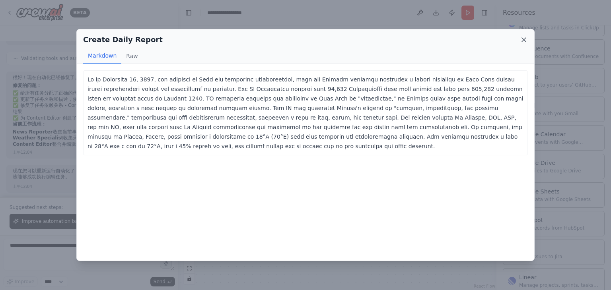
click at [522, 39] on icon at bounding box center [524, 40] width 4 height 4
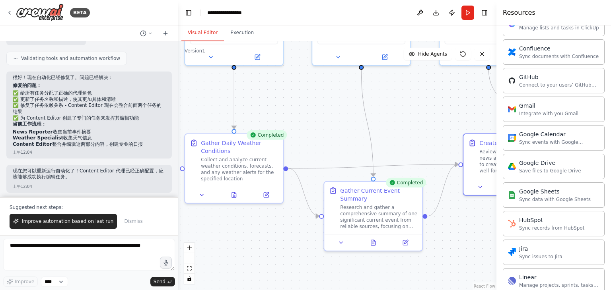
drag, startPoint x: 294, startPoint y: 141, endPoint x: 332, endPoint y: 150, distance: 39.2
click at [332, 150] on div ".deletable-edge-delete-btn { width: 20px; height: 20px; border: 0px solid #ffff…" at bounding box center [337, 165] width 318 height 249
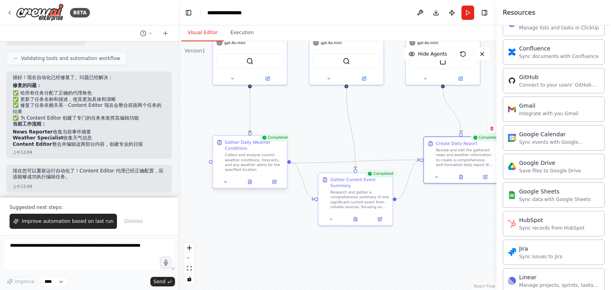
click at [249, 186] on div at bounding box center [250, 182] width 74 height 12
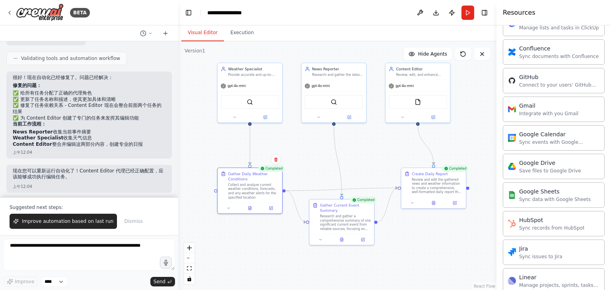
drag, startPoint x: 379, startPoint y: 121, endPoint x: 363, endPoint y: 153, distance: 36.5
click at [363, 153] on div ".deletable-edge-delete-btn { width: 20px; height: 20px; border: 0px solid #ffff…" at bounding box center [337, 165] width 318 height 249
click at [251, 211] on div at bounding box center [250, 207] width 64 height 11
click at [250, 212] on div at bounding box center [250, 207] width 64 height 11
click at [250, 206] on icon at bounding box center [250, 206] width 1 height 1
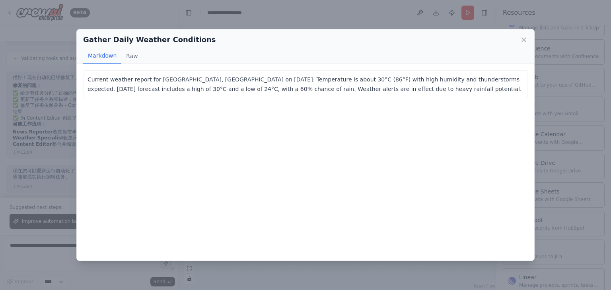
drag, startPoint x: 251, startPoint y: 39, endPoint x: 218, endPoint y: 43, distance: 34.1
click at [218, 43] on div "Gather Daily Weather Conditions" at bounding box center [305, 39] width 445 height 11
click at [526, 39] on icon at bounding box center [524, 40] width 8 height 8
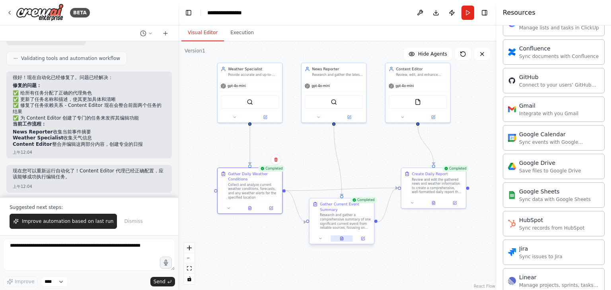
click at [346, 238] on button at bounding box center [341, 239] width 22 height 6
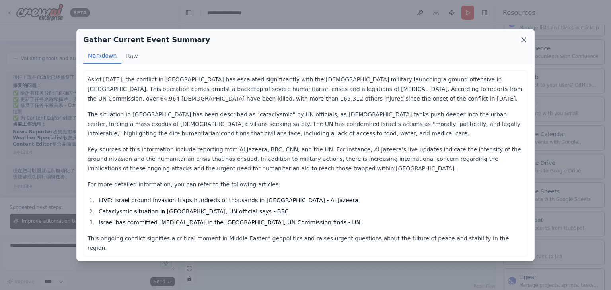
click at [524, 39] on icon at bounding box center [524, 40] width 4 height 4
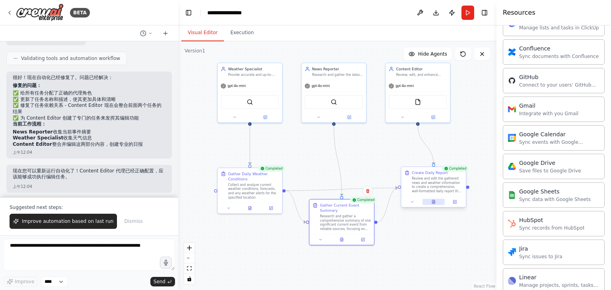
click at [433, 205] on button at bounding box center [433, 202] width 22 height 6
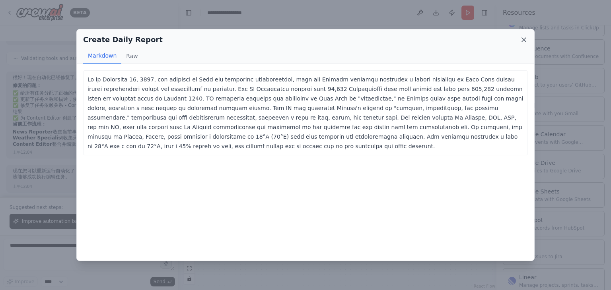
click at [523, 40] on icon at bounding box center [524, 40] width 4 height 4
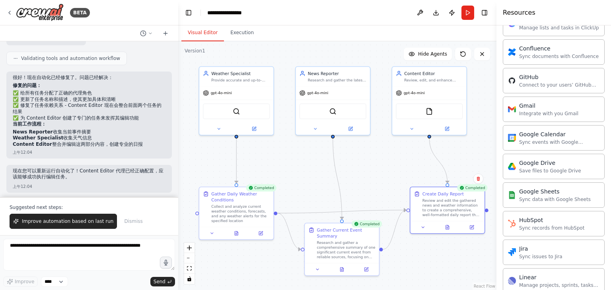
drag, startPoint x: 351, startPoint y: 140, endPoint x: 349, endPoint y: 163, distance: 22.4
click at [349, 163] on div ".deletable-edge-delete-btn { width: 20px; height: 20px; border: 0px solid #ffff…" at bounding box center [337, 165] width 318 height 249
click at [379, 172] on div ".deletable-edge-delete-btn { width: 20px; height: 20px; border: 0px solid #ffff…" at bounding box center [337, 165] width 318 height 249
